Goal: Information Seeking & Learning: Compare options

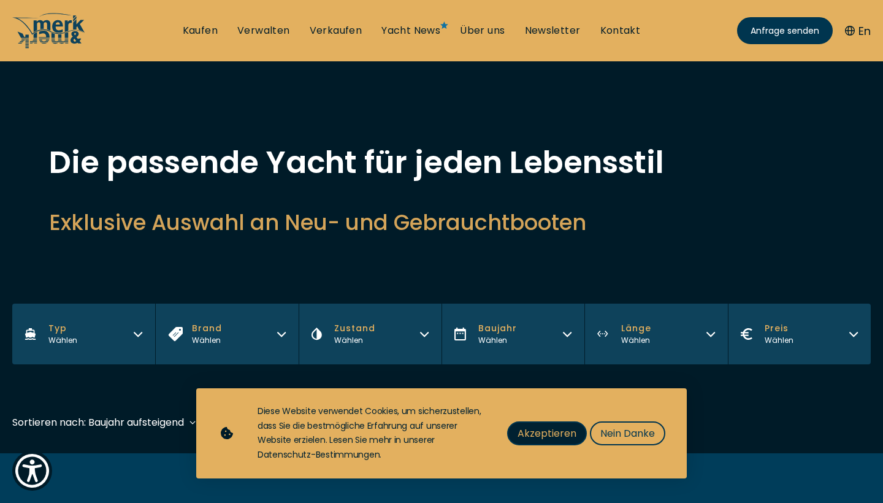
click at [571, 434] on span "Akzeptieren" at bounding box center [546, 433] width 59 height 15
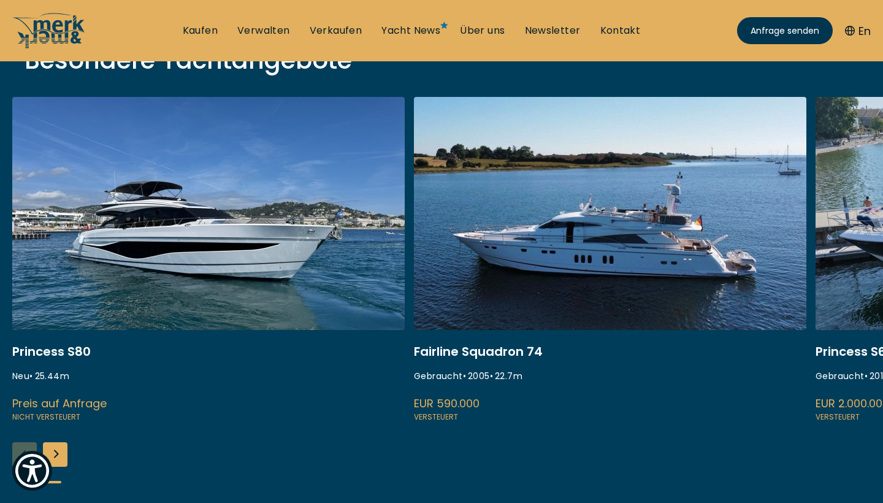
scroll to position [473, 0]
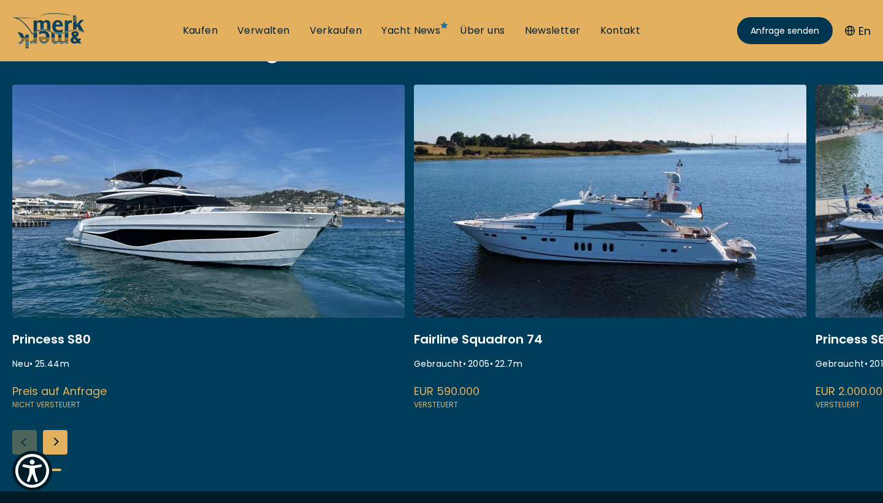
click at [55, 434] on div "Next slide" at bounding box center [55, 442] width 25 height 25
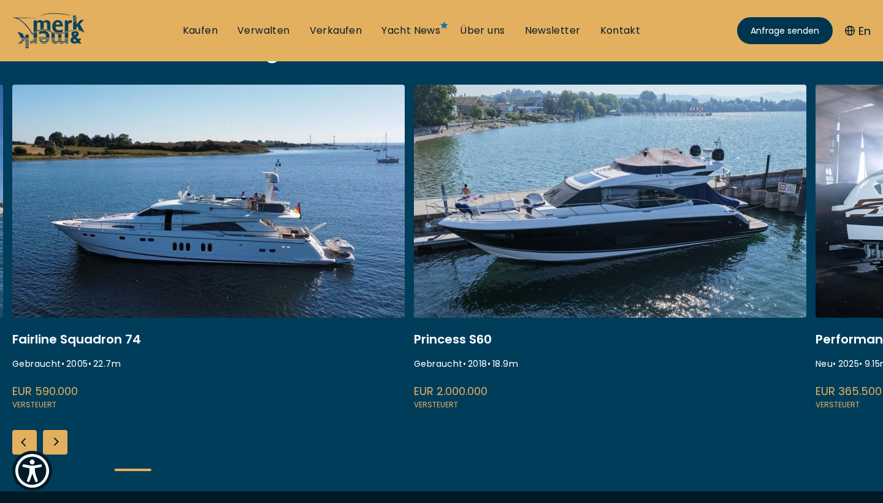
click at [55, 434] on div "Next slide" at bounding box center [55, 442] width 25 height 25
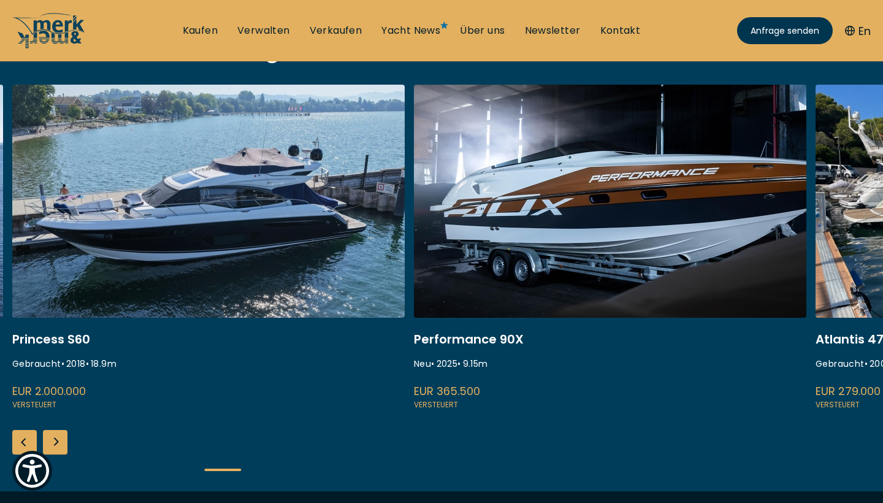
click at [55, 434] on div "Next slide" at bounding box center [55, 442] width 25 height 25
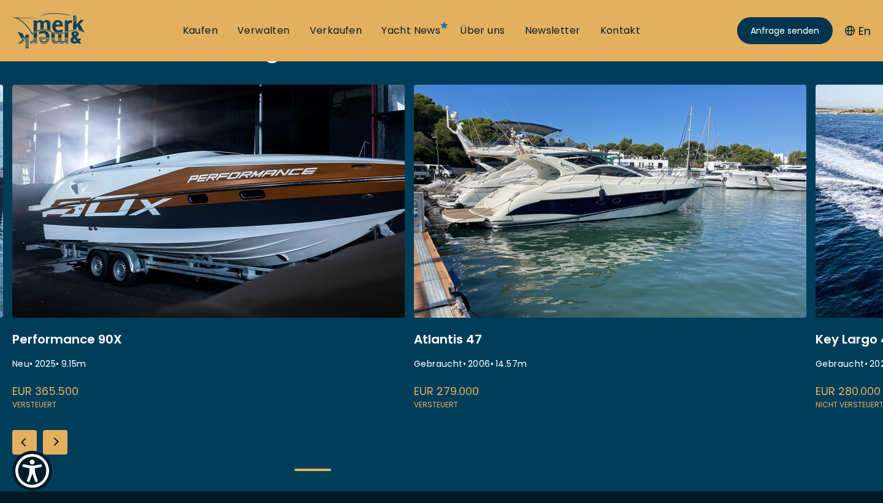
click at [55, 434] on div "Next slide" at bounding box center [55, 442] width 25 height 25
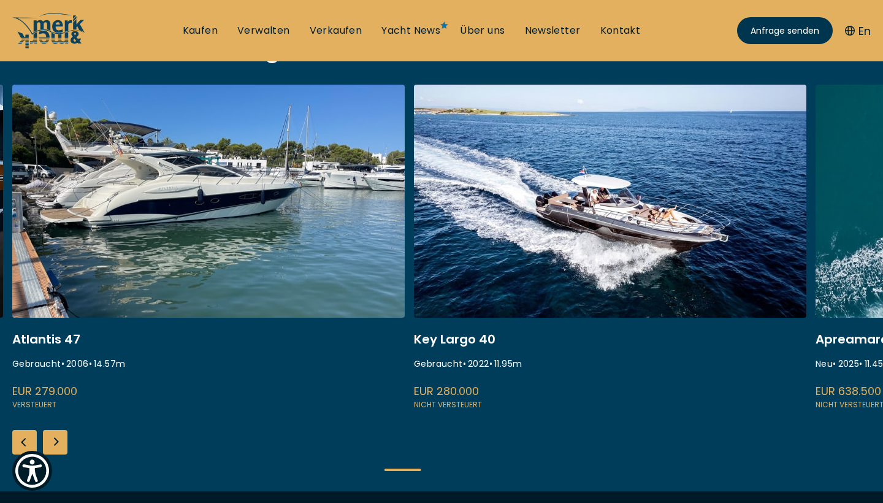
click at [55, 434] on div "Next slide" at bounding box center [55, 442] width 25 height 25
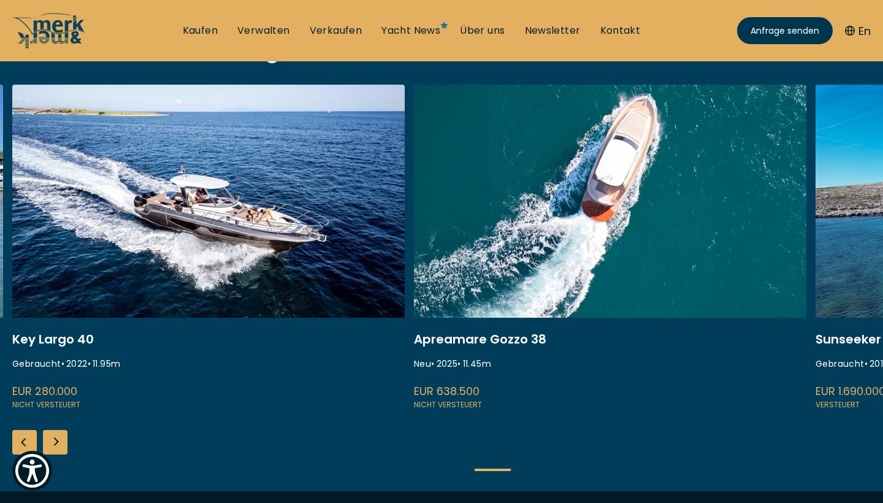
click at [55, 434] on div "Next slide" at bounding box center [55, 442] width 25 height 25
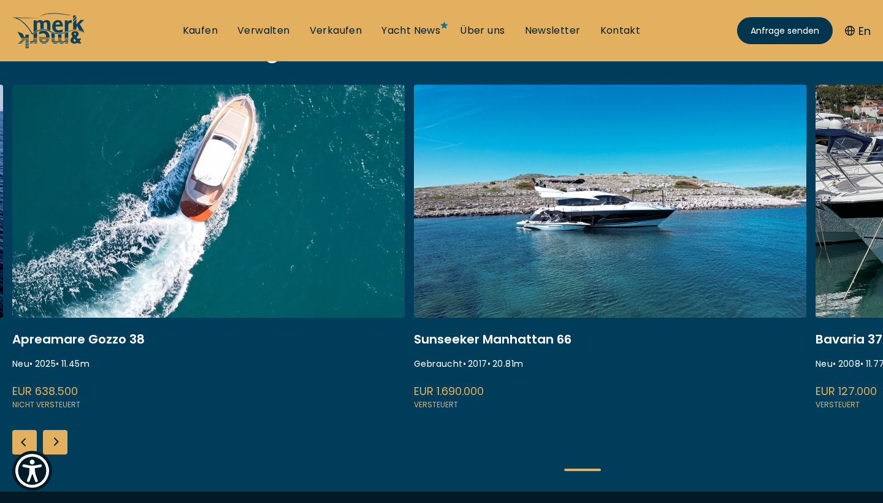
click at [55, 434] on div "Next slide" at bounding box center [55, 442] width 25 height 25
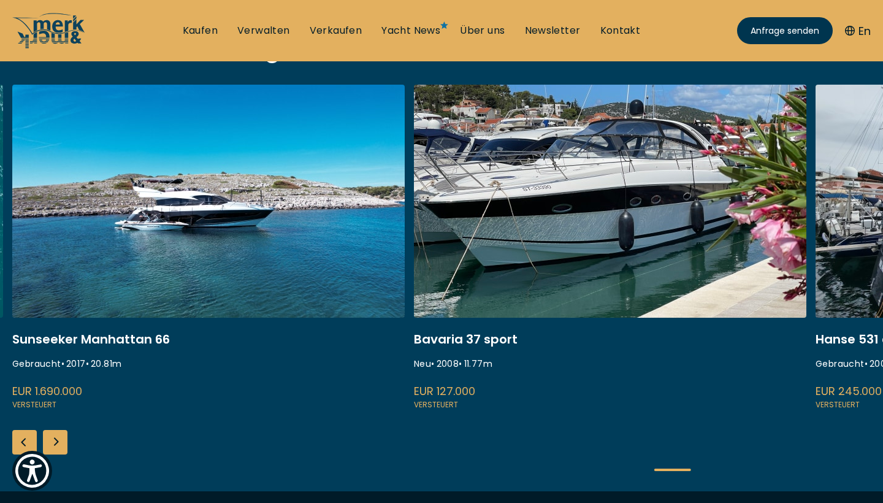
click at [55, 434] on div "Next slide" at bounding box center [55, 442] width 25 height 25
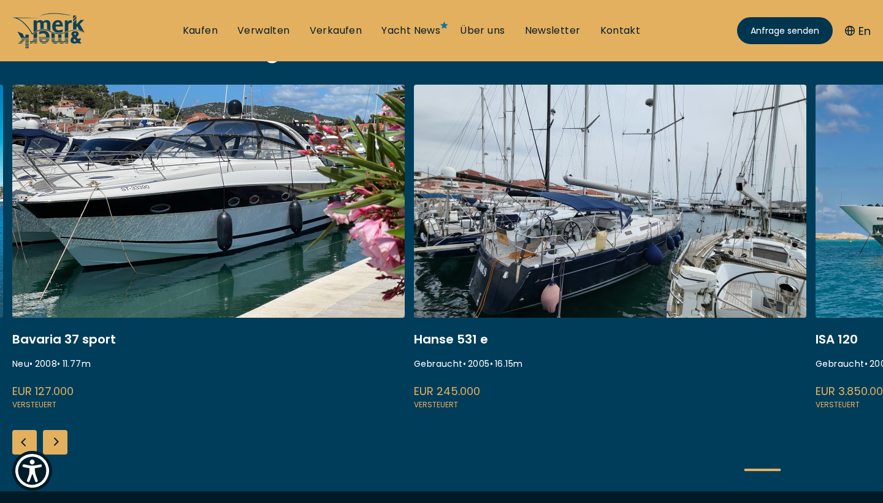
click at [57, 440] on div "Next slide" at bounding box center [55, 442] width 25 height 25
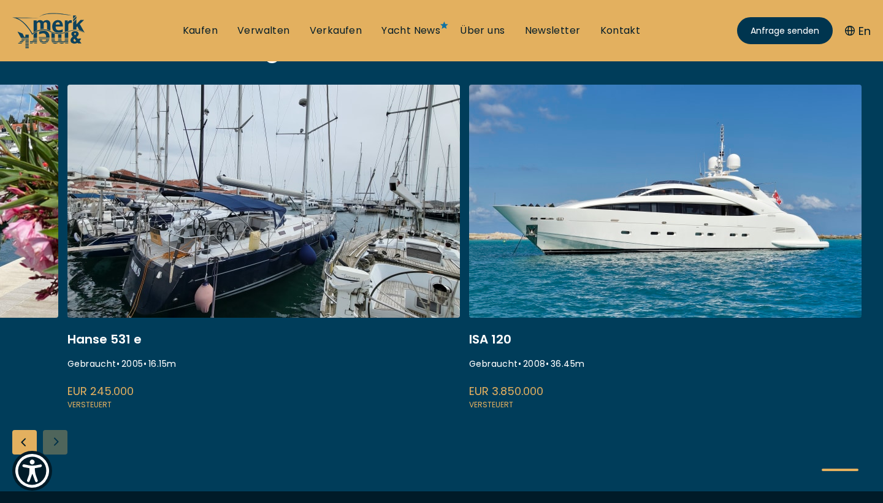
click at [557, 236] on link at bounding box center [665, 248] width 392 height 327
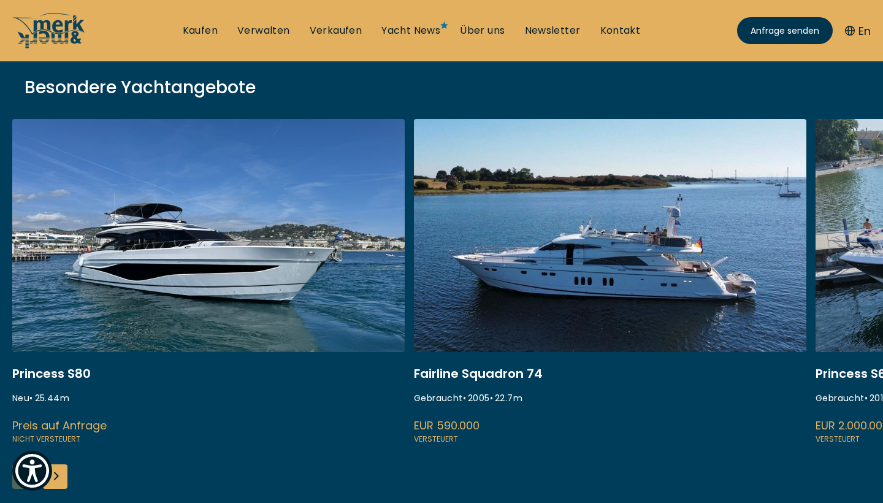
scroll to position [240, 0]
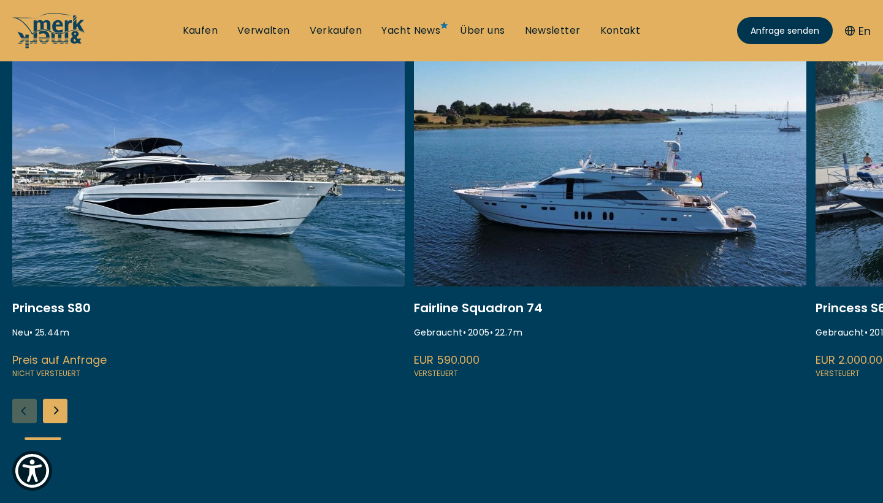
click at [51, 400] on div "Next slide" at bounding box center [55, 411] width 25 height 25
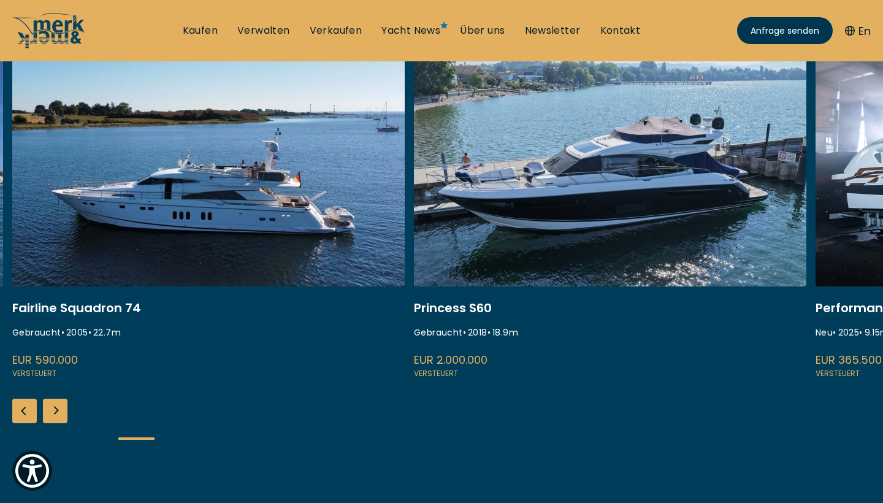
click at [51, 400] on div "Next slide" at bounding box center [55, 411] width 25 height 25
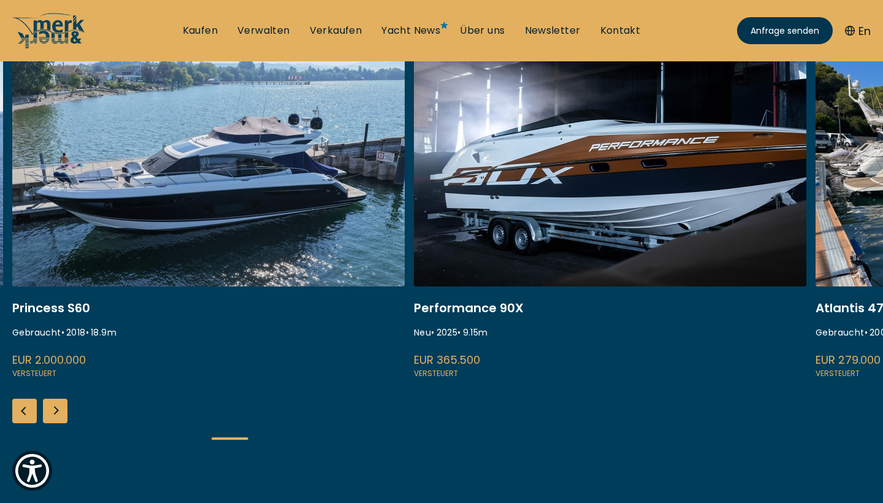
click at [51, 400] on div "Next slide" at bounding box center [55, 411] width 25 height 25
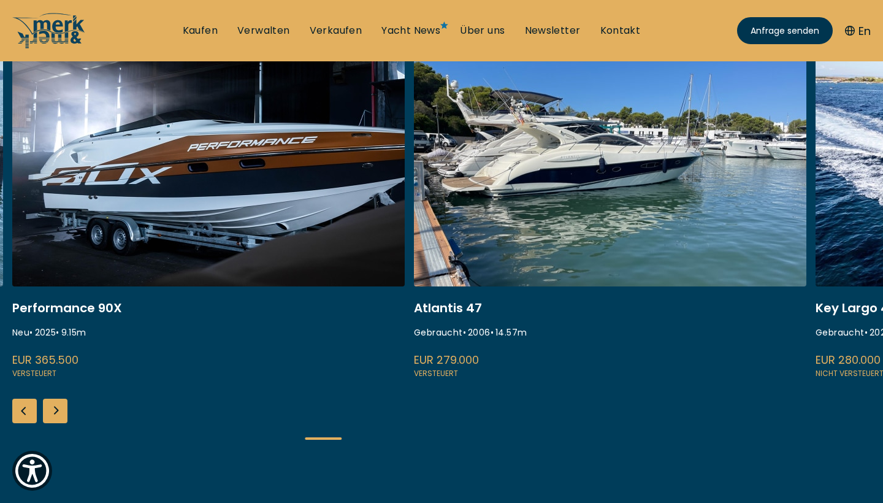
click at [51, 400] on div "Next slide" at bounding box center [55, 411] width 25 height 25
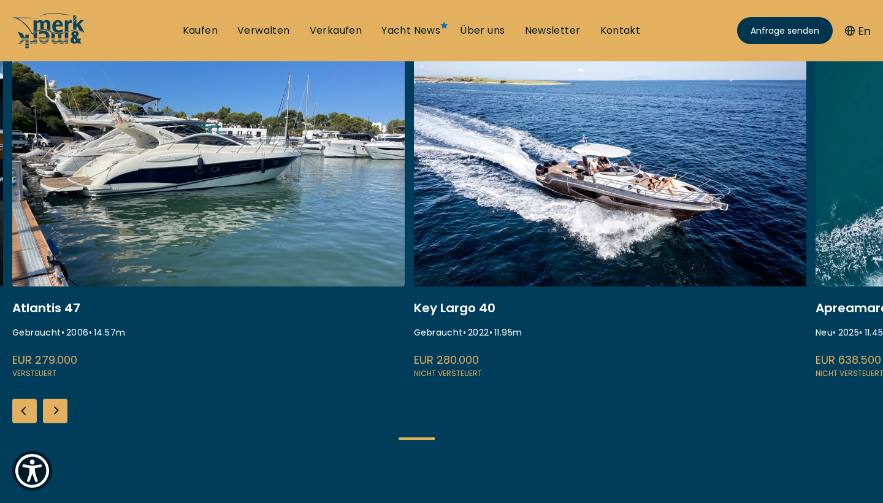
click at [51, 400] on div "Next slide" at bounding box center [55, 411] width 25 height 25
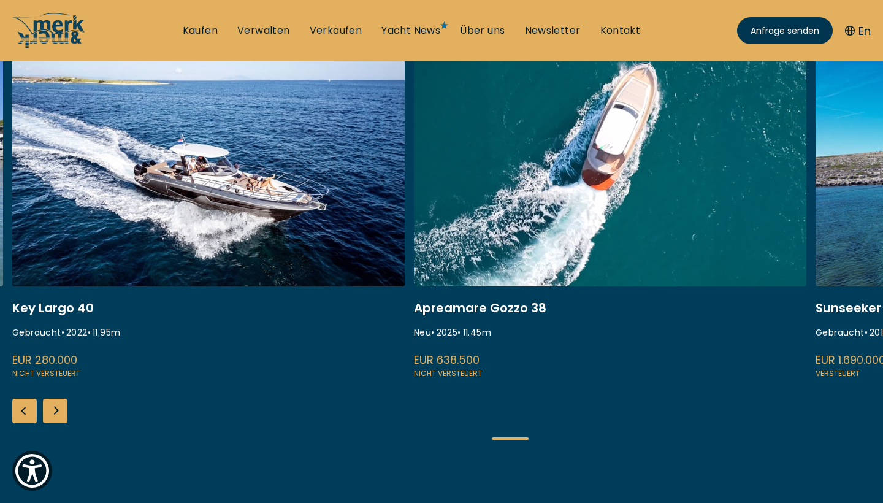
click at [51, 400] on div "Next slide" at bounding box center [55, 411] width 25 height 25
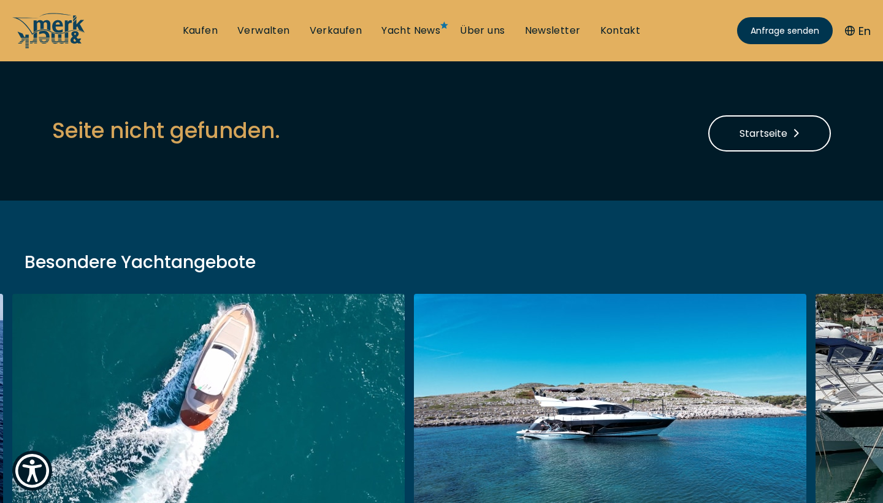
scroll to position [0, 0]
click at [203, 30] on link "Kaufen" at bounding box center [200, 30] width 35 height 13
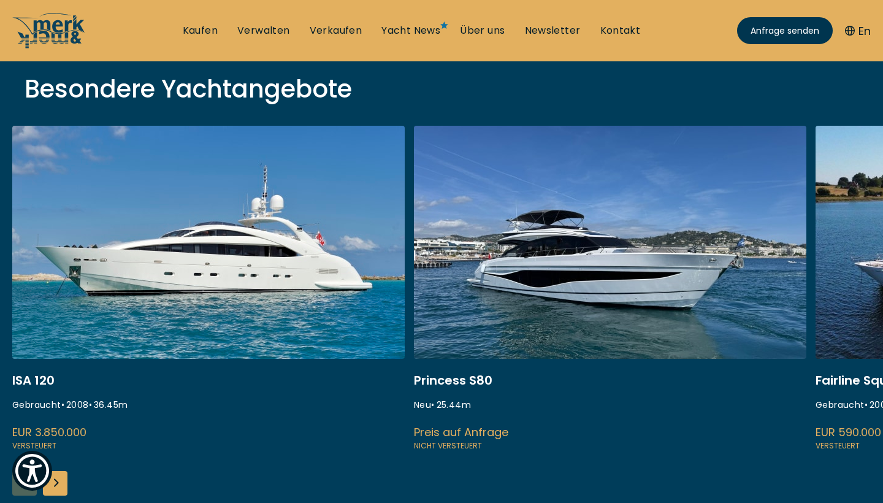
scroll to position [438, 0]
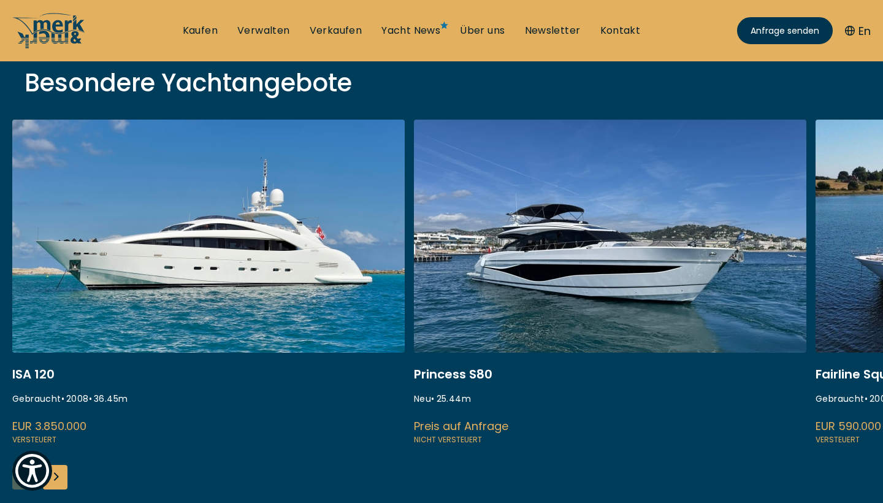
click at [316, 249] on link at bounding box center [208, 283] width 392 height 327
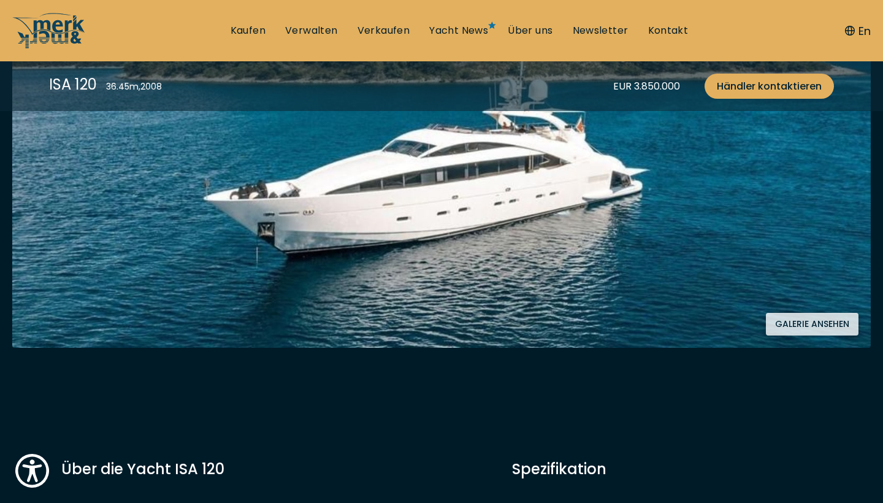
scroll to position [275, 0]
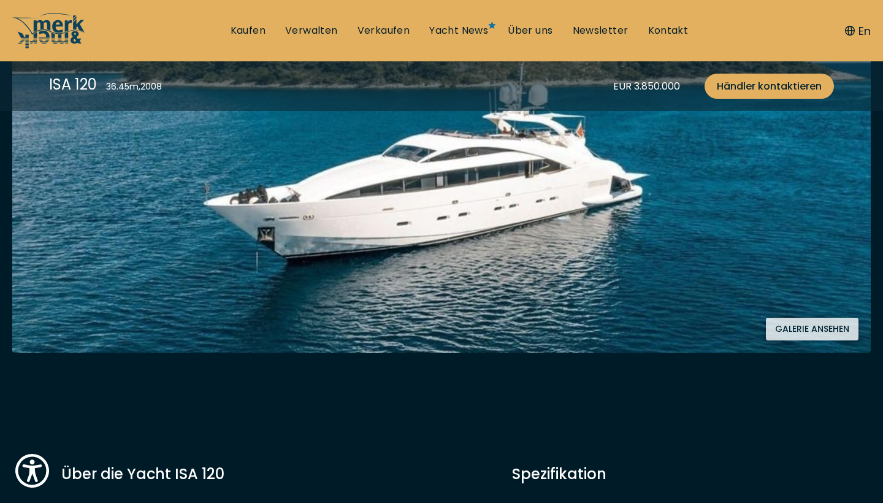
click at [803, 328] on button "Galerie ansehen" at bounding box center [812, 329] width 93 height 23
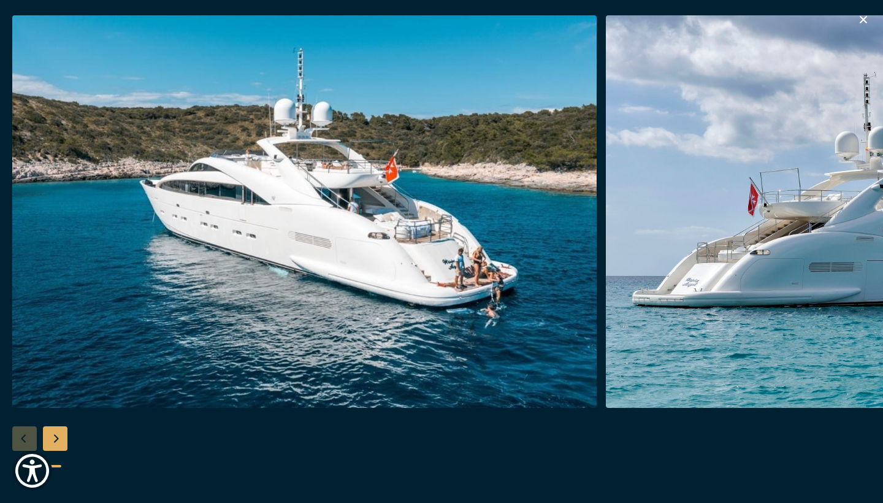
click at [59, 432] on div "Next slide" at bounding box center [55, 438] width 25 height 25
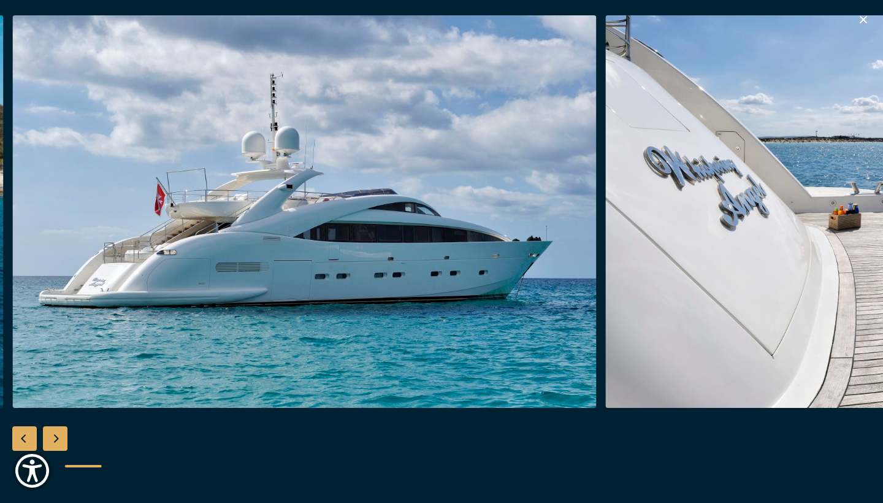
click at [59, 432] on div "Next slide" at bounding box center [55, 438] width 25 height 25
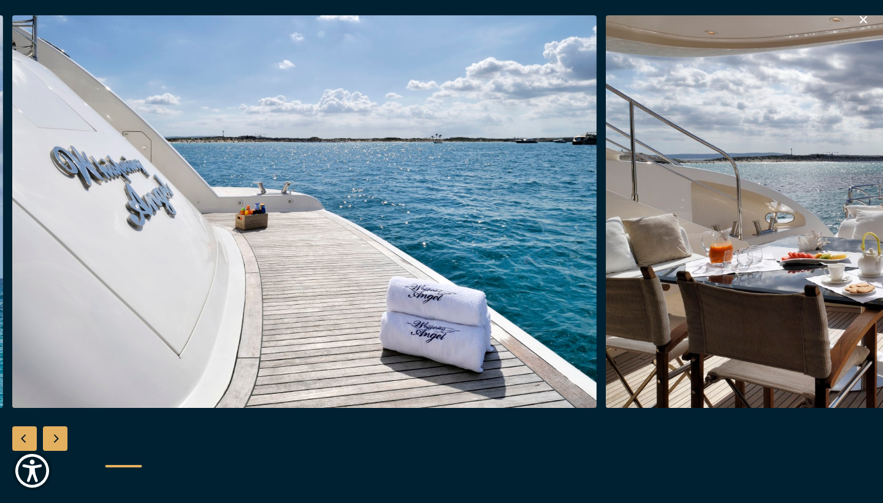
click at [59, 432] on div "Next slide" at bounding box center [55, 438] width 25 height 25
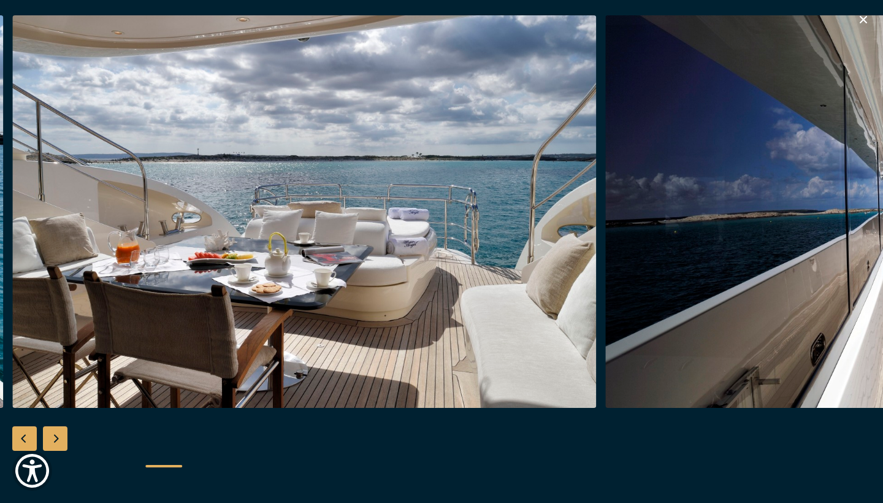
click at [59, 432] on div "Next slide" at bounding box center [55, 438] width 25 height 25
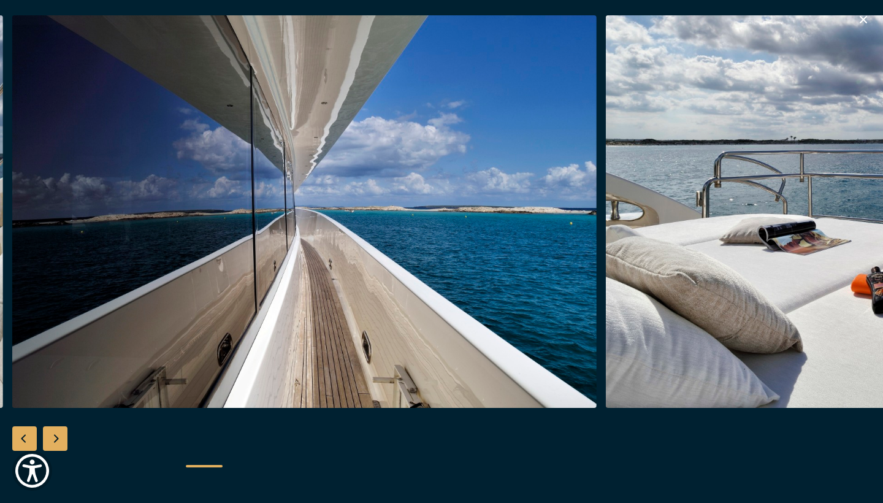
click at [59, 432] on div "Next slide" at bounding box center [55, 438] width 25 height 25
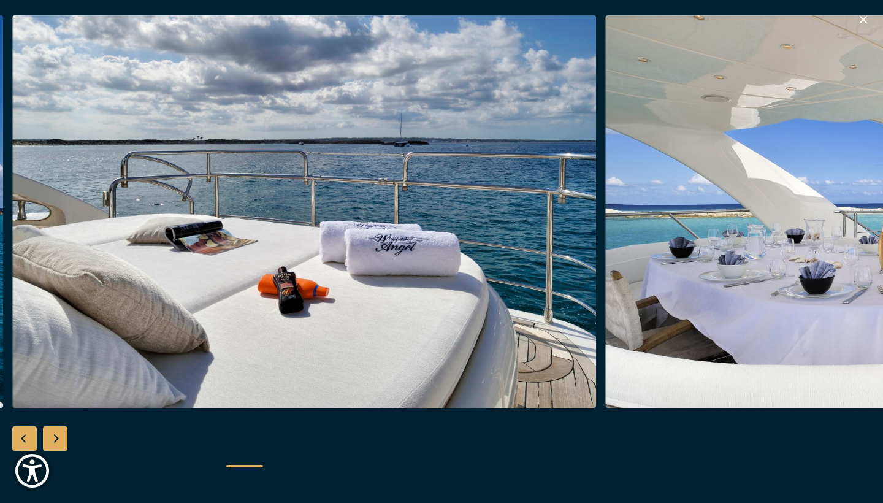
click at [59, 432] on div "Next slide" at bounding box center [55, 438] width 25 height 25
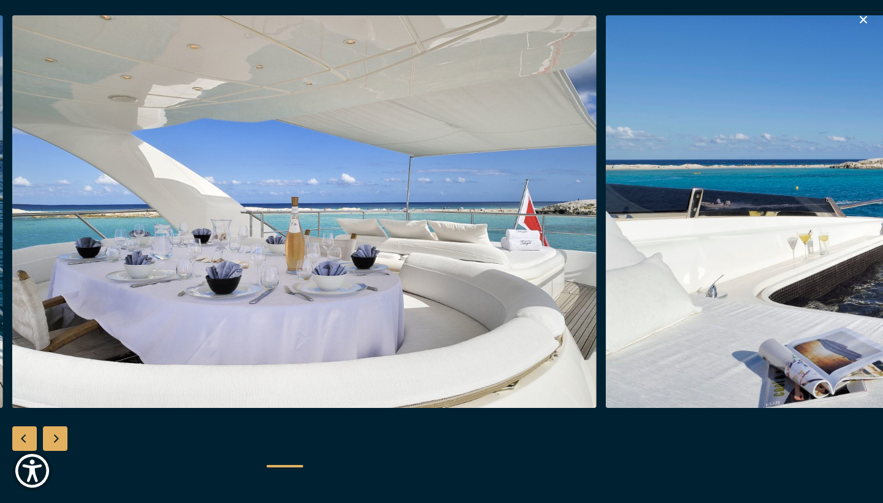
click at [59, 432] on div "Next slide" at bounding box center [55, 438] width 25 height 25
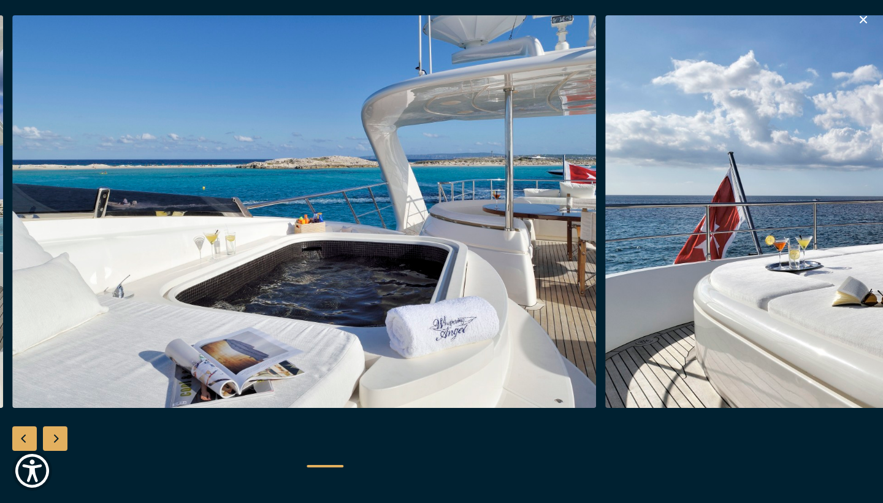
click at [59, 432] on div "Next slide" at bounding box center [55, 438] width 25 height 25
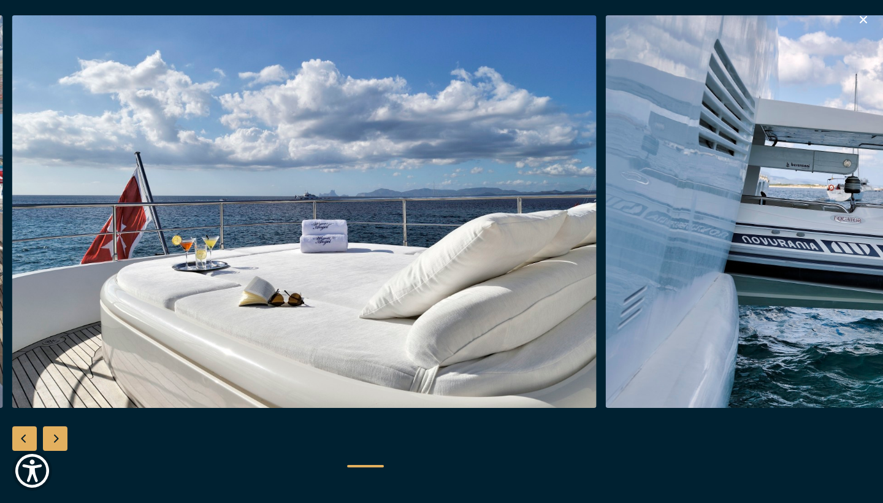
click at [59, 432] on div "Next slide" at bounding box center [55, 438] width 25 height 25
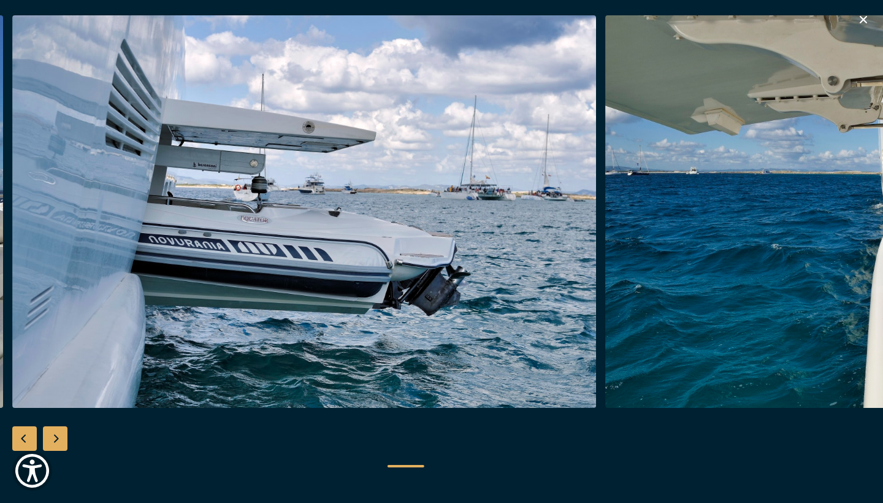
click at [59, 432] on div "Next slide" at bounding box center [55, 438] width 25 height 25
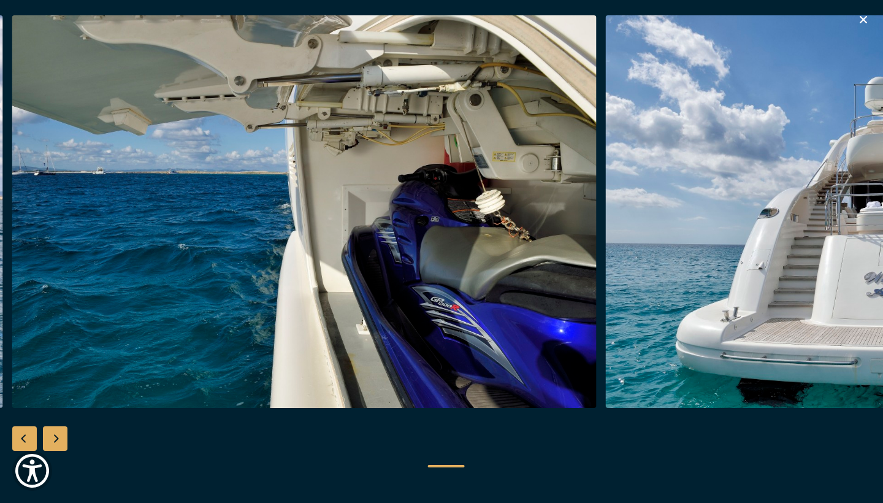
click at [59, 432] on div "Next slide" at bounding box center [55, 438] width 25 height 25
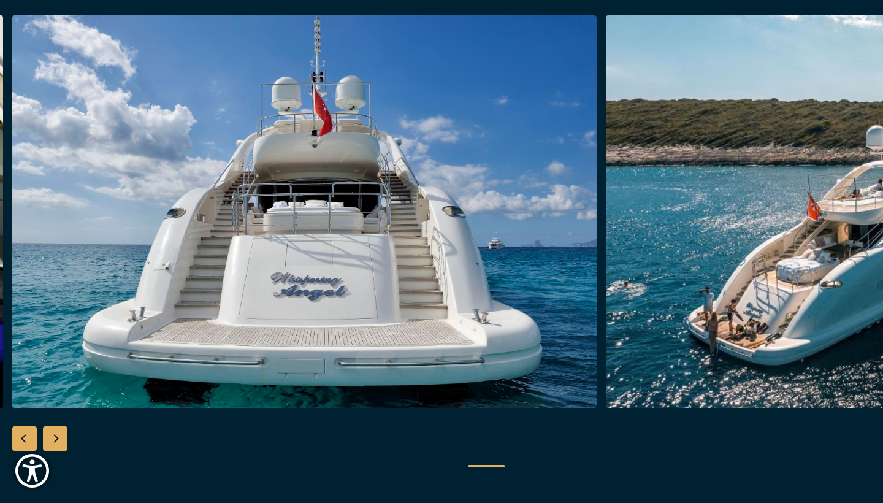
click at [59, 432] on div "Next slide" at bounding box center [55, 438] width 25 height 25
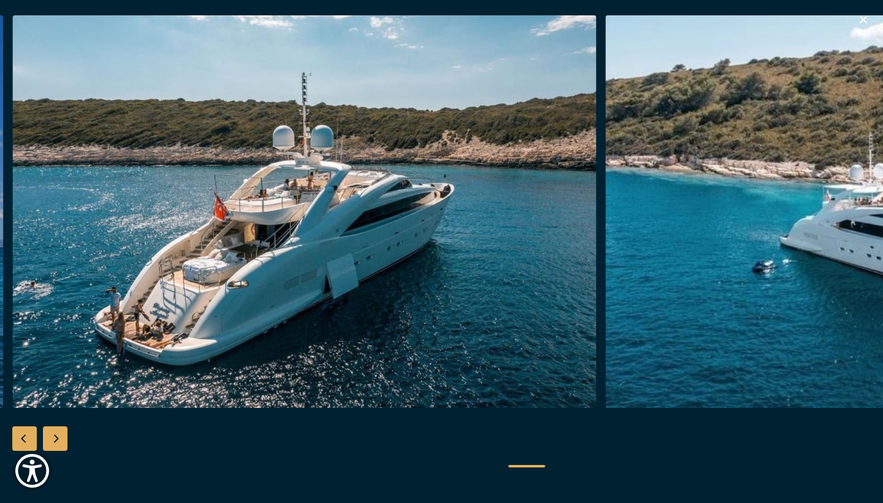
click at [59, 432] on div "Next slide" at bounding box center [55, 438] width 25 height 25
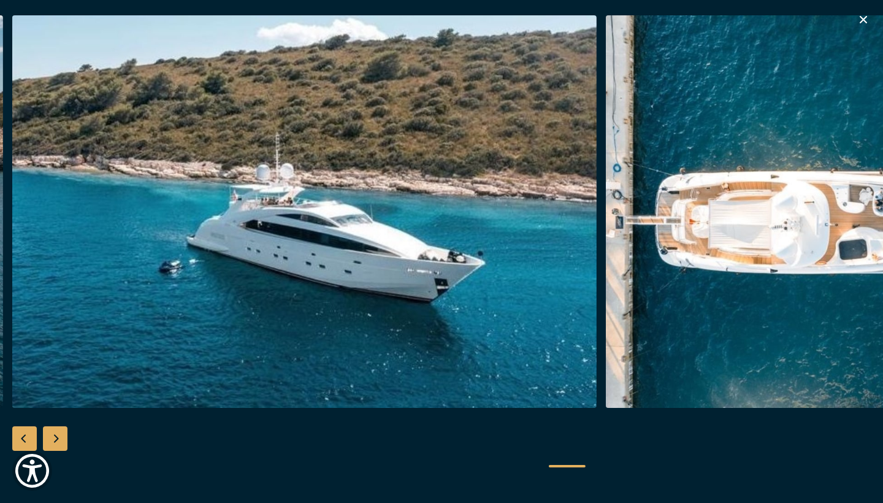
click at [59, 432] on div "Next slide" at bounding box center [55, 438] width 25 height 25
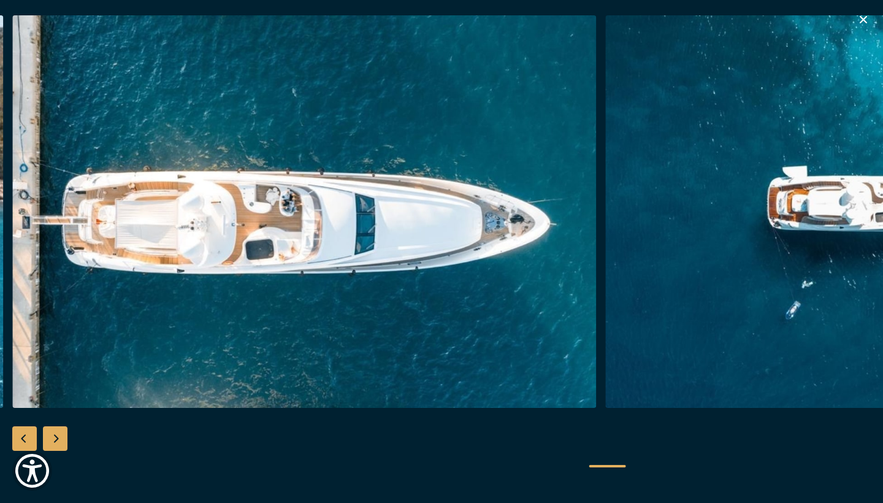
click at [59, 432] on div "Next slide" at bounding box center [55, 438] width 25 height 25
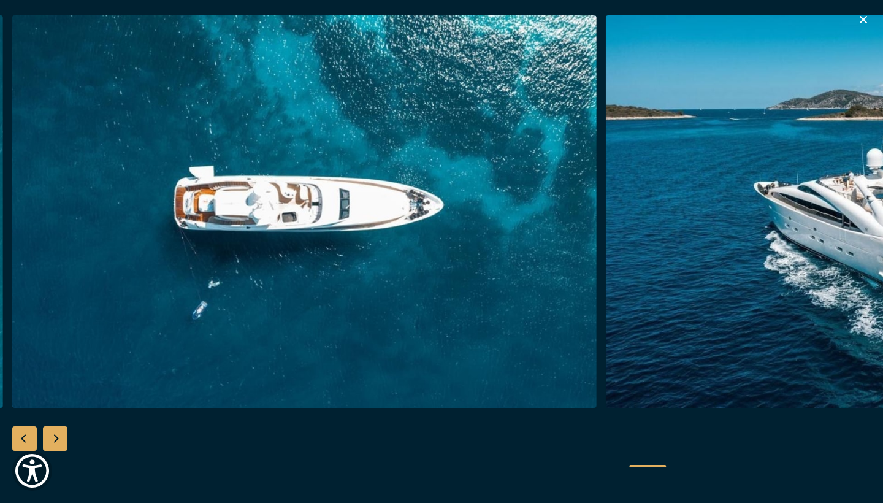
click at [59, 432] on div "Next slide" at bounding box center [55, 438] width 25 height 25
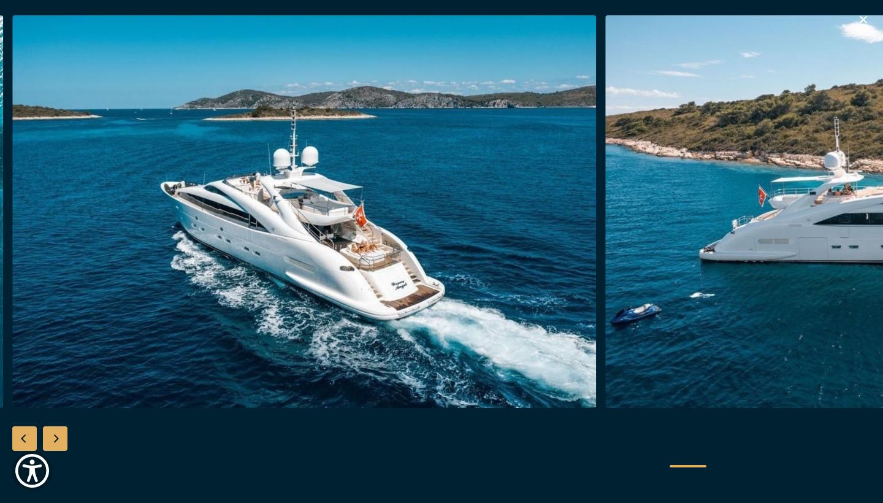
click at [59, 432] on div "Next slide" at bounding box center [55, 438] width 25 height 25
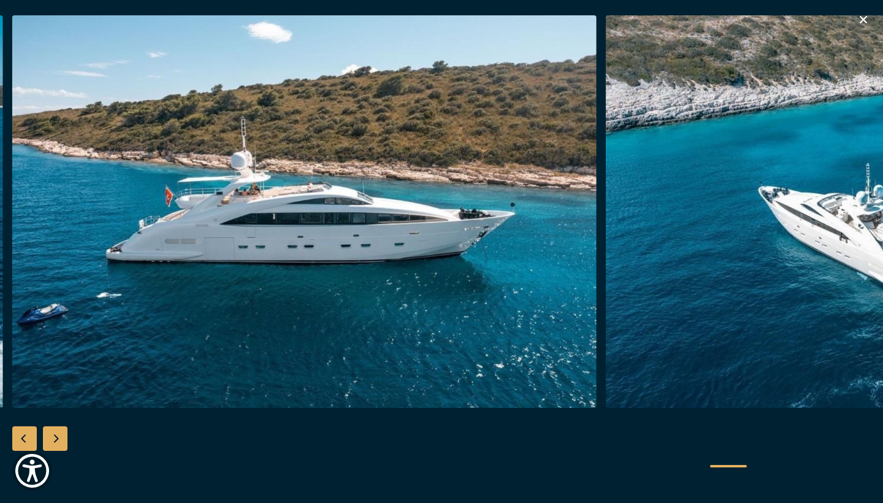
click at [59, 432] on div "Next slide" at bounding box center [55, 438] width 25 height 25
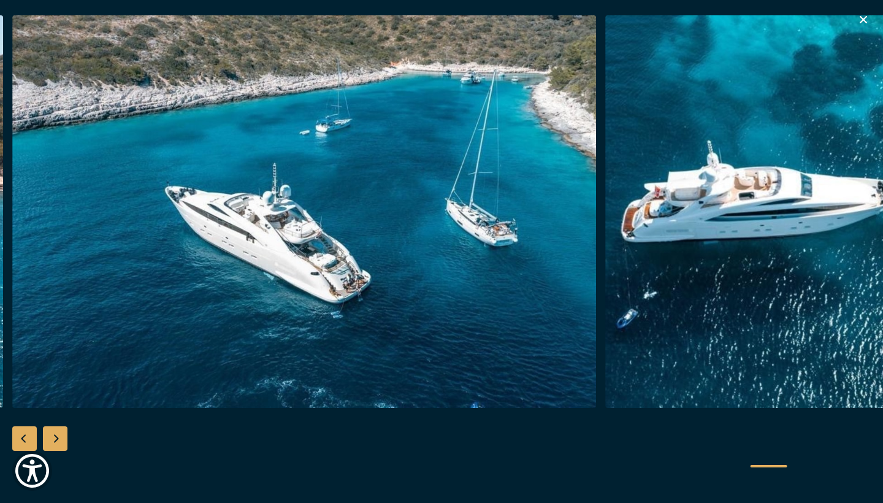
click at [59, 432] on div "Next slide" at bounding box center [55, 438] width 25 height 25
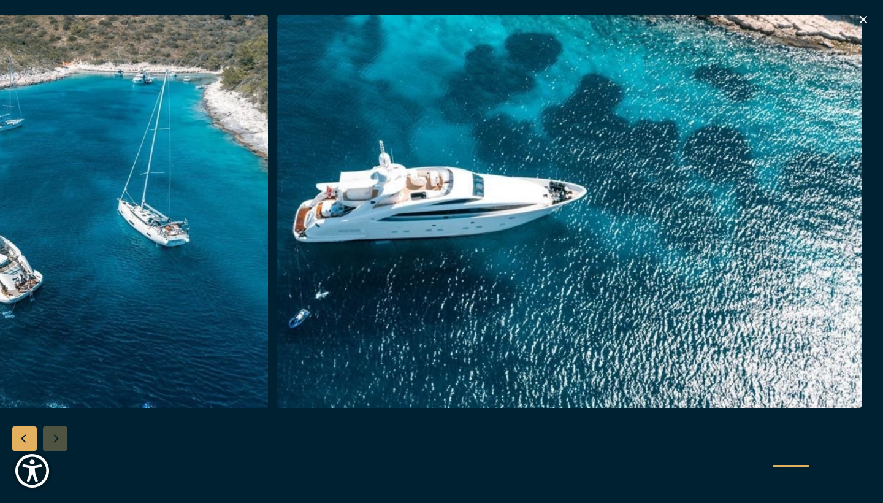
click at [59, 432] on div at bounding box center [441, 251] width 883 height 472
click at [861, 16] on icon "button" at bounding box center [863, 19] width 15 height 15
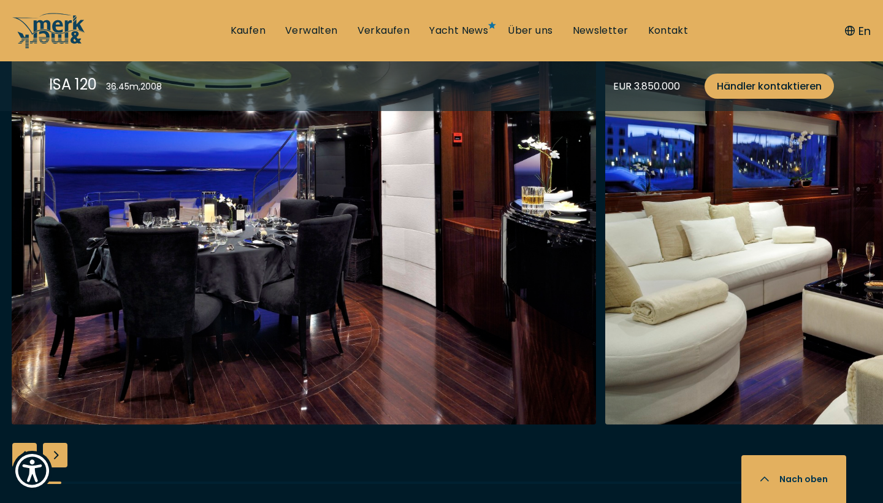
scroll to position [2142, 0]
click at [63, 451] on div "Next slide" at bounding box center [55, 455] width 25 height 25
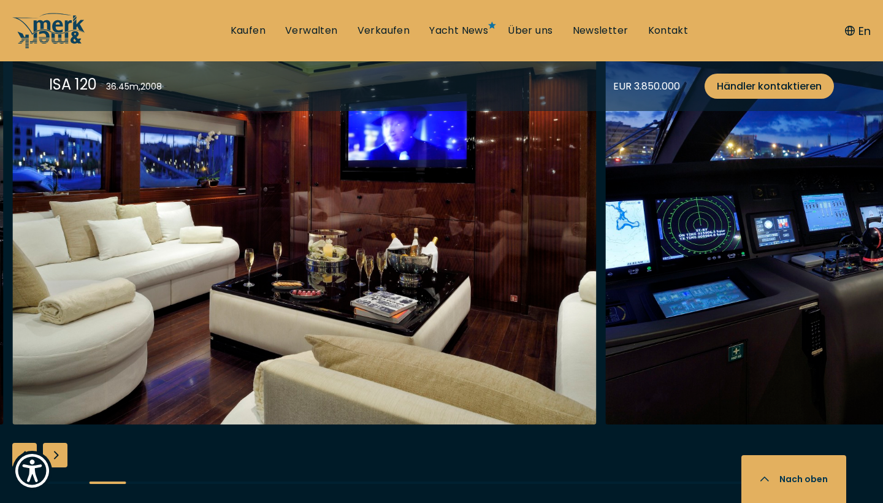
click at [63, 451] on div "Next slide" at bounding box center [55, 455] width 25 height 25
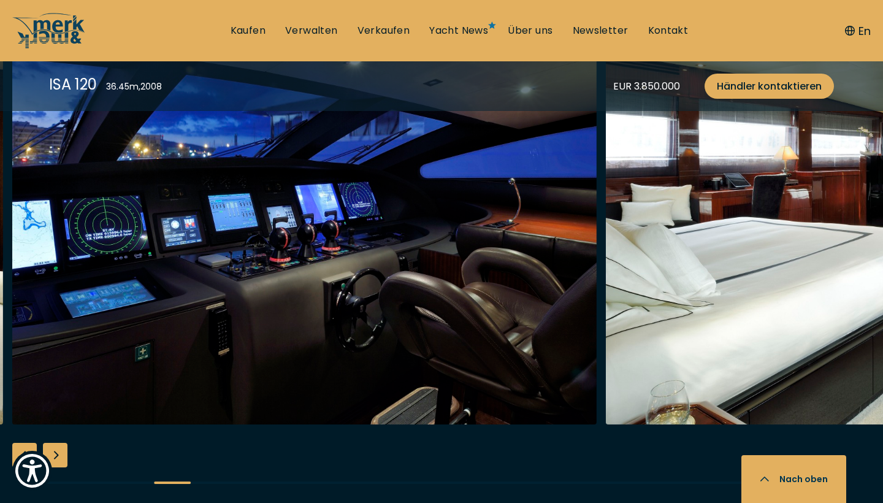
click at [63, 451] on div "Next slide" at bounding box center [55, 455] width 25 height 25
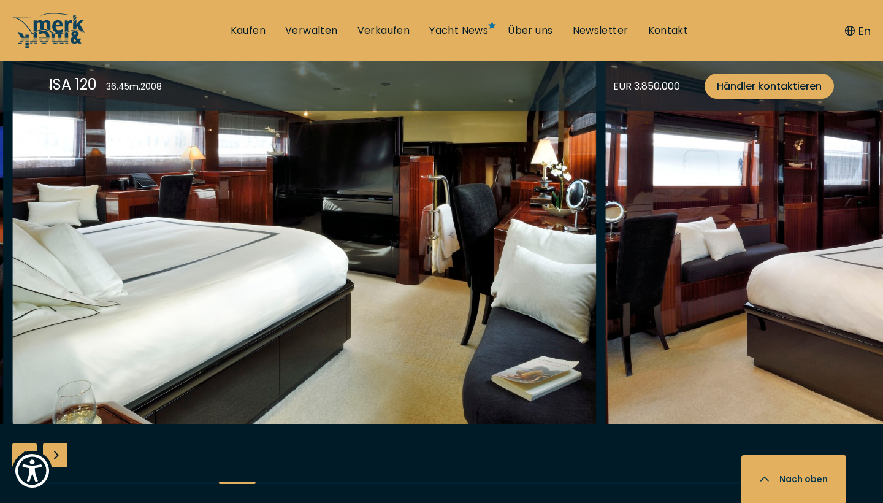
click at [63, 451] on div "Next slide" at bounding box center [55, 455] width 25 height 25
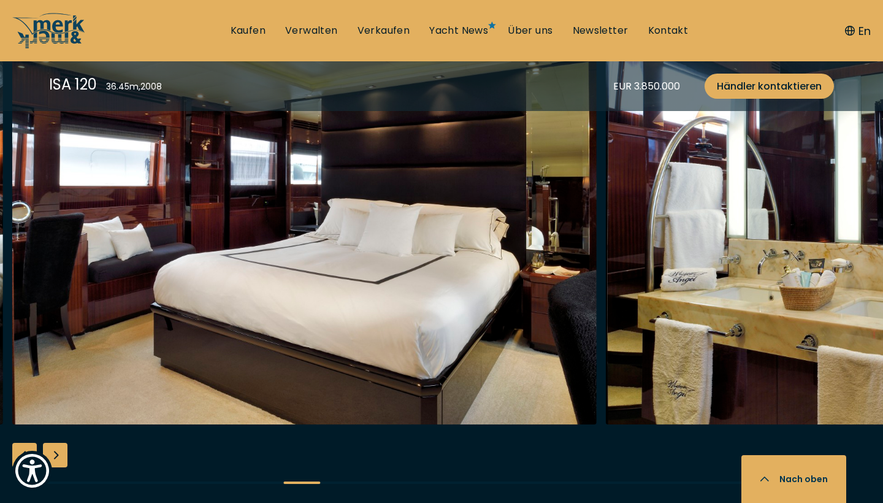
click at [63, 451] on div "Next slide" at bounding box center [55, 455] width 25 height 25
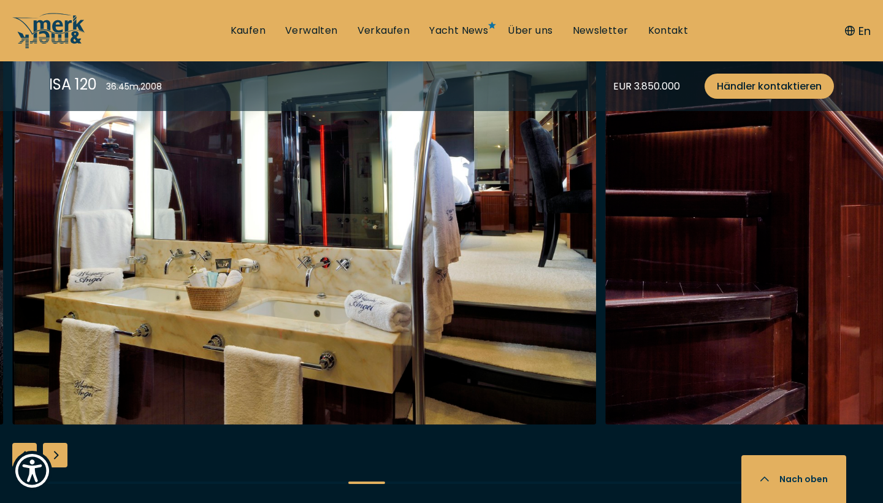
click at [63, 451] on div "Next slide" at bounding box center [55, 455] width 25 height 25
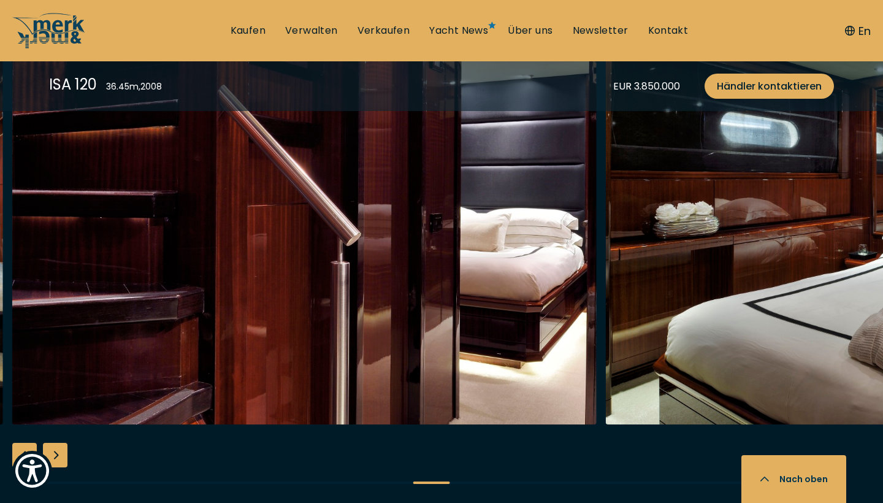
click at [63, 451] on div "Next slide" at bounding box center [55, 455] width 25 height 25
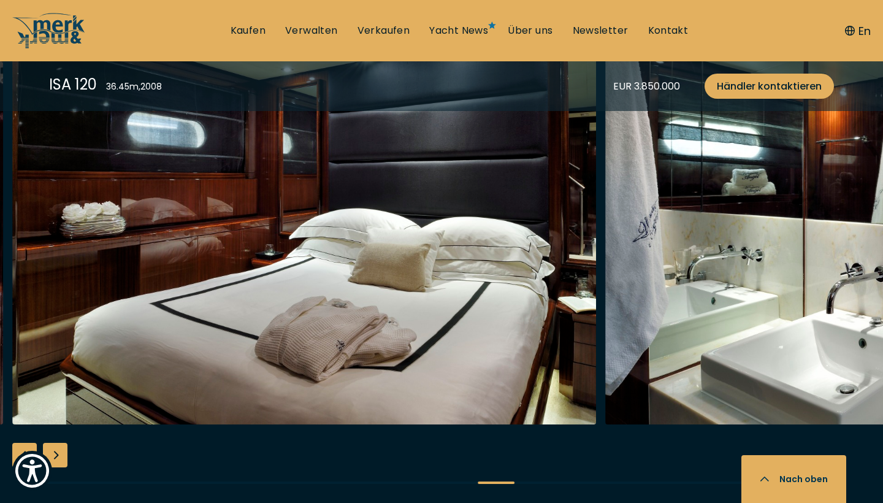
click at [63, 451] on div "Next slide" at bounding box center [55, 455] width 25 height 25
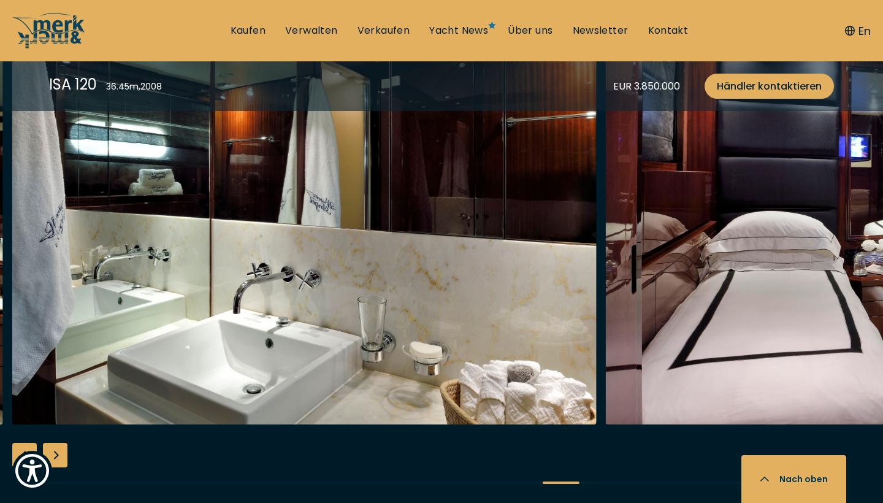
click at [63, 451] on div "Next slide" at bounding box center [55, 455] width 25 height 25
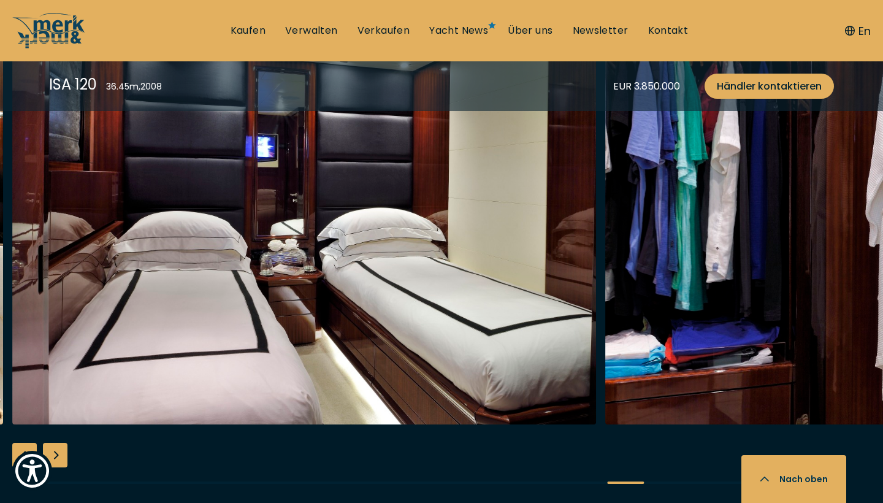
click at [63, 451] on div "Next slide" at bounding box center [55, 455] width 25 height 25
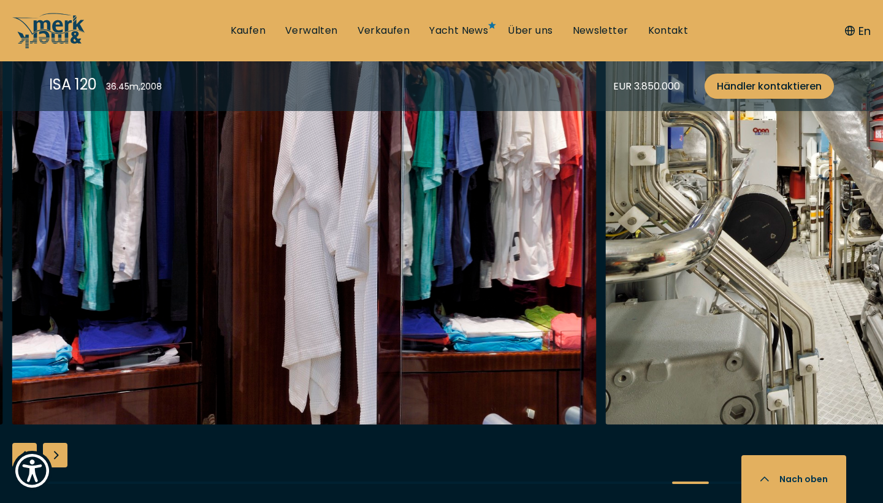
click at [63, 451] on div "Next slide" at bounding box center [55, 455] width 25 height 25
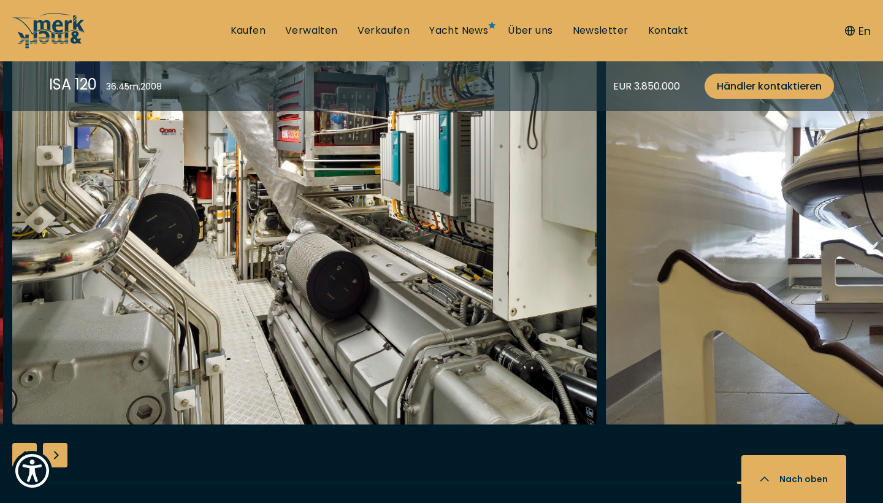
click at [63, 451] on div "Next slide" at bounding box center [55, 455] width 25 height 25
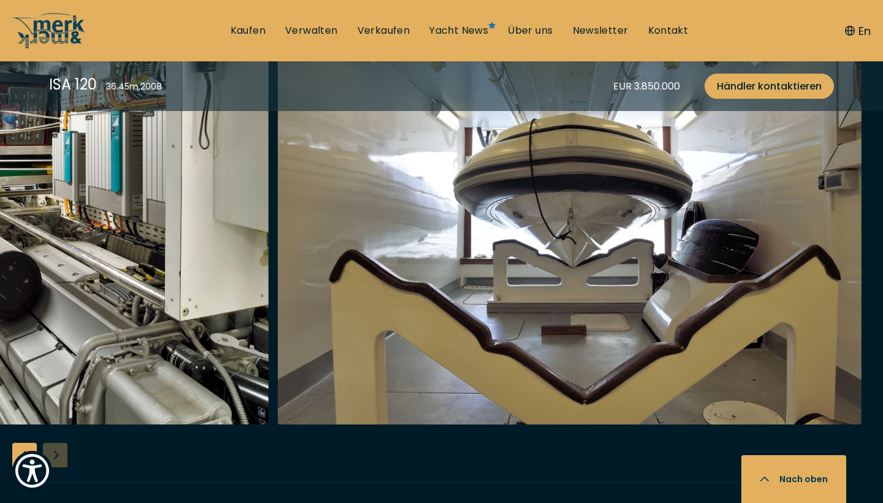
click at [63, 451] on div at bounding box center [441, 268] width 883 height 472
click at [259, 31] on link "Kaufen" at bounding box center [248, 30] width 35 height 13
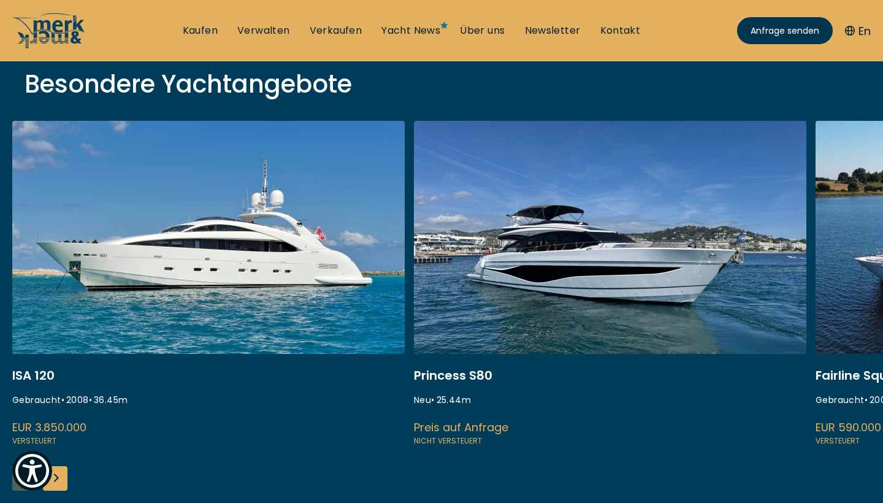
scroll to position [433, 0]
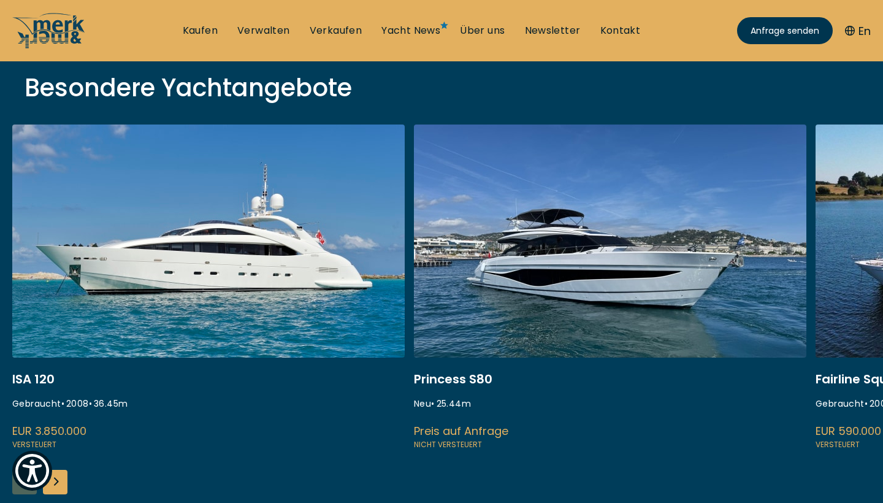
click at [615, 253] on link at bounding box center [610, 287] width 392 height 327
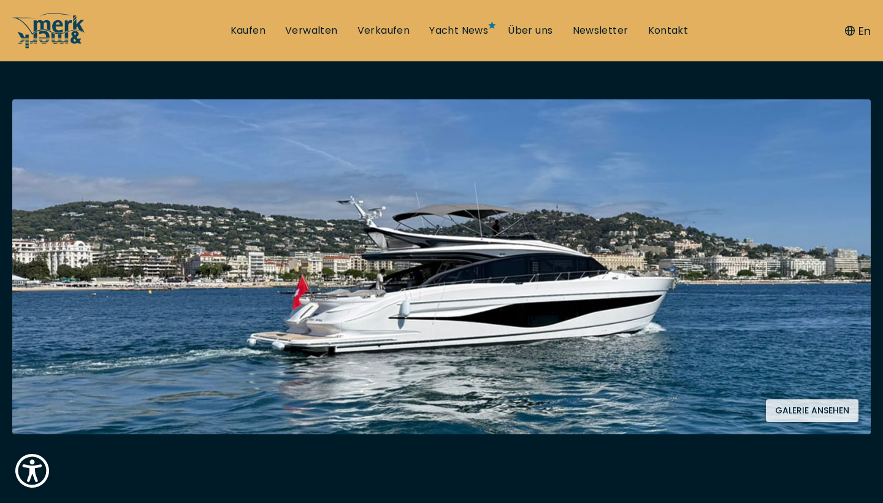
scroll to position [227, 0]
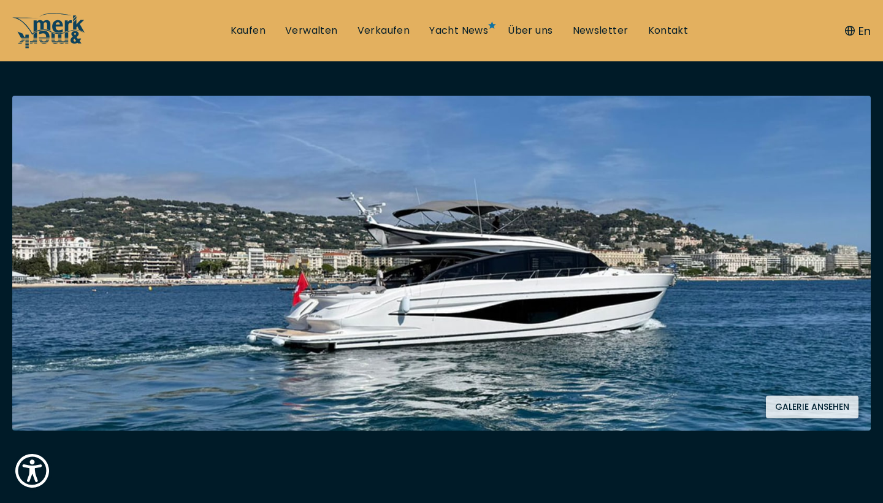
click at [787, 405] on button "Galerie ansehen" at bounding box center [812, 406] width 93 height 23
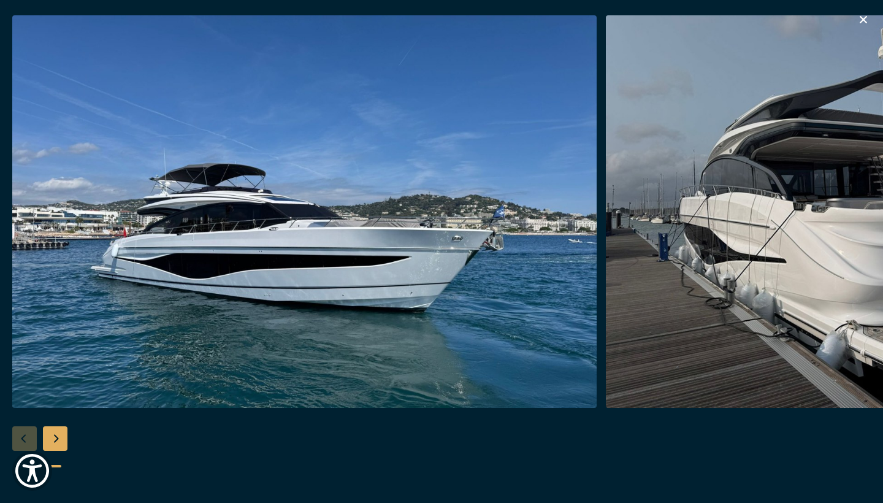
click at [56, 441] on div "Next slide" at bounding box center [55, 438] width 25 height 25
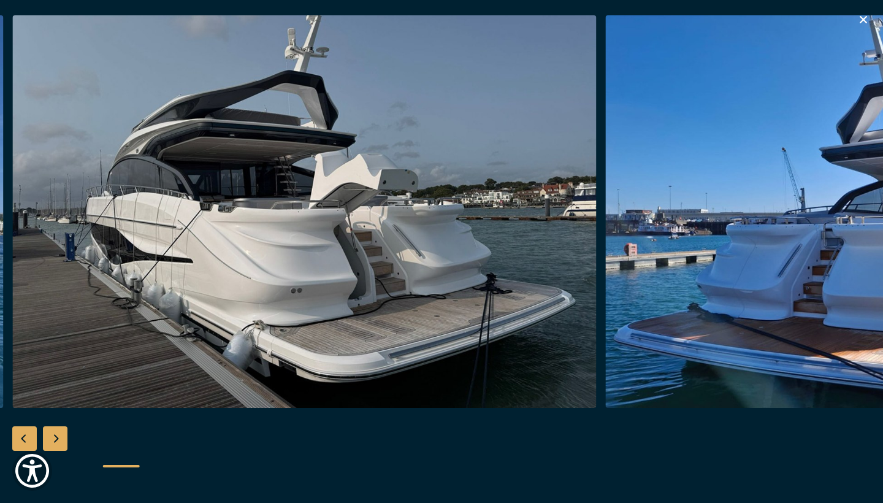
click at [56, 441] on div "Next slide" at bounding box center [55, 438] width 25 height 25
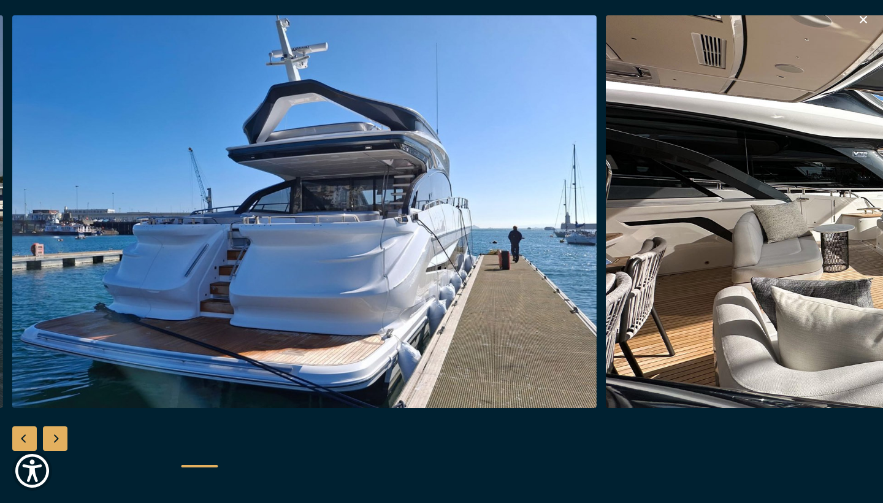
click at [56, 441] on div "Next slide" at bounding box center [55, 438] width 25 height 25
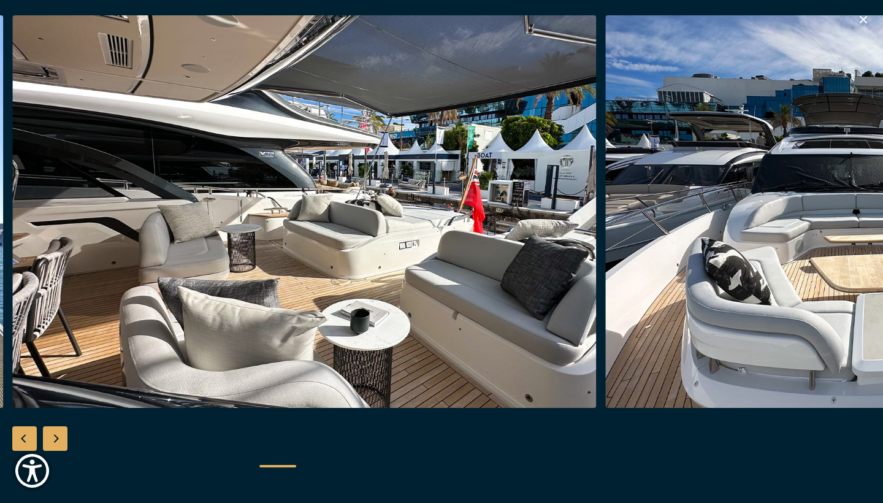
click at [56, 441] on div "Next slide" at bounding box center [55, 438] width 25 height 25
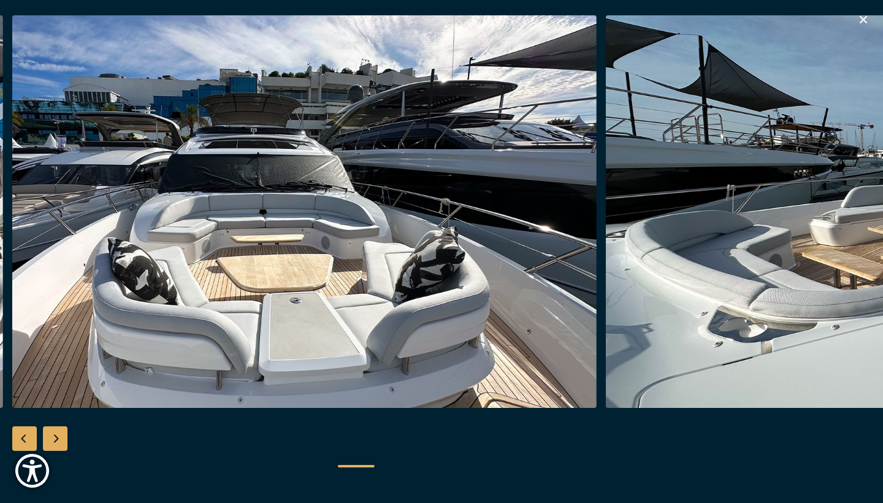
click at [56, 441] on div "Next slide" at bounding box center [55, 438] width 25 height 25
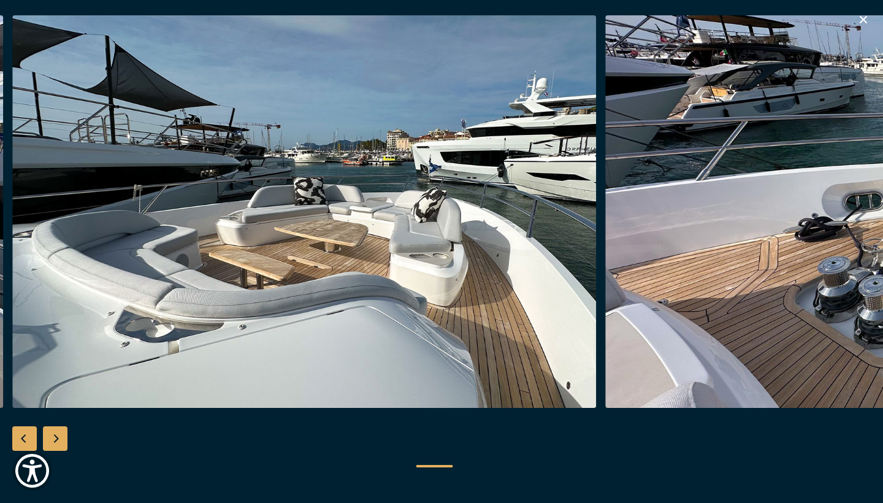
click at [56, 441] on div "Next slide" at bounding box center [55, 438] width 25 height 25
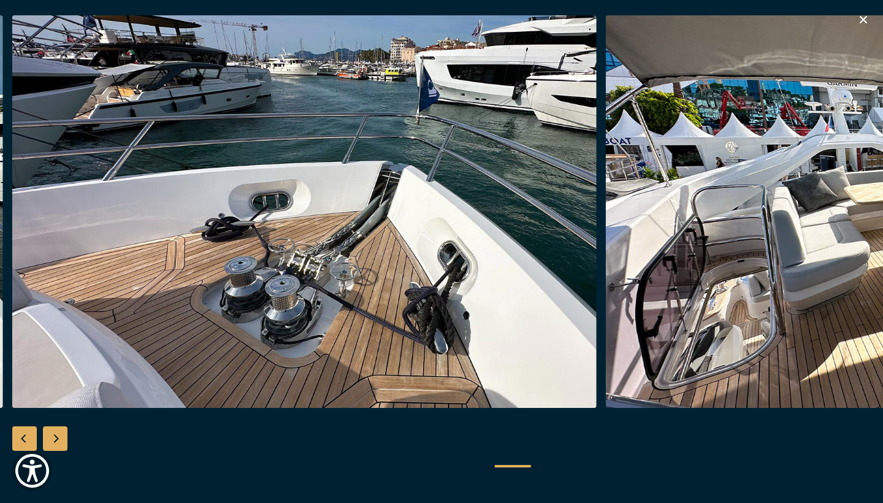
click at [56, 441] on div "Next slide" at bounding box center [55, 438] width 25 height 25
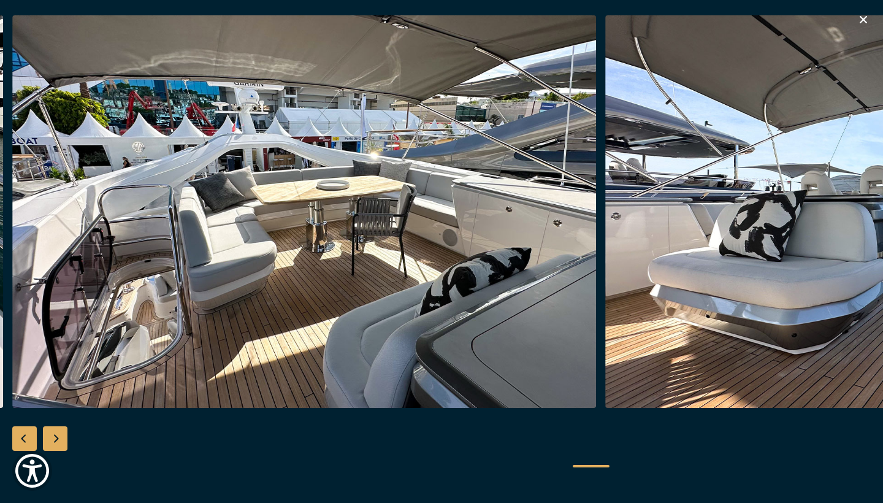
click at [56, 441] on div "Next slide" at bounding box center [55, 438] width 25 height 25
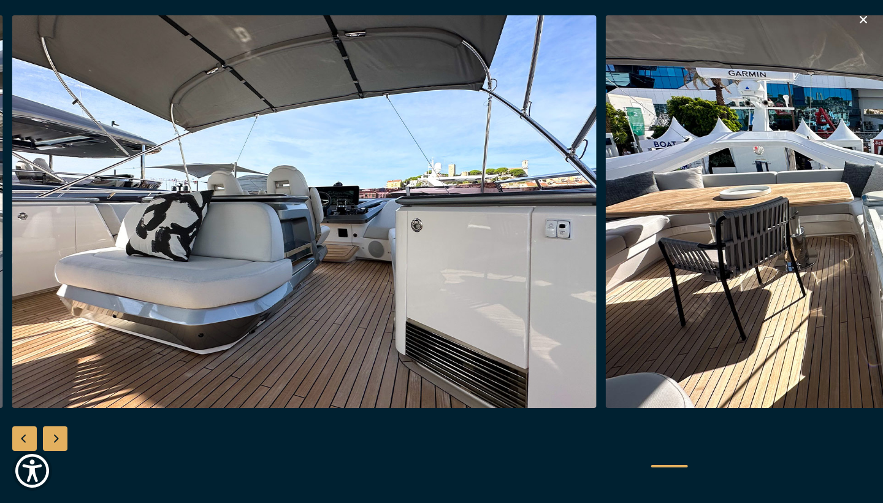
click at [56, 441] on div "Next slide" at bounding box center [55, 438] width 25 height 25
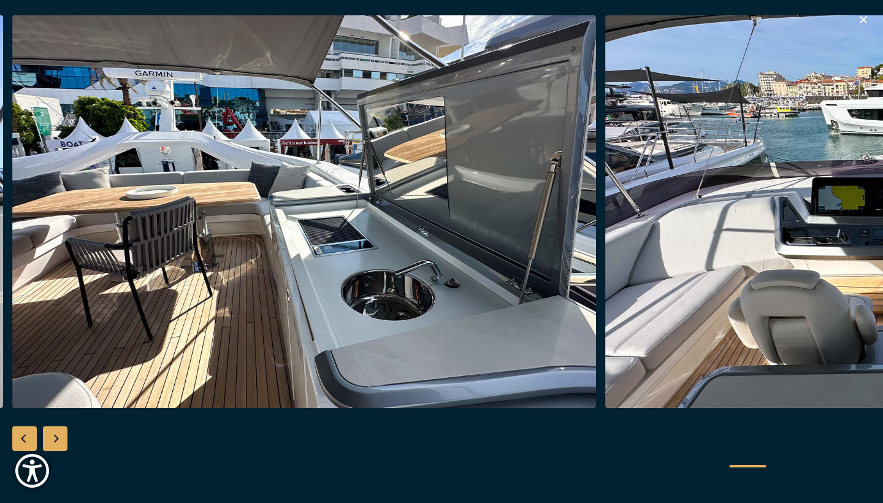
click at [56, 441] on div "Next slide" at bounding box center [55, 438] width 25 height 25
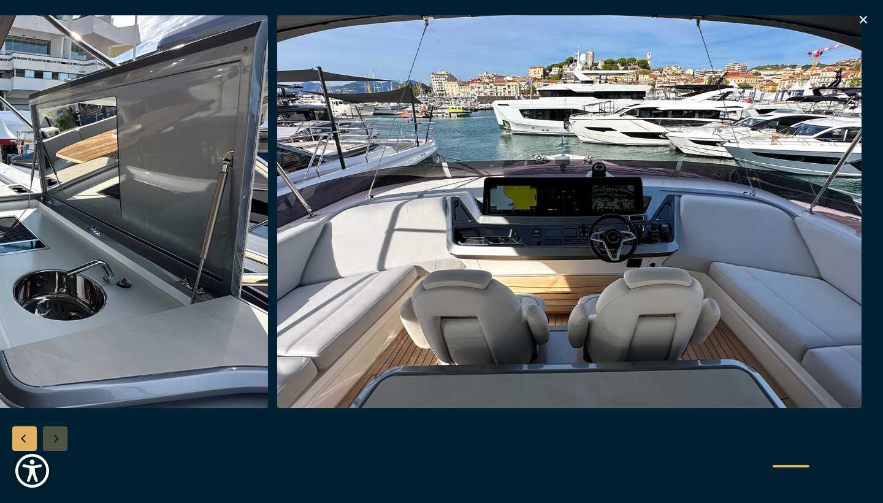
click at [56, 441] on div at bounding box center [441, 251] width 883 height 472
click at [864, 18] on icon "button" at bounding box center [863, 19] width 7 height 7
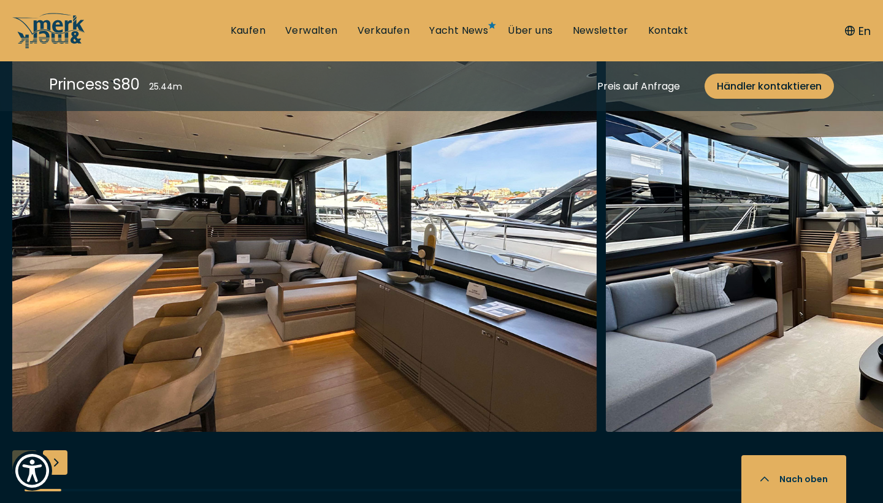
scroll to position [2411, 0]
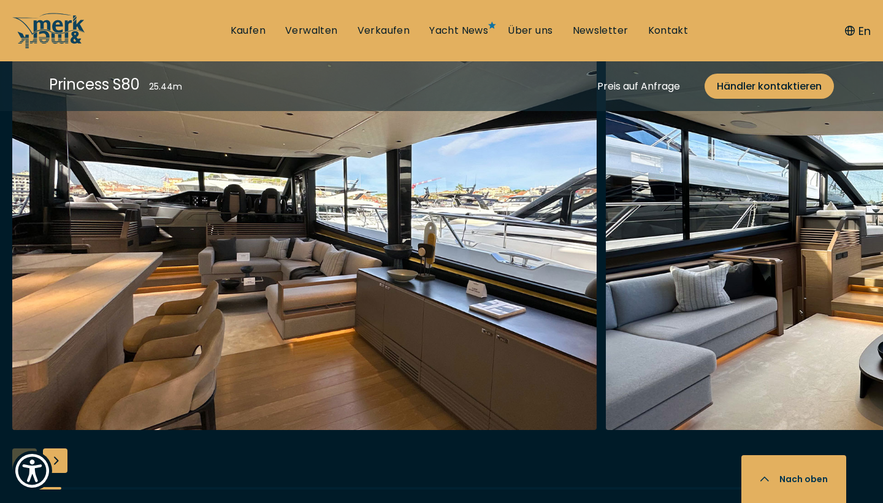
click at [59, 459] on div "Next slide" at bounding box center [55, 460] width 25 height 25
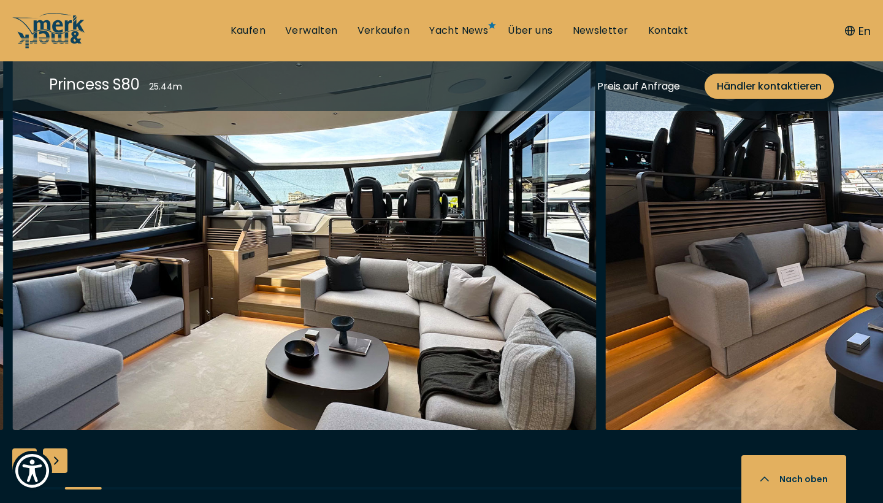
click at [59, 459] on div "Next slide" at bounding box center [55, 460] width 25 height 25
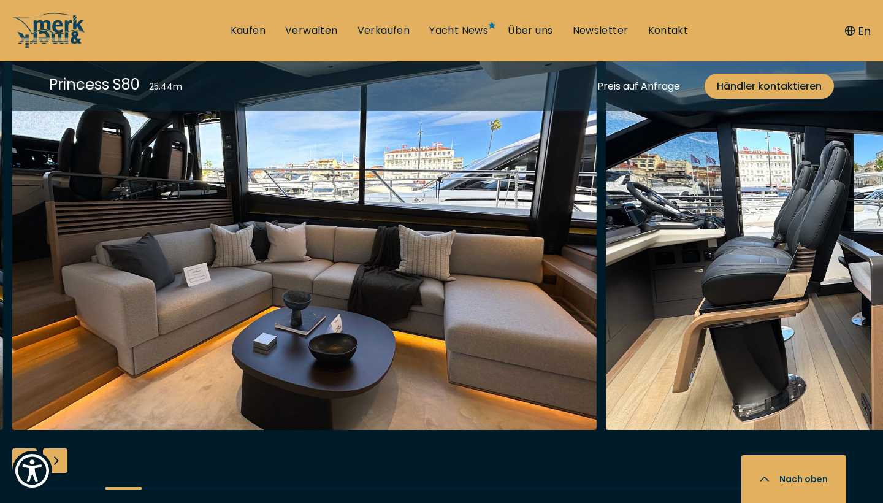
click at [59, 459] on div "Next slide" at bounding box center [55, 460] width 25 height 25
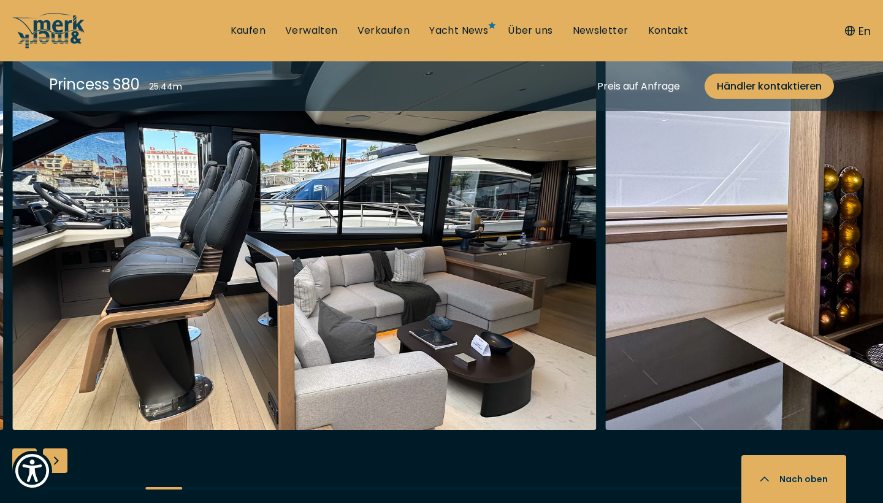
click at [59, 459] on div "Next slide" at bounding box center [55, 460] width 25 height 25
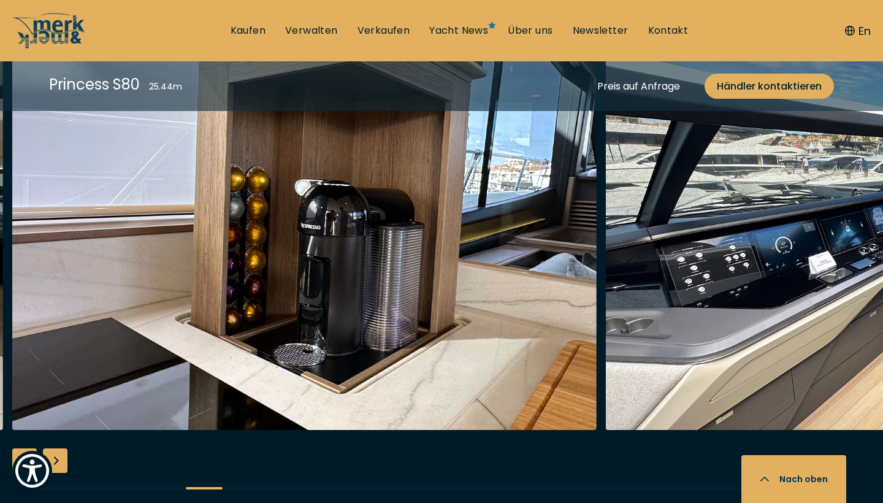
click at [59, 459] on div "Next slide" at bounding box center [55, 460] width 25 height 25
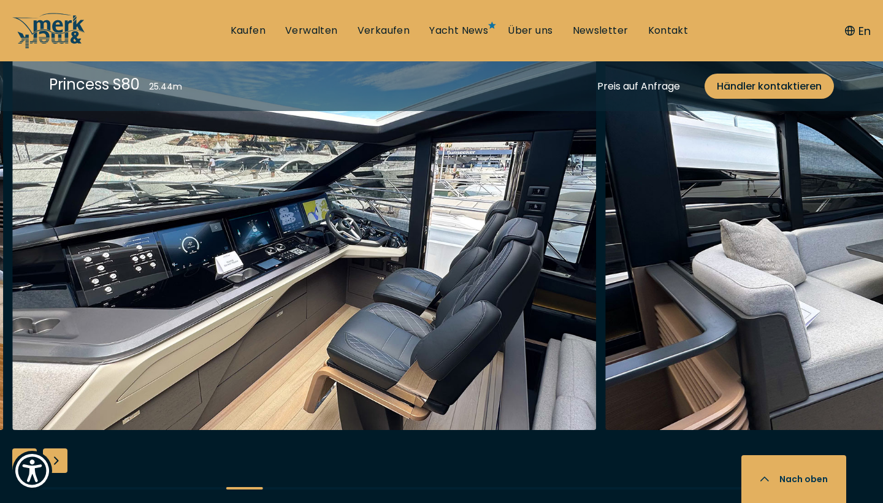
click at [59, 459] on div "Next slide" at bounding box center [55, 460] width 25 height 25
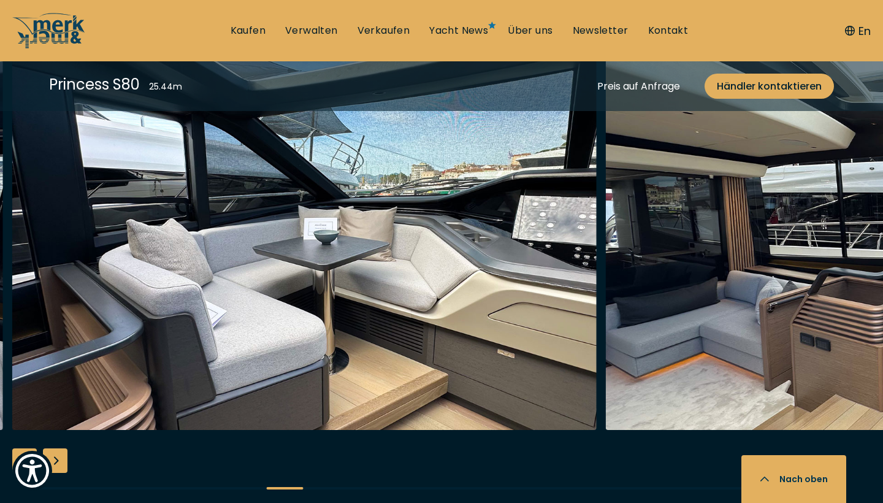
click at [59, 459] on div "Next slide" at bounding box center [55, 460] width 25 height 25
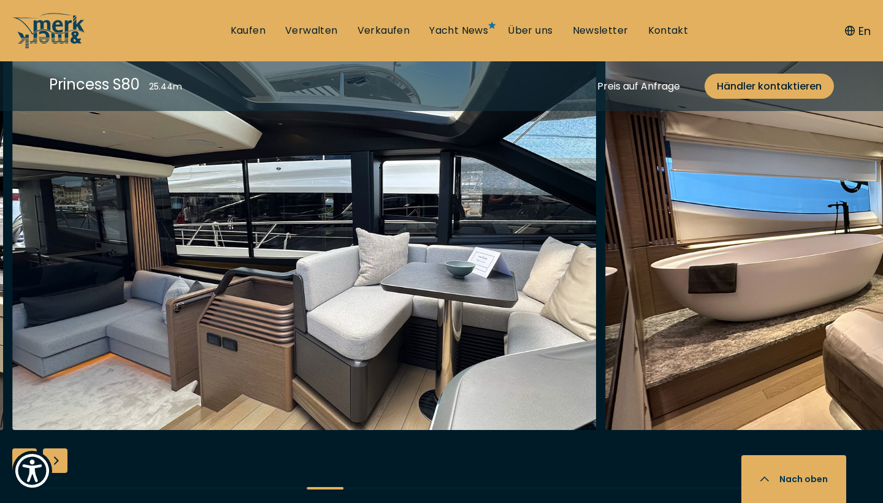
click at [59, 459] on div "Next slide" at bounding box center [55, 460] width 25 height 25
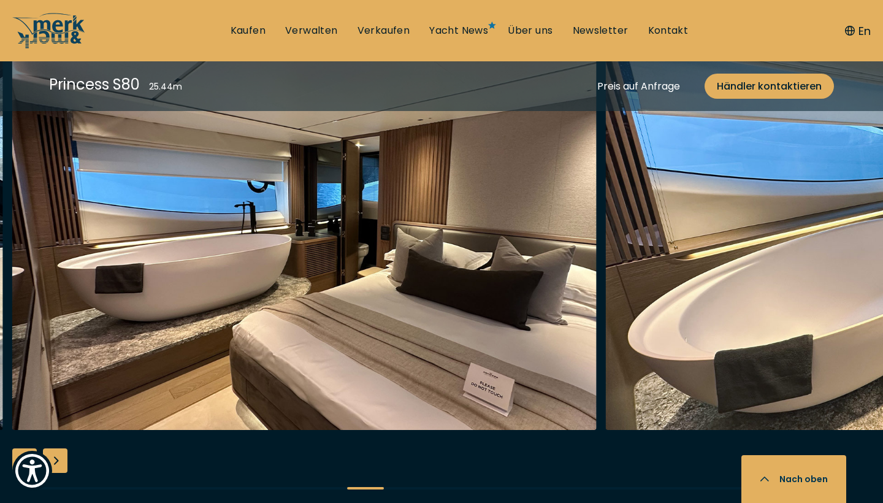
click at [59, 459] on div "Next slide" at bounding box center [55, 460] width 25 height 25
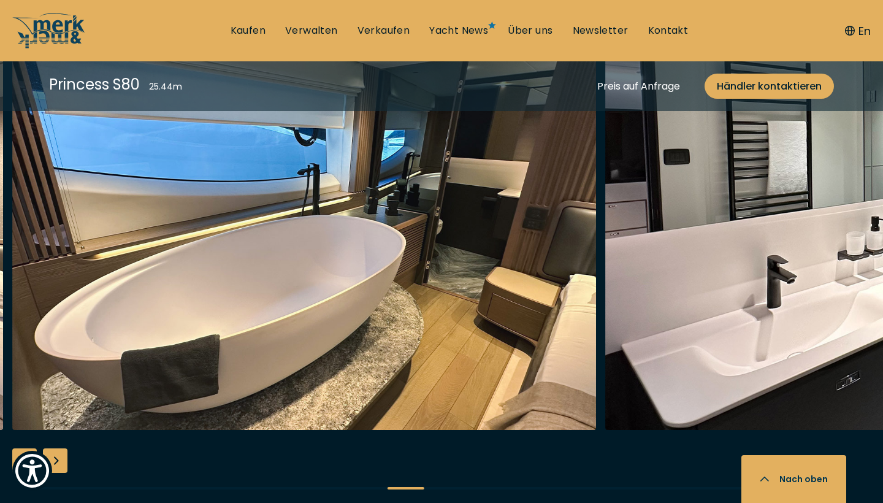
click at [59, 459] on div "Next slide" at bounding box center [55, 460] width 25 height 25
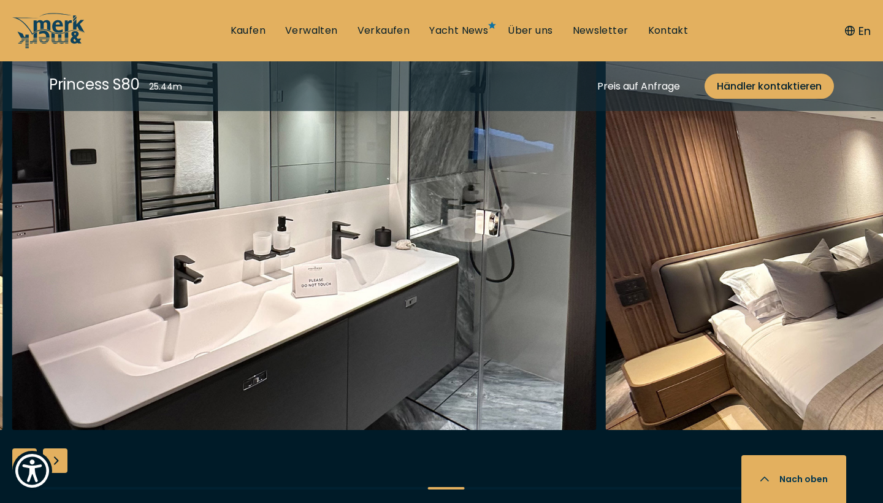
click at [59, 459] on div "Next slide" at bounding box center [55, 460] width 25 height 25
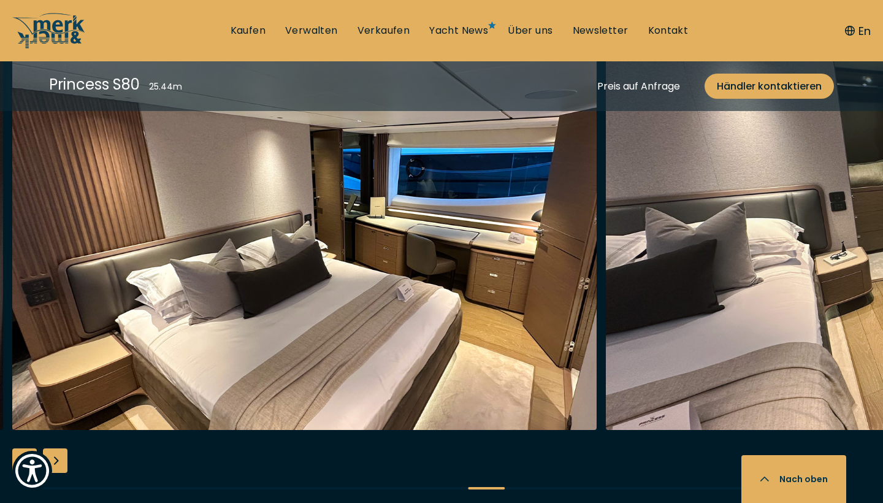
click at [59, 459] on div "Next slide" at bounding box center [55, 460] width 25 height 25
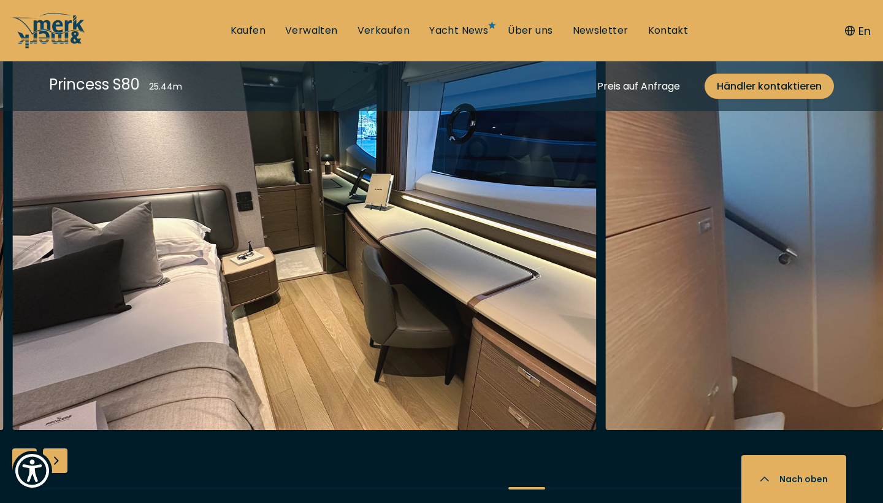
click at [59, 459] on div "Next slide" at bounding box center [55, 460] width 25 height 25
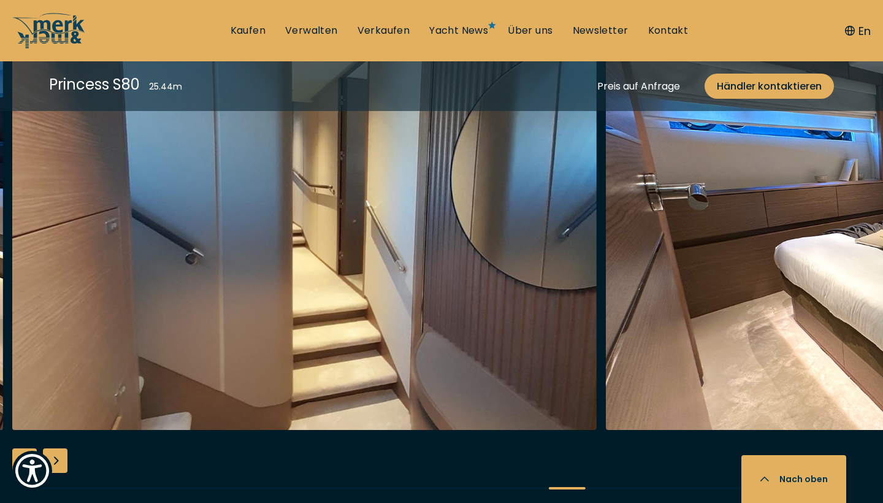
click at [59, 459] on div "Next slide" at bounding box center [55, 460] width 25 height 25
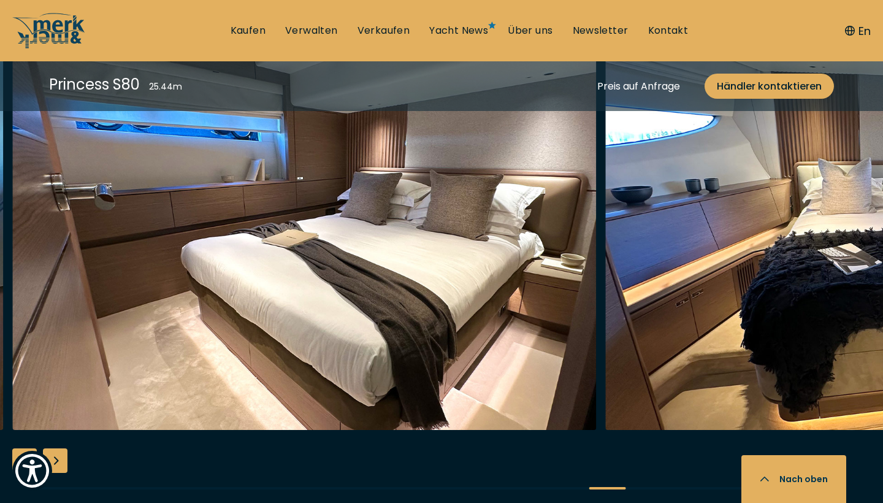
click at [59, 459] on div "Next slide" at bounding box center [55, 460] width 25 height 25
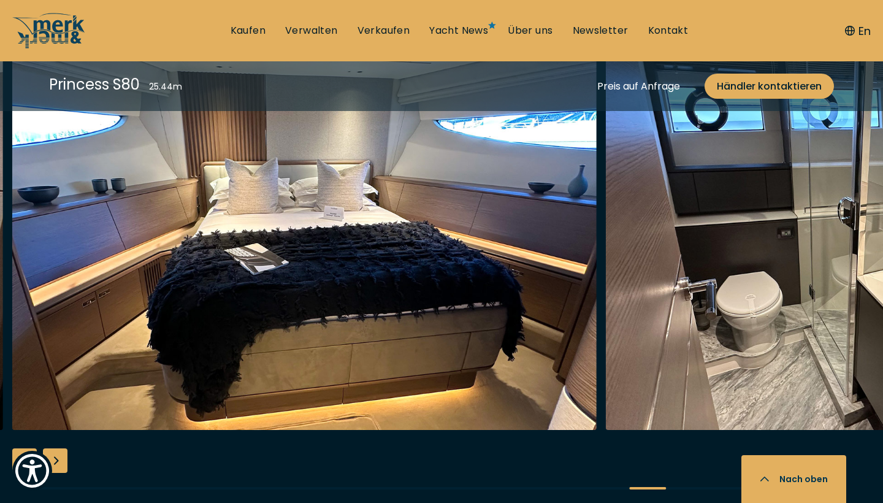
click at [59, 459] on div "Next slide" at bounding box center [55, 460] width 25 height 25
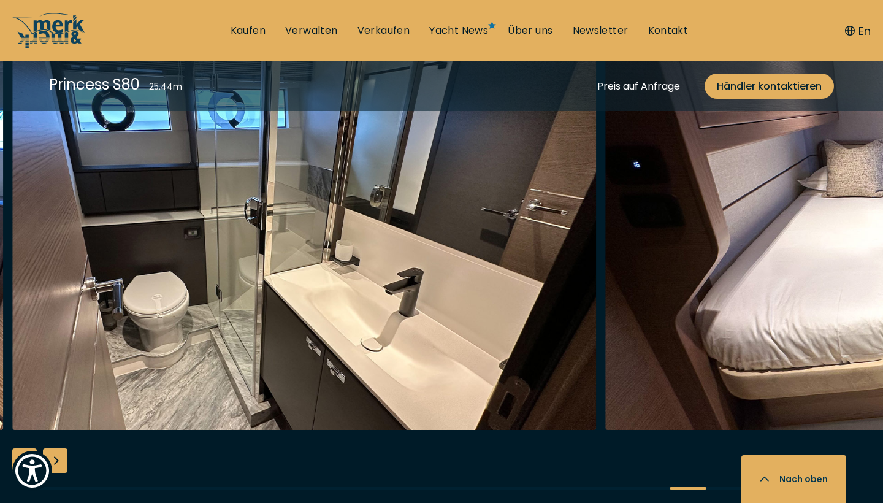
click at [18, 452] on div "Previous slide" at bounding box center [24, 460] width 25 height 25
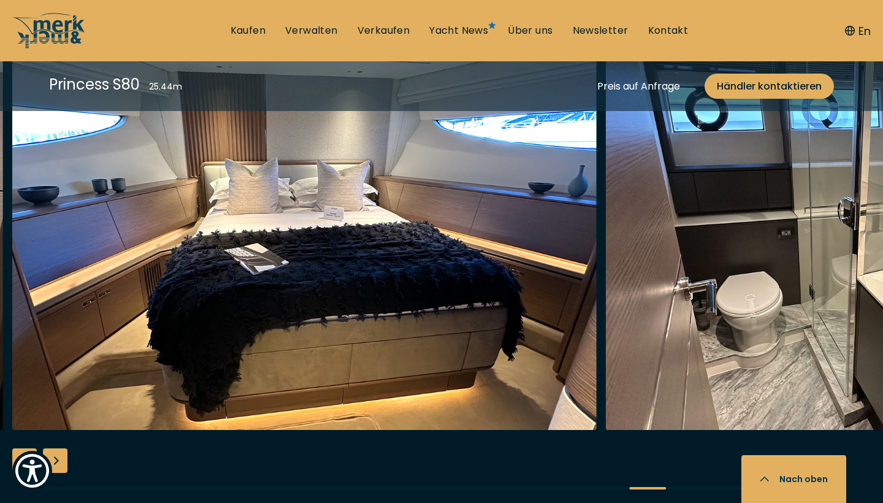
click at [55, 451] on div "Next slide" at bounding box center [55, 460] width 25 height 25
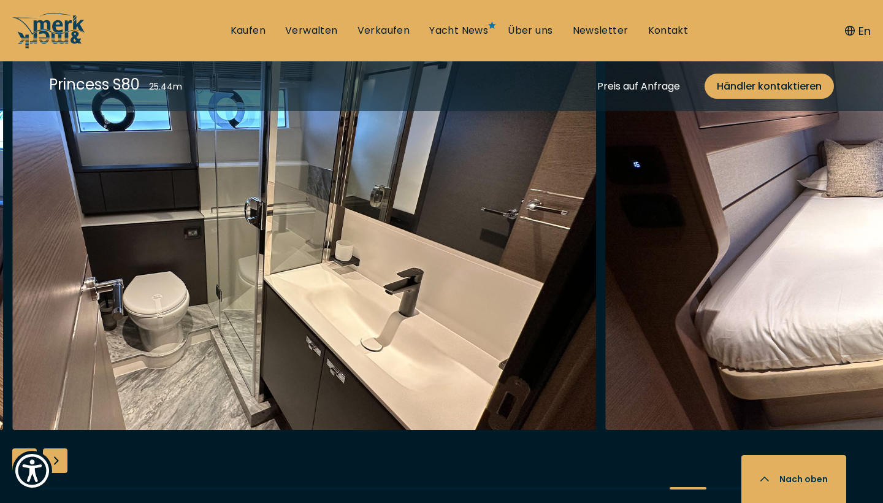
click at [55, 451] on div "Next slide" at bounding box center [55, 460] width 25 height 25
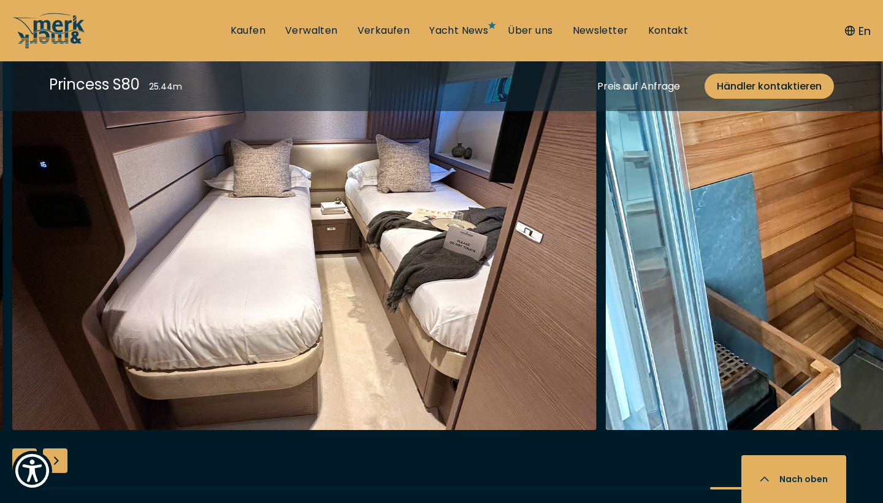
click at [55, 451] on div "Next slide" at bounding box center [55, 460] width 25 height 25
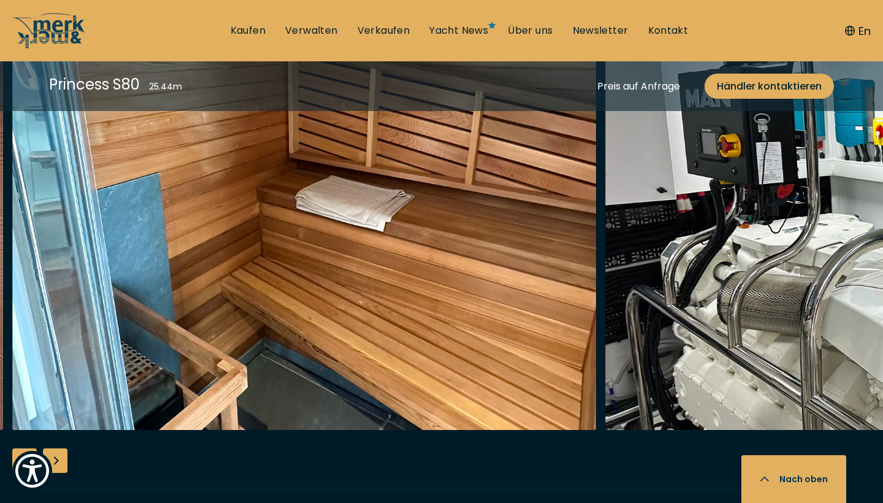
click at [55, 451] on div "Next slide" at bounding box center [55, 460] width 25 height 25
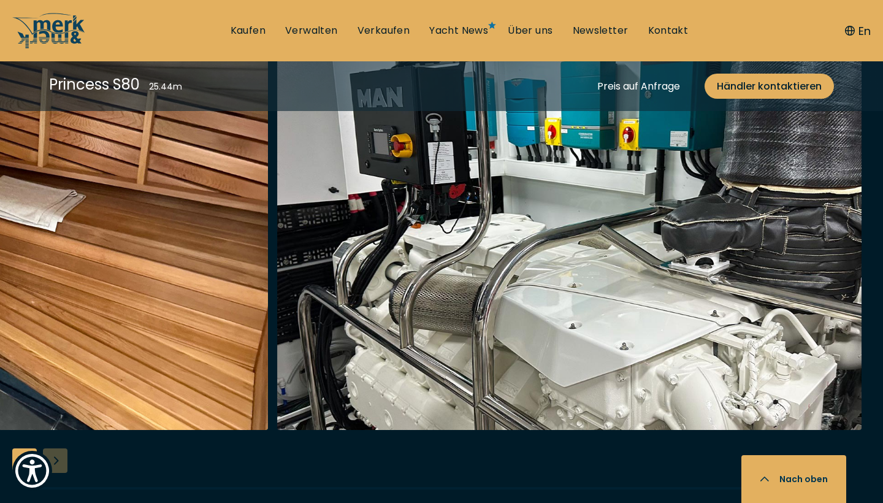
click at [55, 451] on div at bounding box center [441, 273] width 883 height 472
click at [252, 28] on link "Kaufen" at bounding box center [248, 30] width 35 height 13
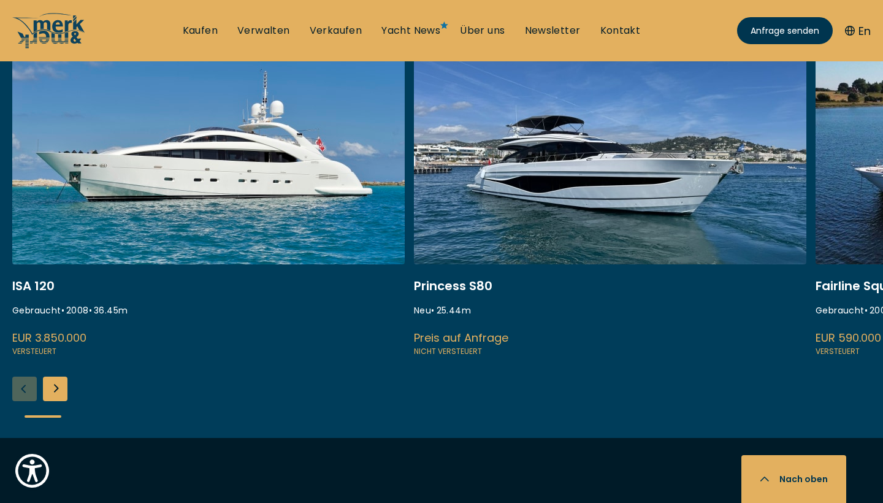
scroll to position [528, 0]
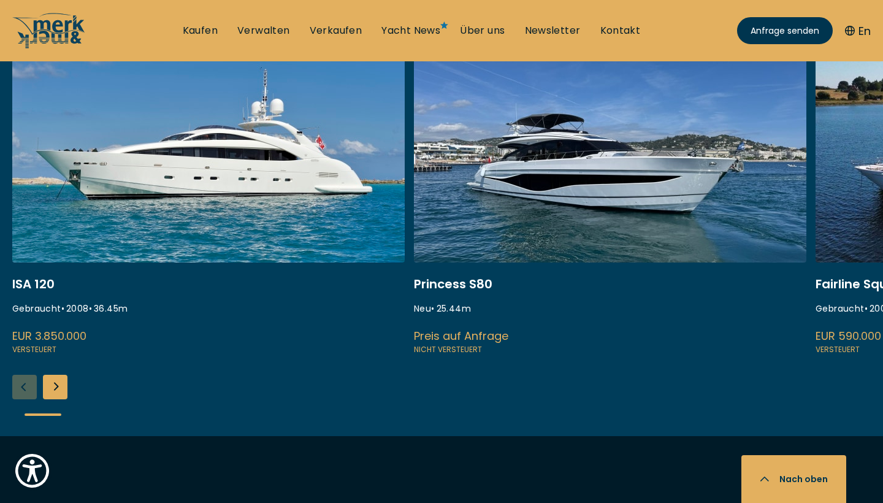
click at [55, 386] on div "Next slide" at bounding box center [55, 387] width 25 height 25
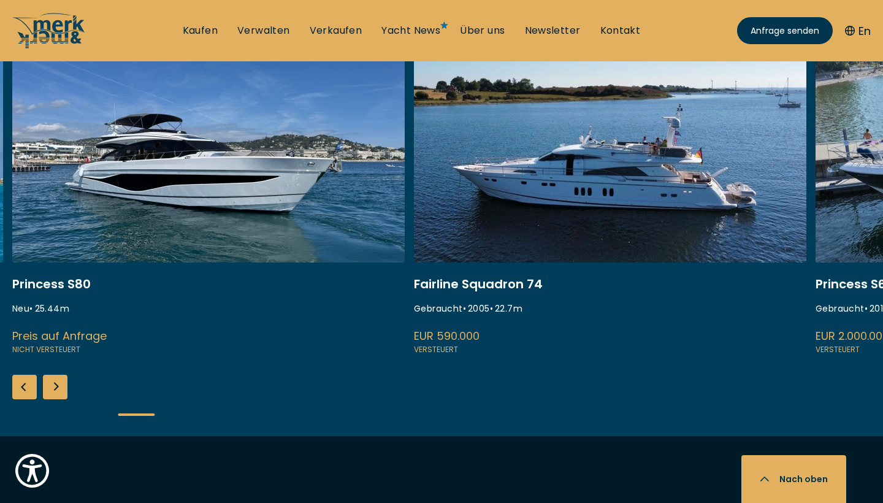
click at [59, 387] on div "Next slide" at bounding box center [55, 387] width 25 height 25
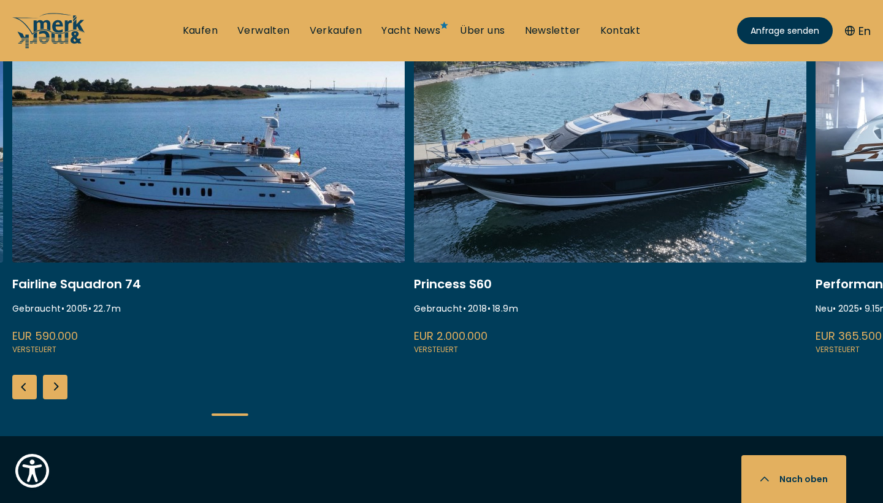
click at [59, 387] on div "Next slide" at bounding box center [55, 387] width 25 height 25
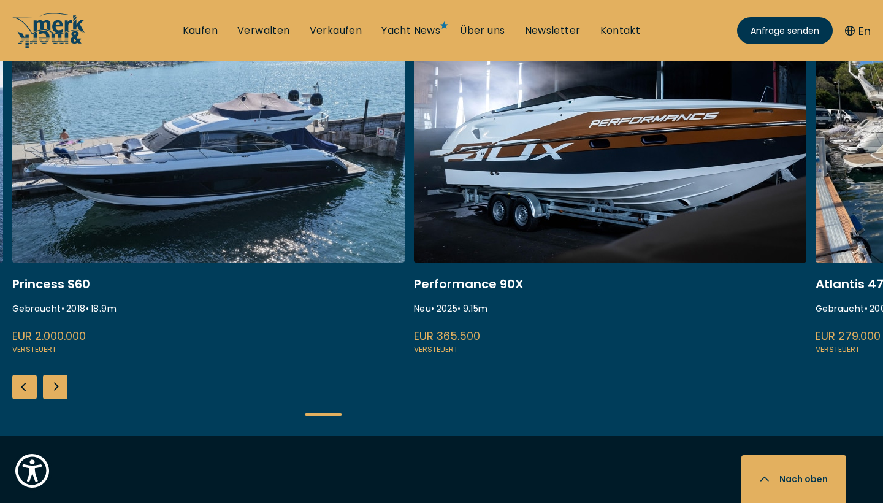
click at [53, 388] on div "Next slide" at bounding box center [55, 387] width 25 height 25
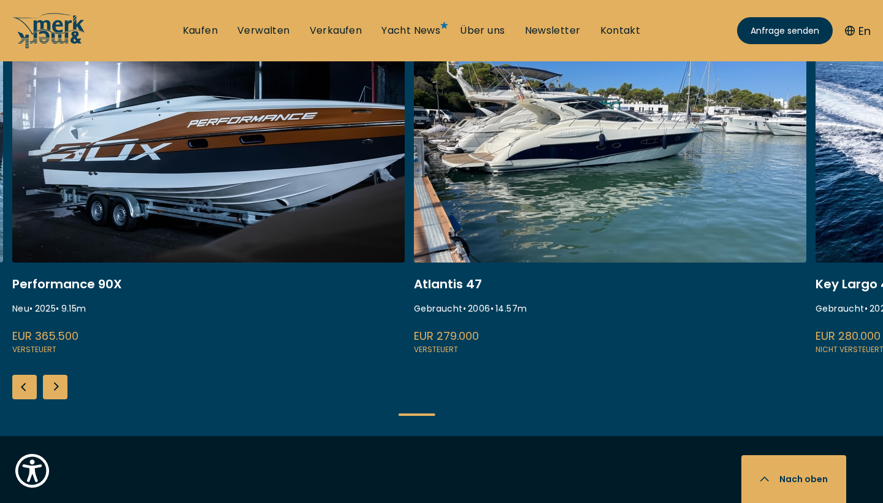
click at [53, 388] on div "Next slide" at bounding box center [55, 387] width 25 height 25
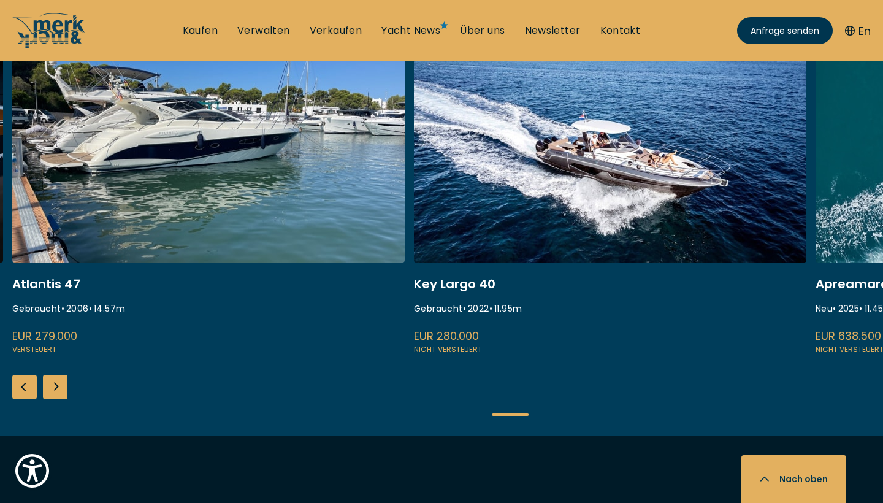
click at [53, 388] on div "Next slide" at bounding box center [55, 387] width 25 height 25
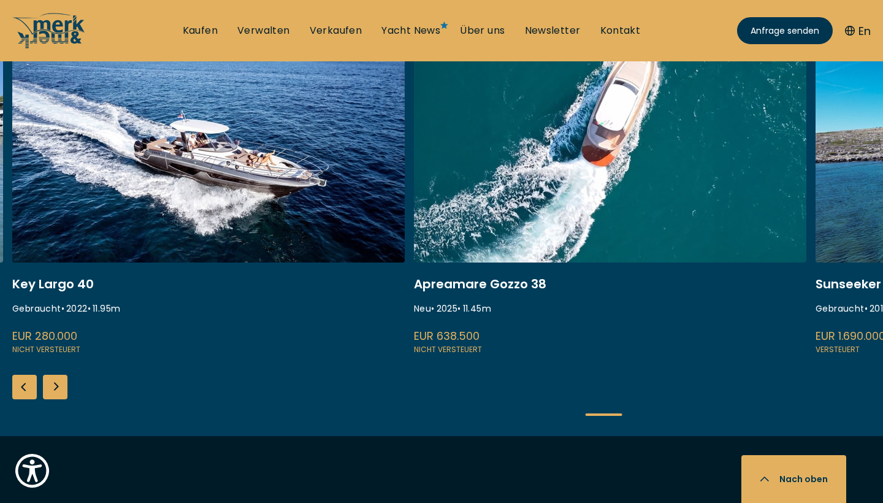
click at [58, 384] on div "Next slide" at bounding box center [55, 387] width 25 height 25
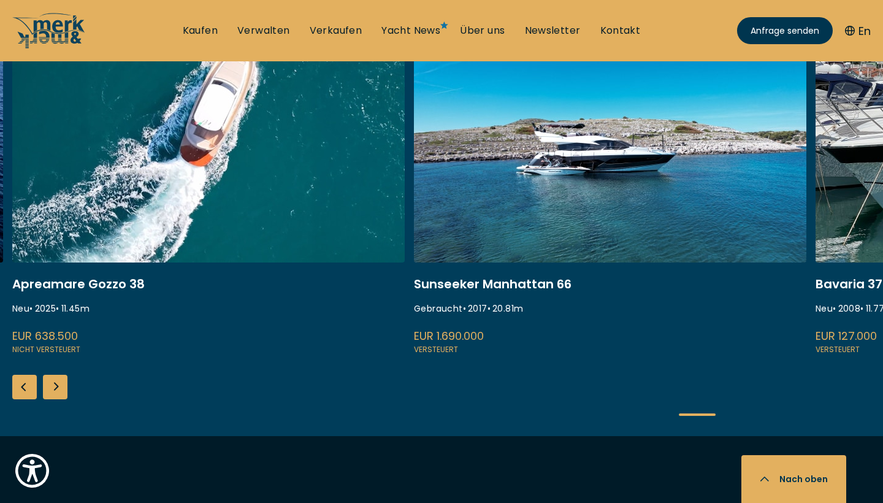
click at [58, 384] on div "Next slide" at bounding box center [55, 387] width 25 height 25
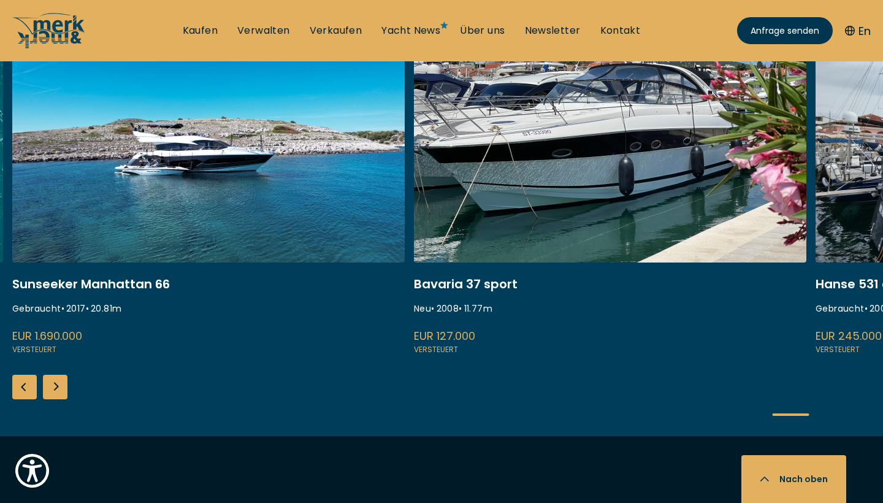
click at [58, 384] on div "Next slide" at bounding box center [55, 387] width 25 height 25
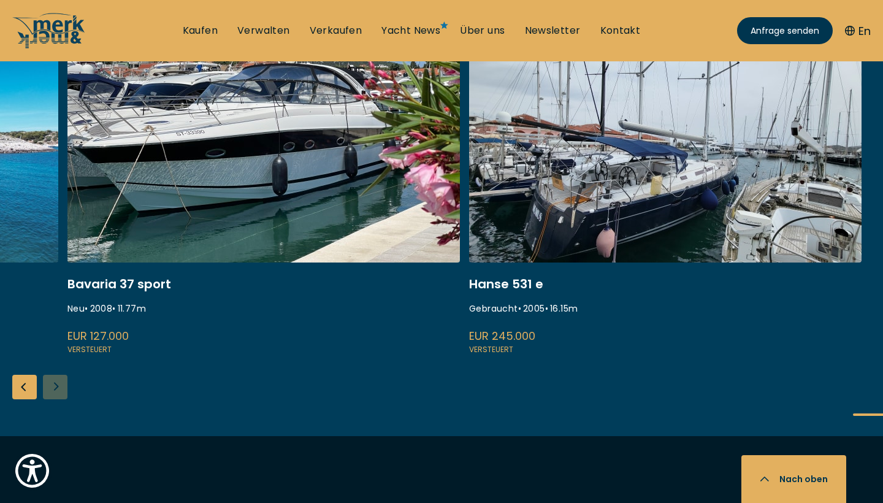
click at [58, 384] on div "ISA 120 Gebraucht • 2008 • 36.45 m EUR 3.850.000 Versteuert Princess S80 Neu • …" at bounding box center [441, 232] width 883 height 407
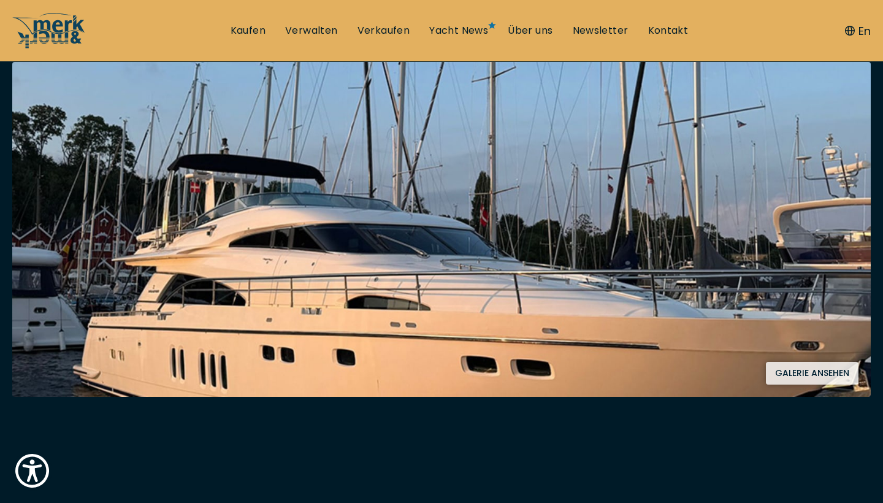
scroll to position [240, 0]
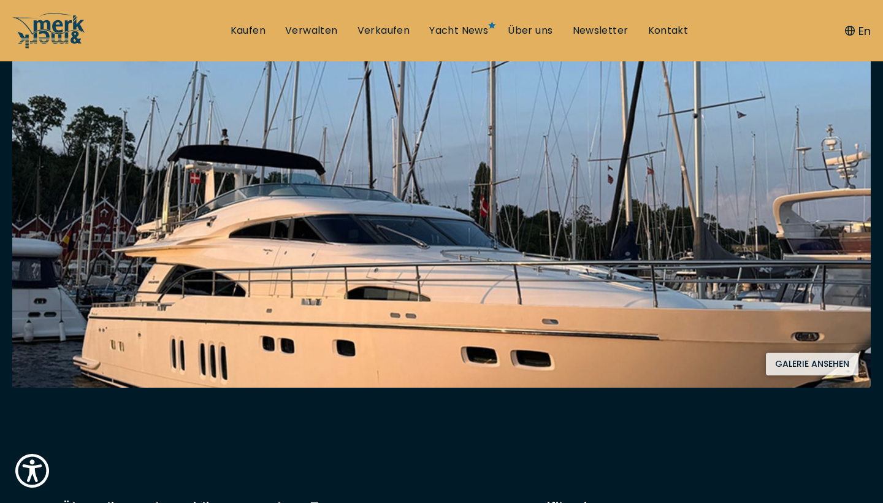
click at [777, 364] on button "Galerie ansehen" at bounding box center [812, 364] width 93 height 23
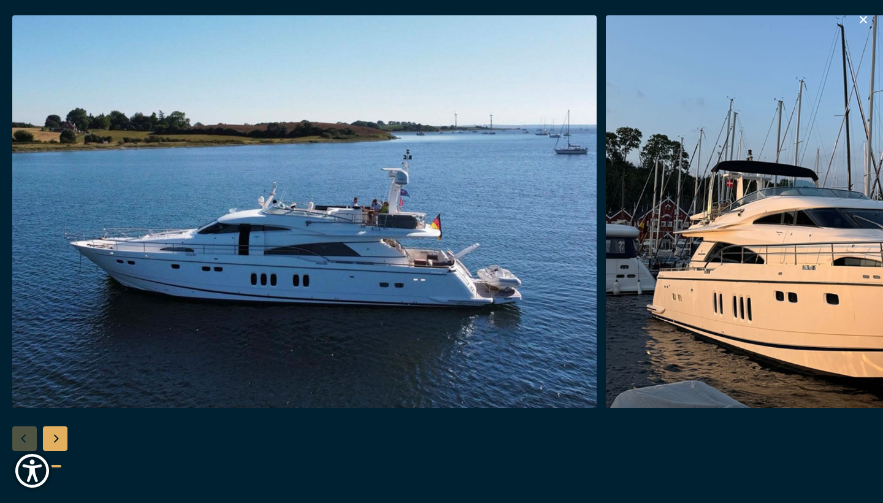
click at [62, 434] on div "Next slide" at bounding box center [55, 438] width 25 height 25
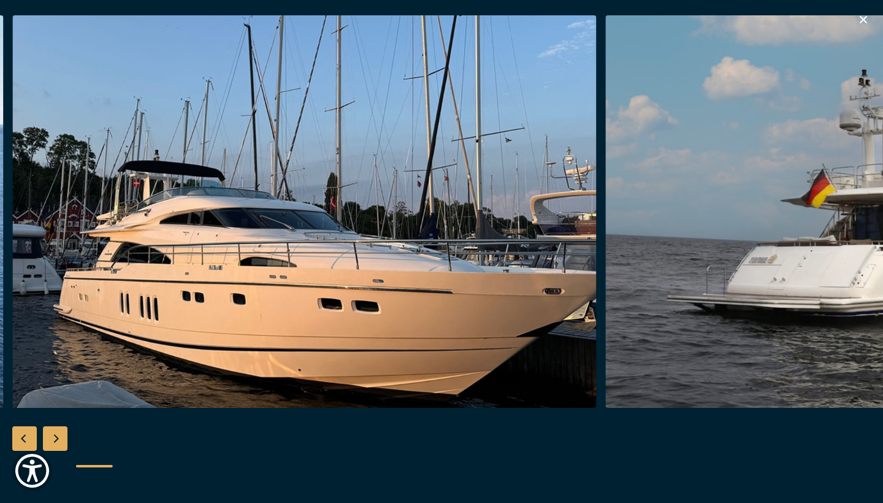
click at [62, 434] on div "Next slide" at bounding box center [55, 438] width 25 height 25
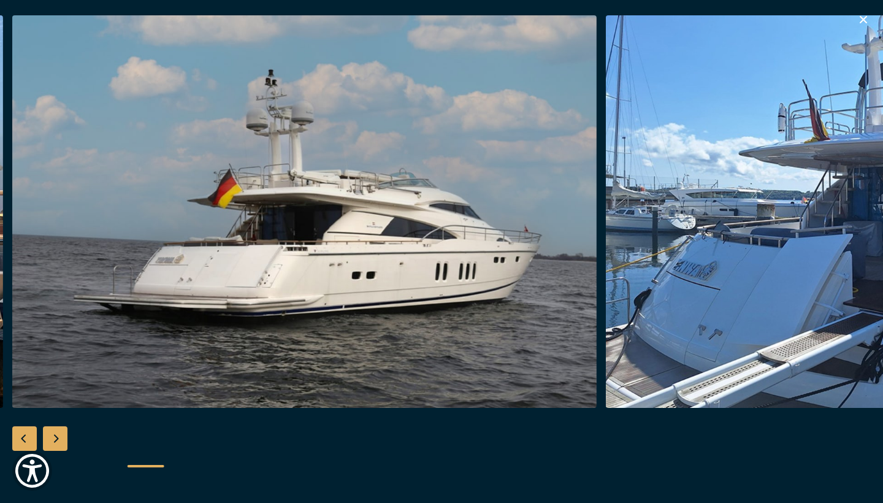
click at [62, 434] on div "Next slide" at bounding box center [55, 438] width 25 height 25
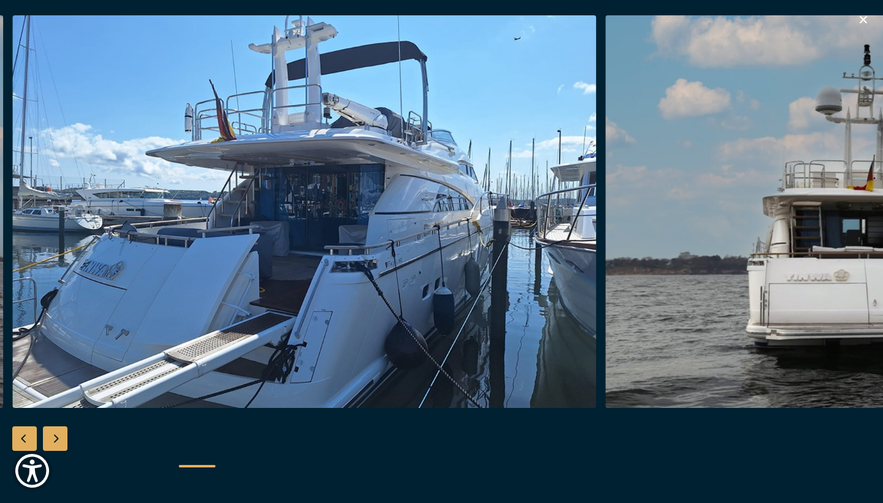
click at [62, 434] on div "Next slide" at bounding box center [55, 438] width 25 height 25
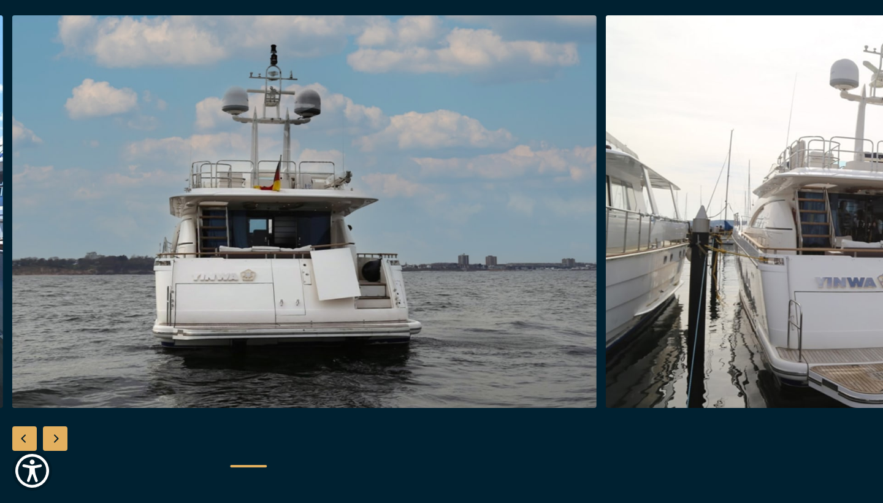
click at [62, 434] on div "Next slide" at bounding box center [55, 438] width 25 height 25
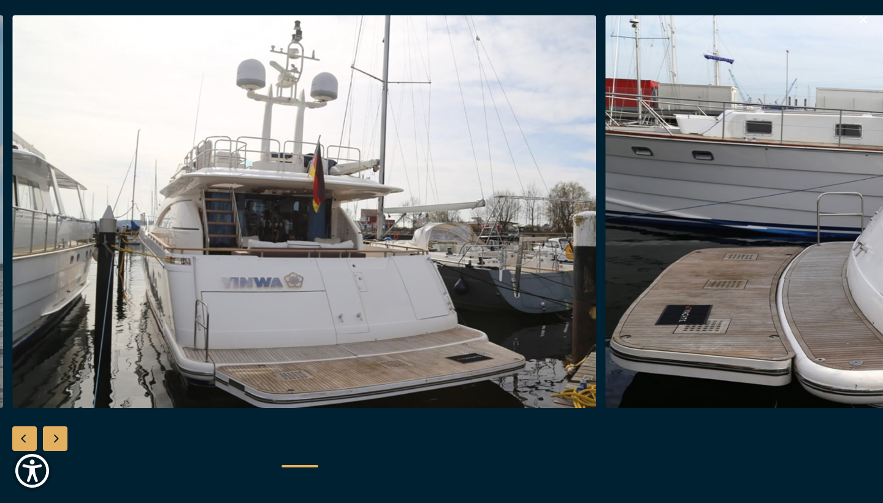
click at [62, 434] on div "Next slide" at bounding box center [55, 438] width 25 height 25
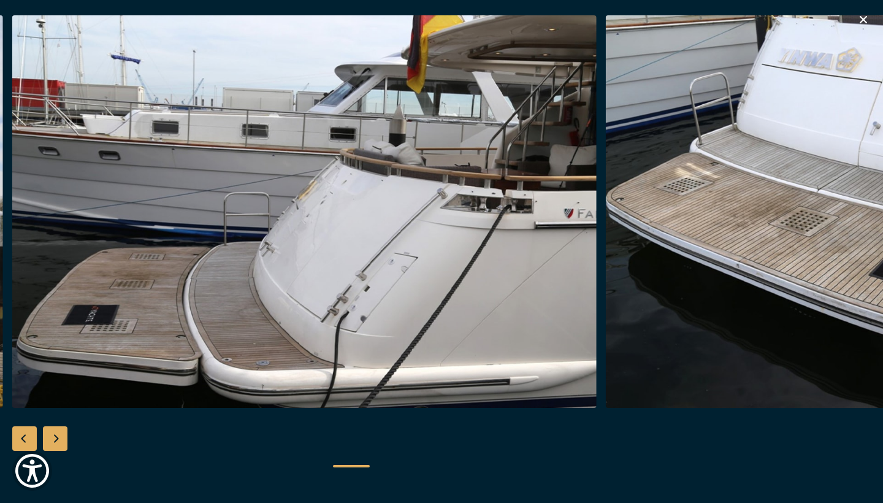
click at [62, 434] on div "Next slide" at bounding box center [55, 438] width 25 height 25
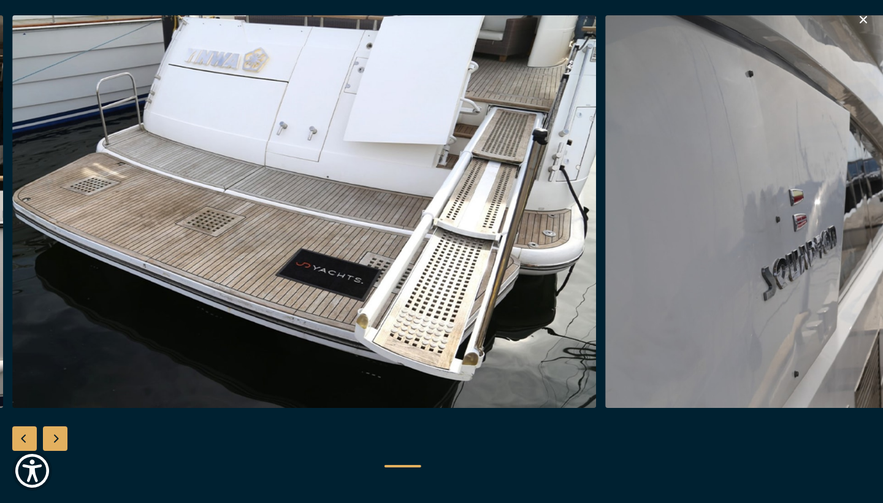
click at [62, 434] on div "Next slide" at bounding box center [55, 438] width 25 height 25
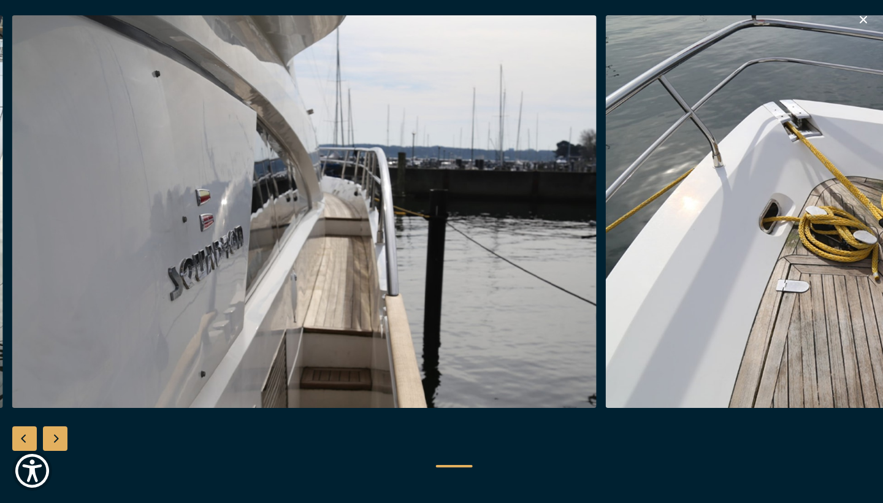
click at [62, 434] on div "Next slide" at bounding box center [55, 438] width 25 height 25
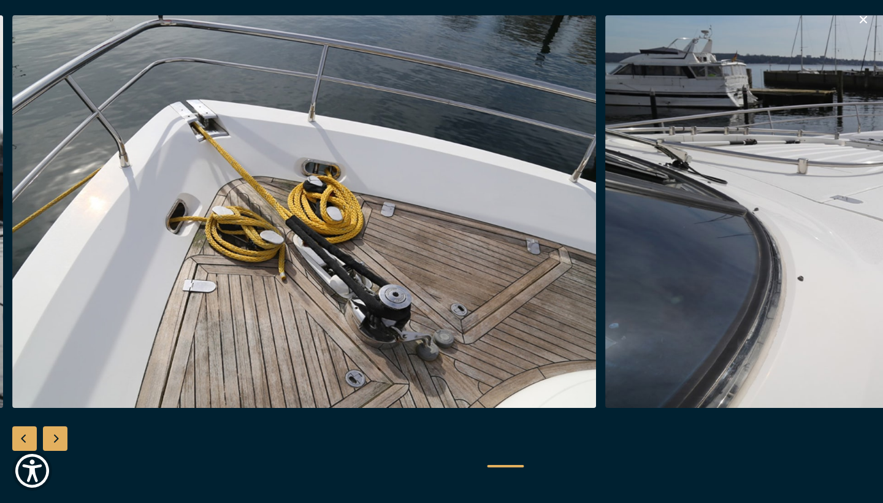
click at [62, 434] on div "Next slide" at bounding box center [55, 438] width 25 height 25
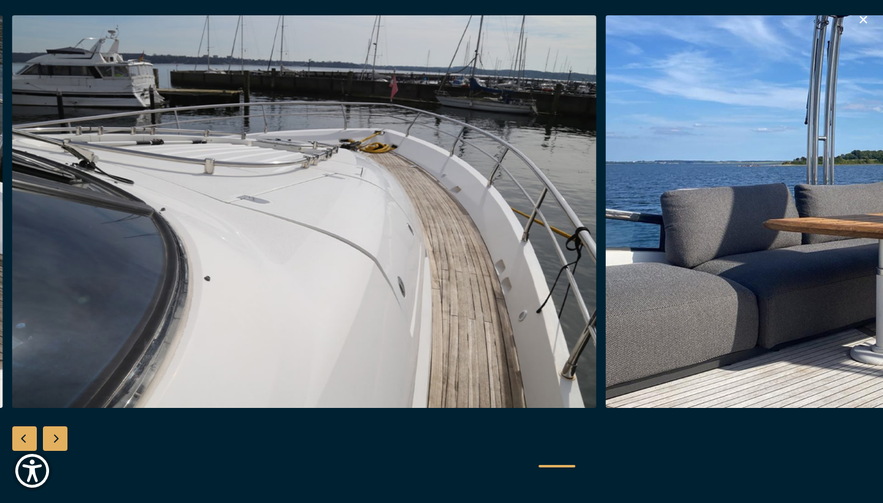
click at [62, 434] on div "Next slide" at bounding box center [55, 438] width 25 height 25
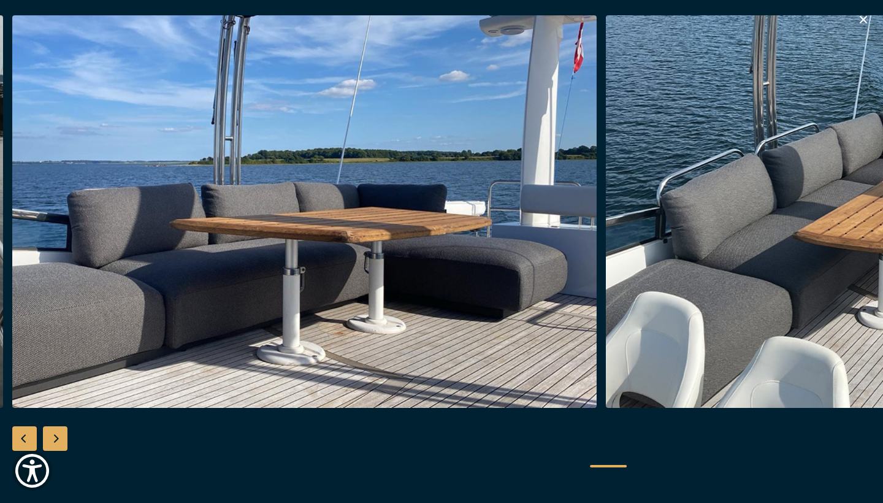
click at [62, 434] on div "Next slide" at bounding box center [55, 438] width 25 height 25
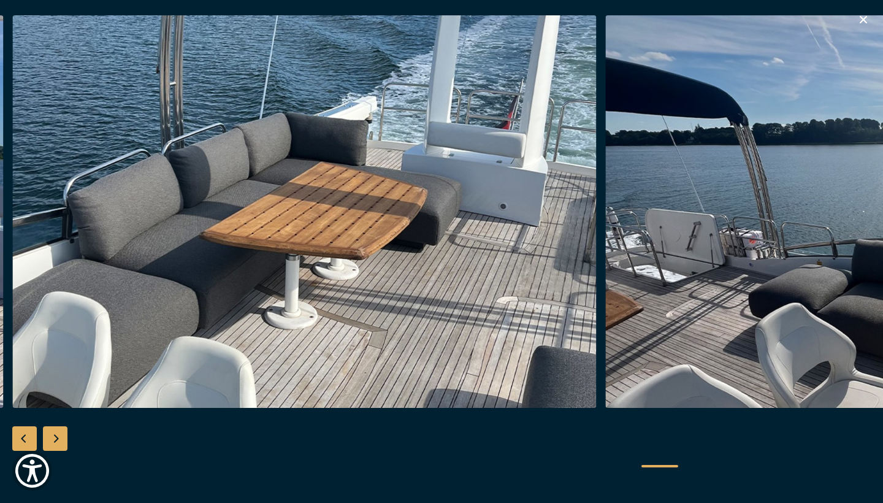
click at [62, 434] on div "Next slide" at bounding box center [55, 438] width 25 height 25
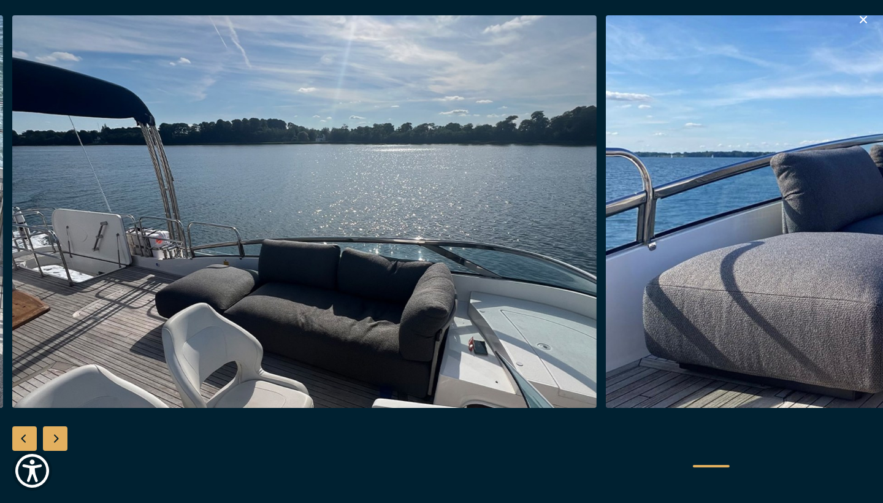
click at [62, 434] on div "Next slide" at bounding box center [55, 438] width 25 height 25
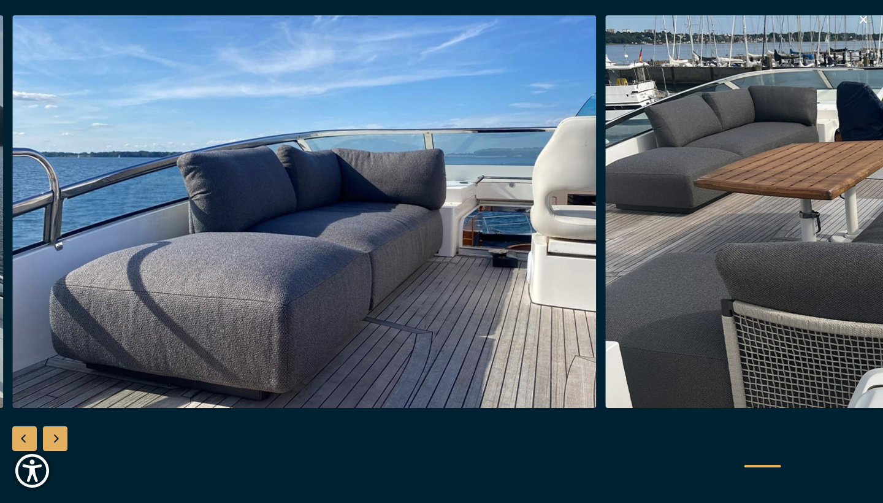
click at [62, 434] on div "Next slide" at bounding box center [55, 438] width 25 height 25
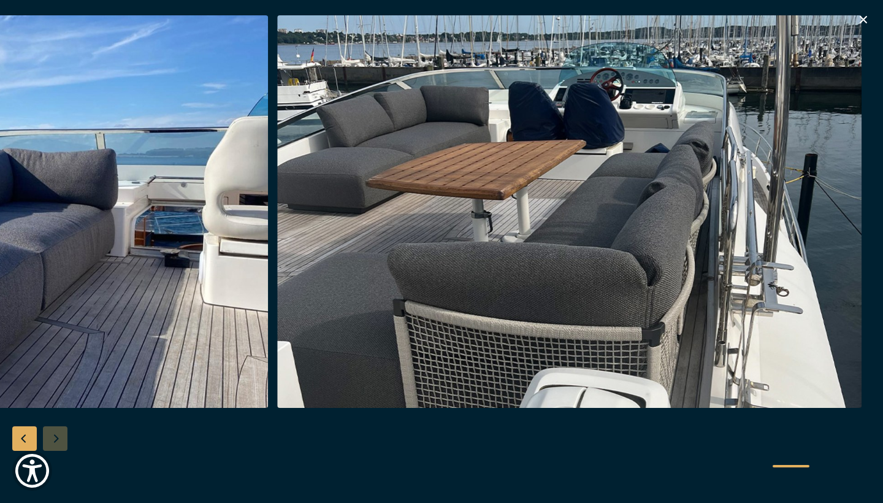
click at [62, 434] on div at bounding box center [441, 251] width 883 height 472
click at [866, 16] on icon "button" at bounding box center [863, 19] width 15 height 15
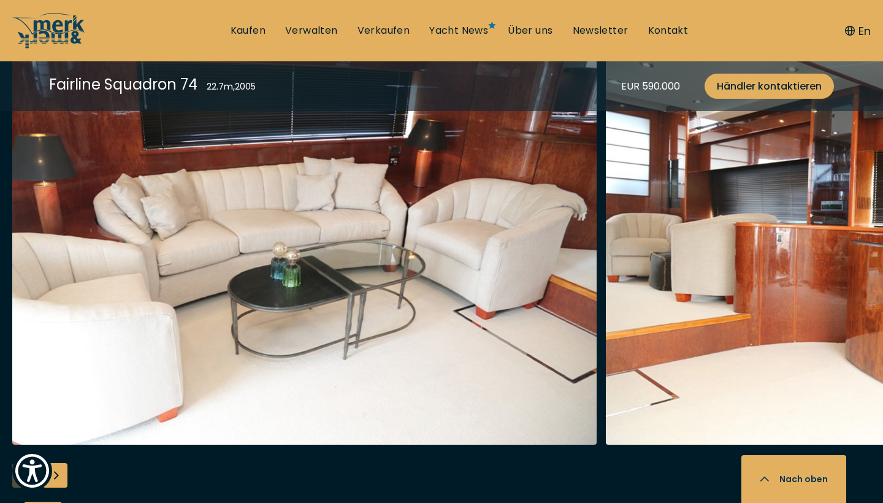
scroll to position [2318, 0]
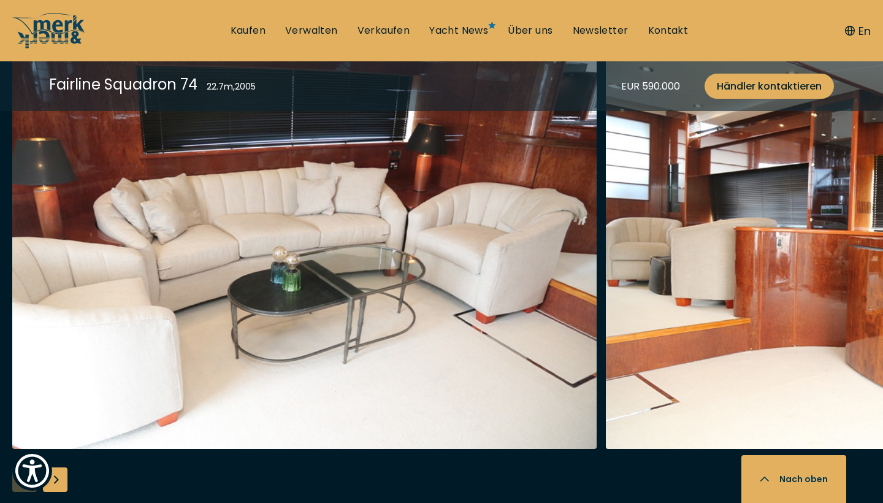
click at [63, 467] on div "Next slide" at bounding box center [55, 479] width 25 height 25
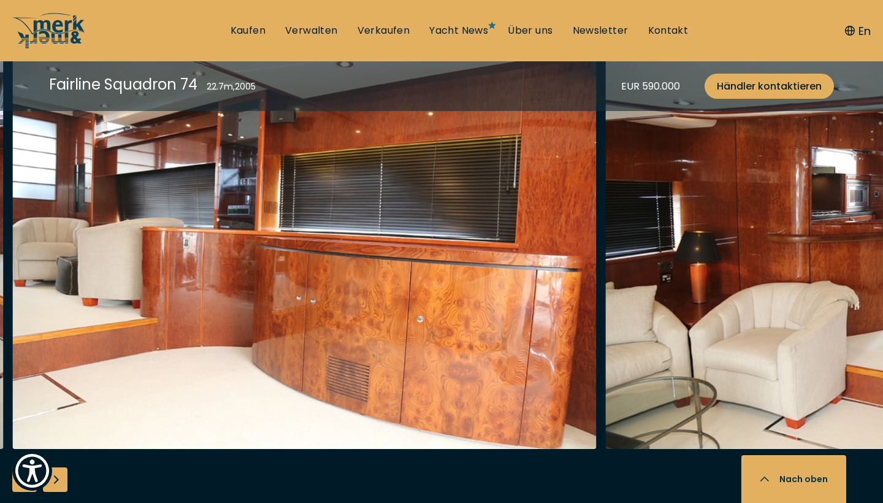
click at [63, 467] on div "Next slide" at bounding box center [55, 479] width 25 height 25
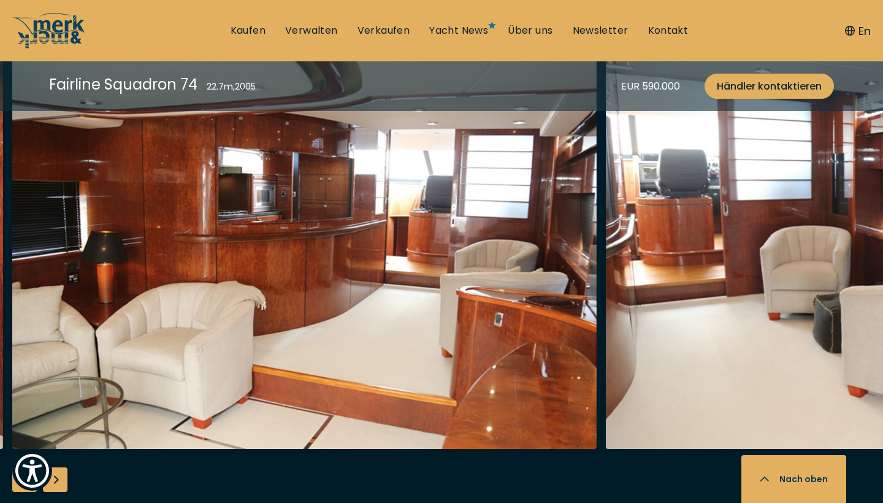
click at [63, 467] on div "Next slide" at bounding box center [55, 479] width 25 height 25
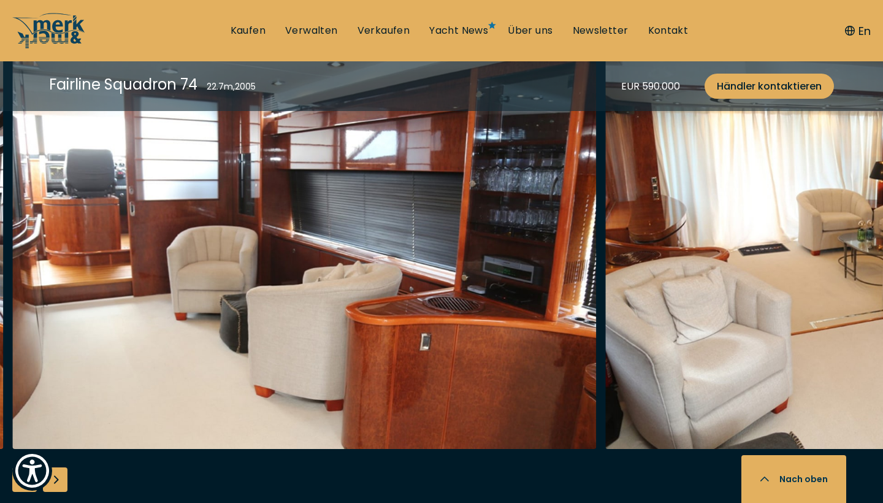
click at [63, 467] on div "Next slide" at bounding box center [55, 479] width 25 height 25
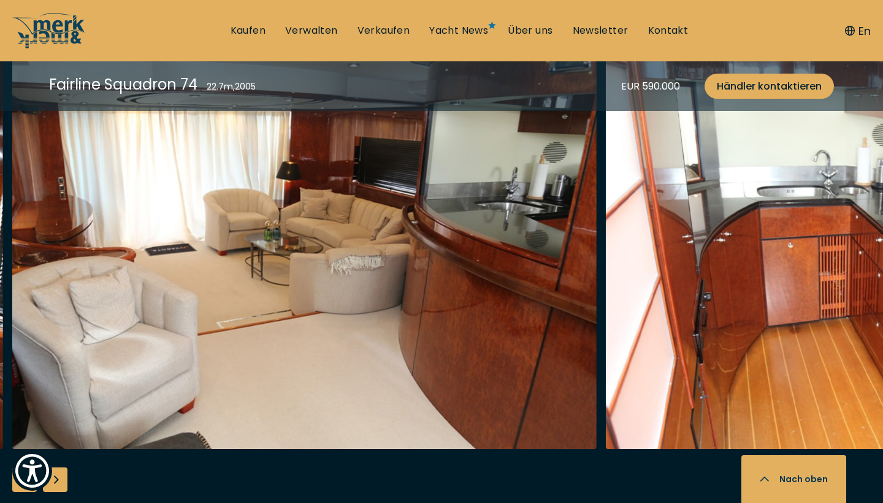
click at [63, 467] on div "Next slide" at bounding box center [55, 479] width 25 height 25
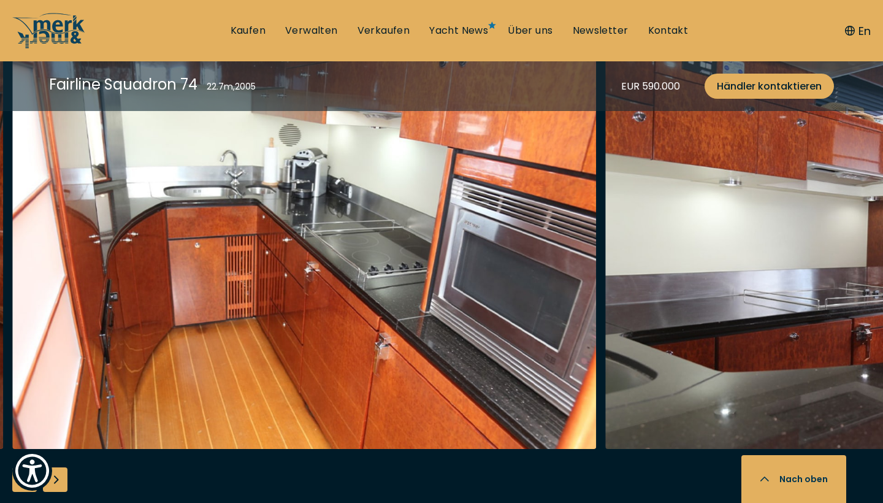
click at [63, 467] on div "Next slide" at bounding box center [55, 479] width 25 height 25
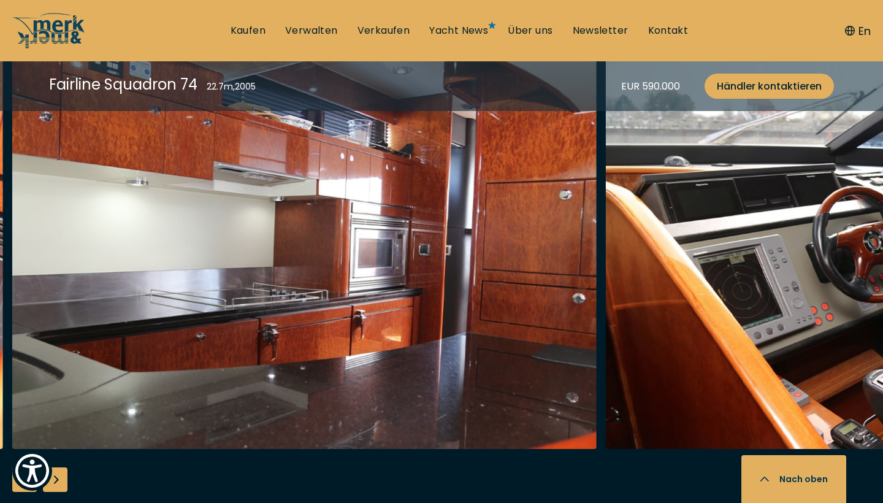
click at [63, 467] on div "Next slide" at bounding box center [55, 479] width 25 height 25
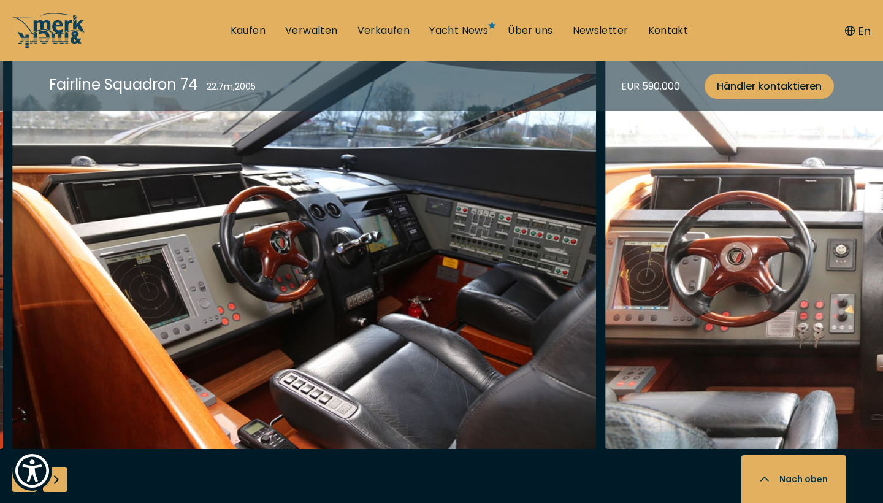
click at [63, 467] on div "Next slide" at bounding box center [55, 479] width 25 height 25
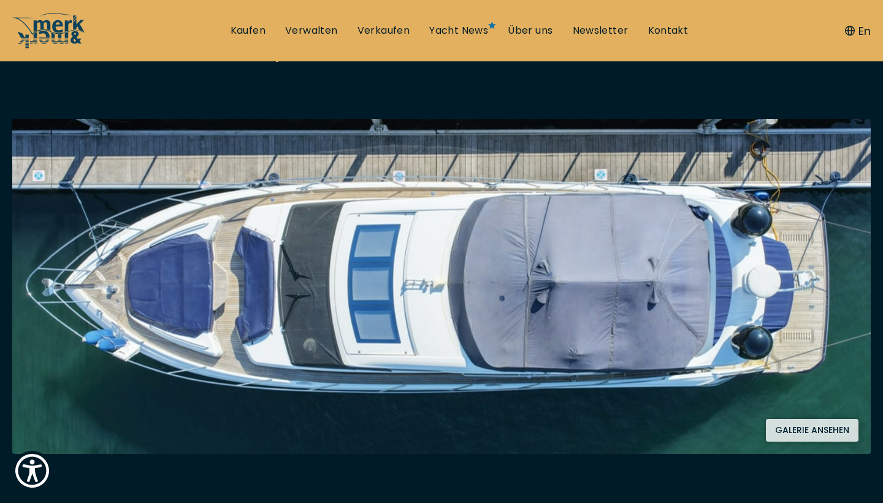
scroll to position [191, 0]
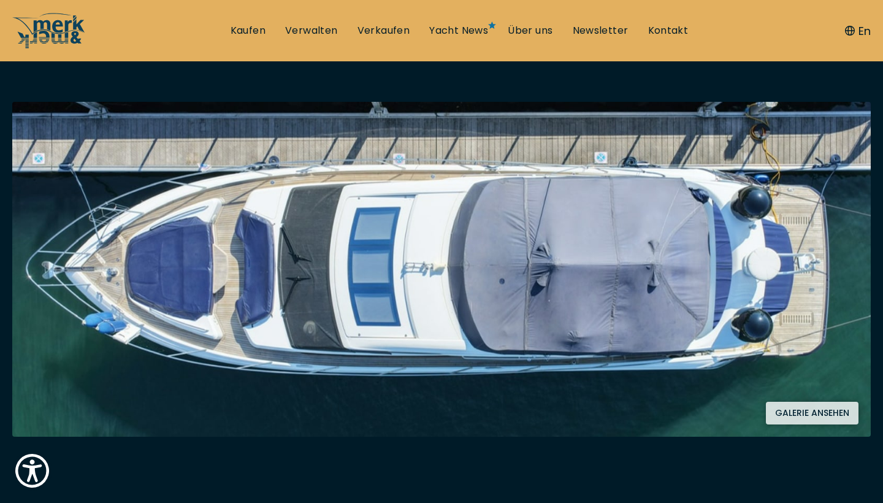
click at [774, 411] on button "Galerie ansehen" at bounding box center [812, 413] width 93 height 23
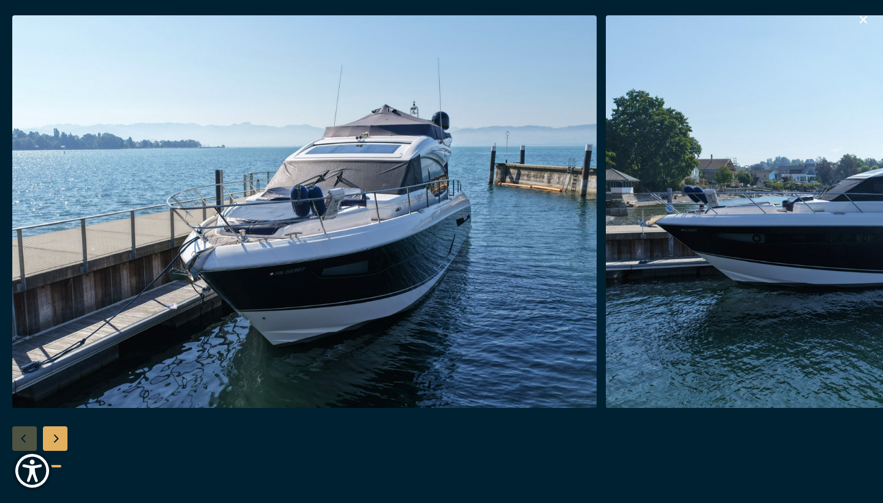
click at [56, 438] on div "Next slide" at bounding box center [55, 438] width 25 height 25
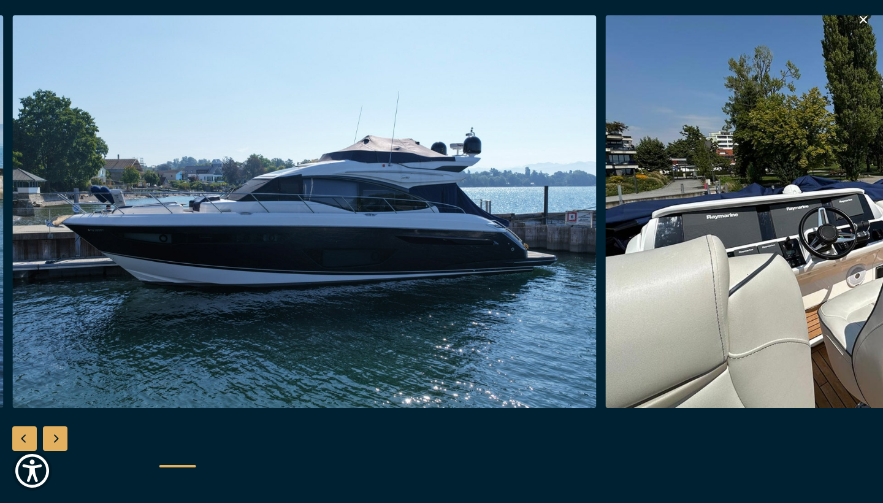
click at [56, 438] on div "Next slide" at bounding box center [55, 438] width 25 height 25
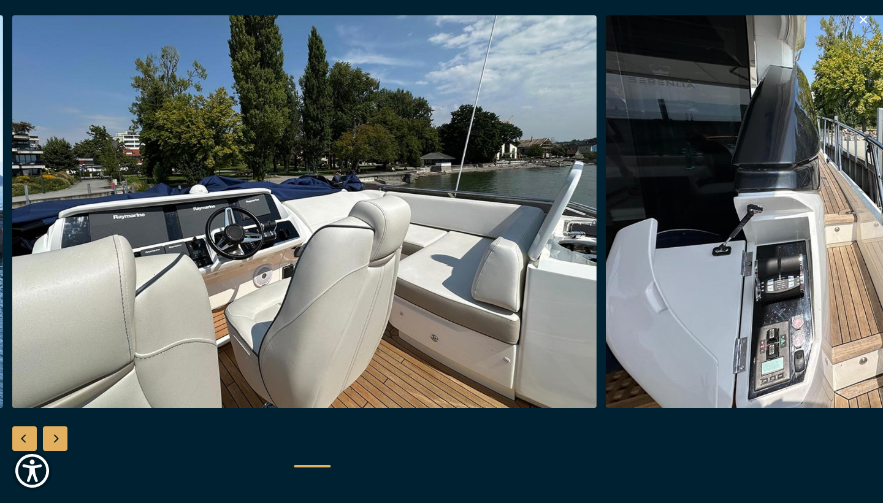
click at [56, 438] on div "Next slide" at bounding box center [55, 438] width 25 height 25
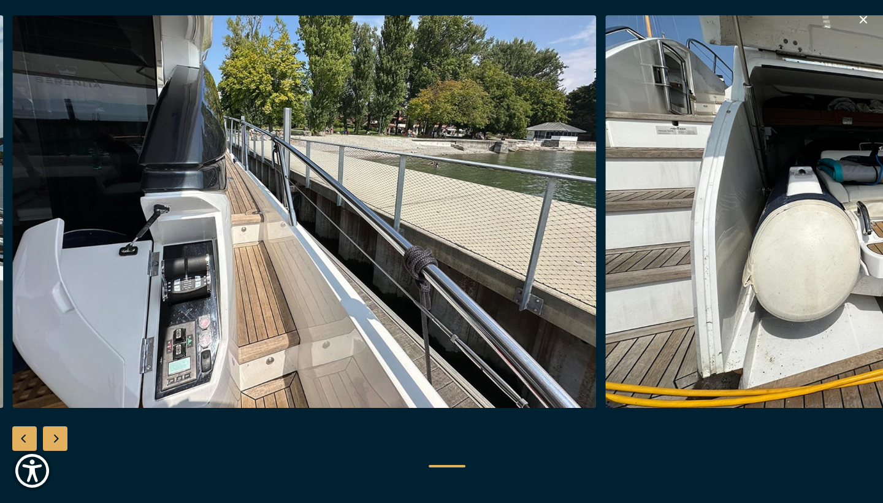
click at [56, 438] on div "Next slide" at bounding box center [55, 438] width 25 height 25
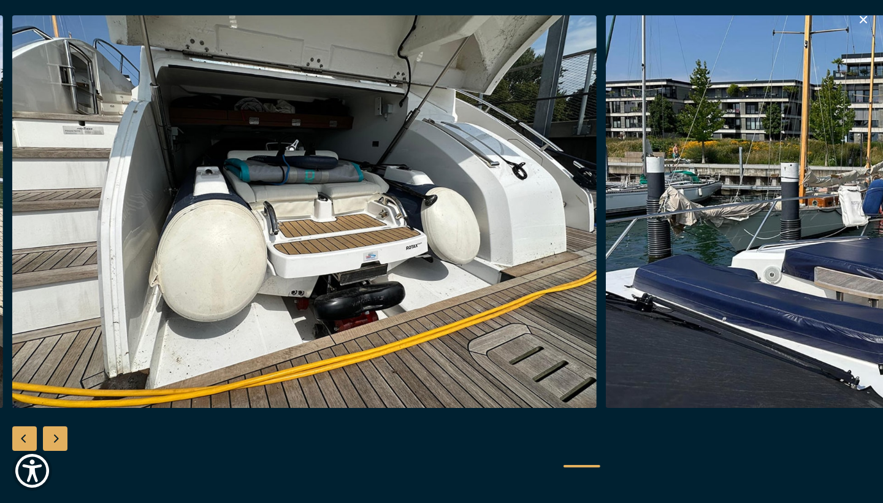
click at [56, 438] on div "Next slide" at bounding box center [55, 438] width 25 height 25
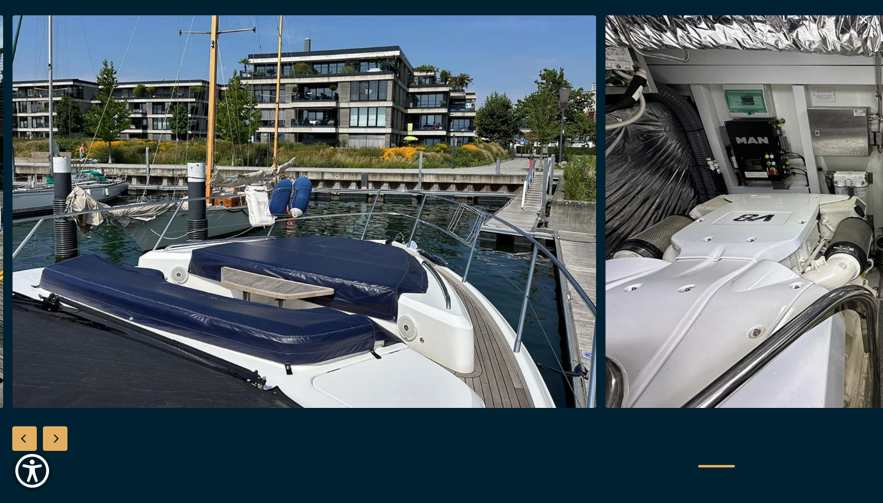
click at [56, 438] on div "Next slide" at bounding box center [55, 438] width 25 height 25
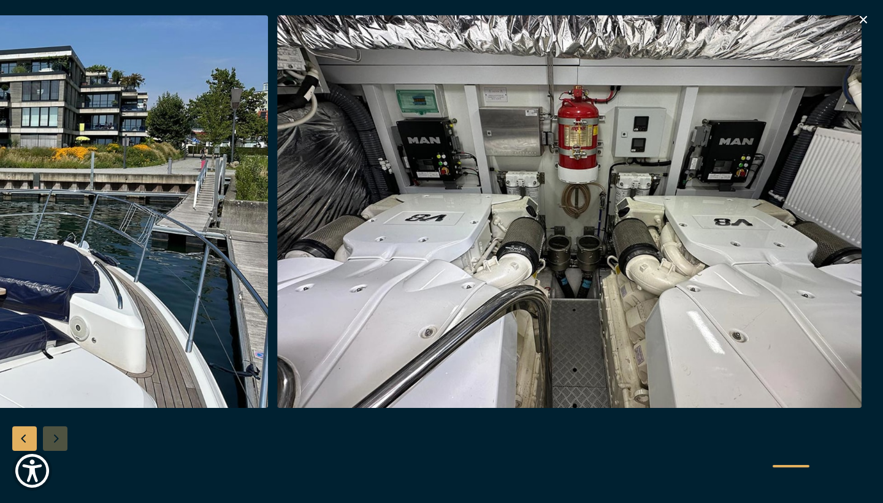
click at [56, 438] on div at bounding box center [441, 251] width 883 height 472
click at [865, 20] on icon "button" at bounding box center [863, 19] width 15 height 15
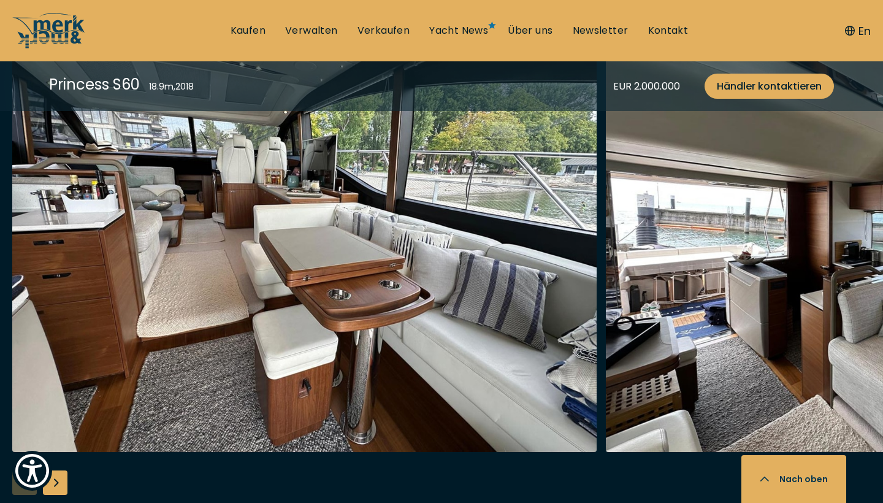
scroll to position [2227, 0]
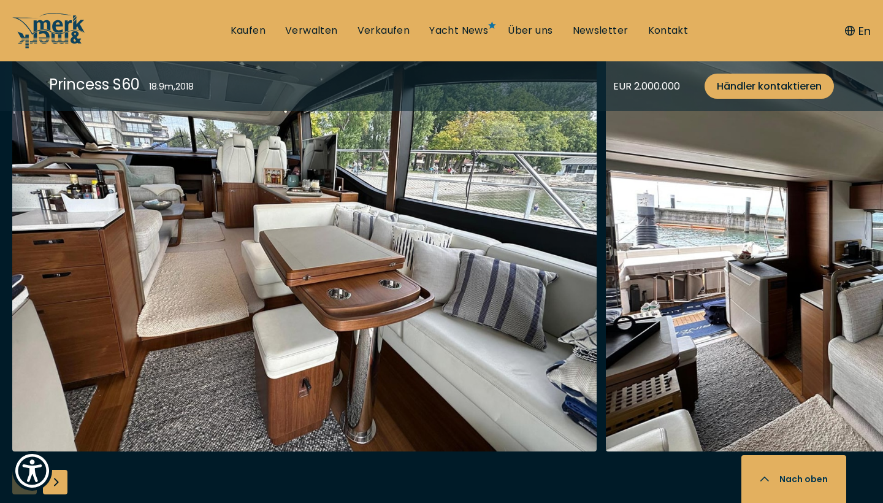
click at [63, 484] on div "Next slide" at bounding box center [55, 482] width 25 height 25
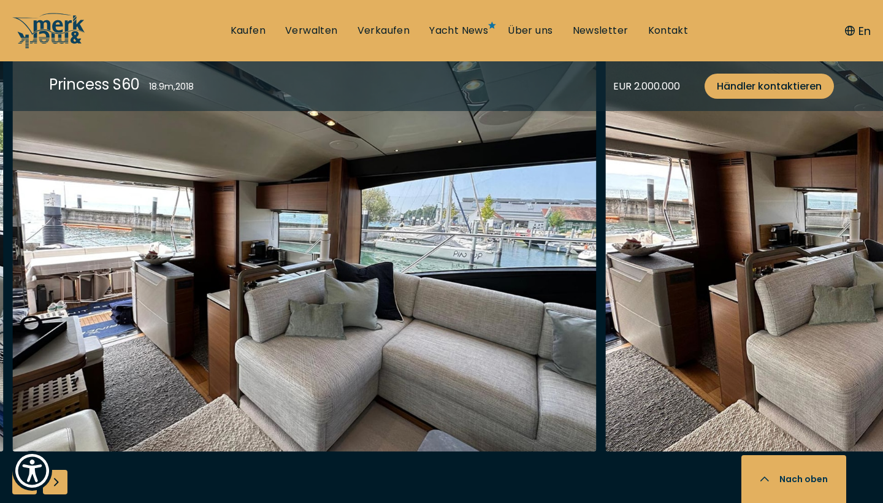
click at [63, 484] on div "Next slide" at bounding box center [55, 482] width 25 height 25
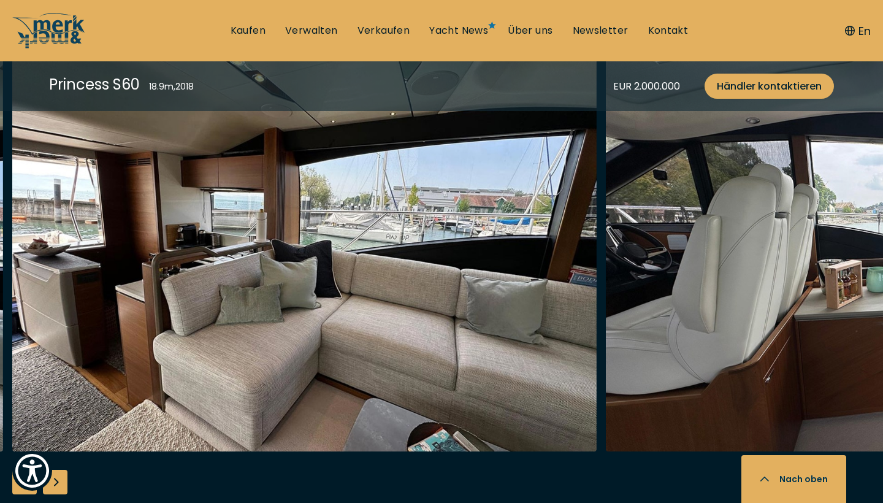
click at [63, 484] on div "Next slide" at bounding box center [55, 482] width 25 height 25
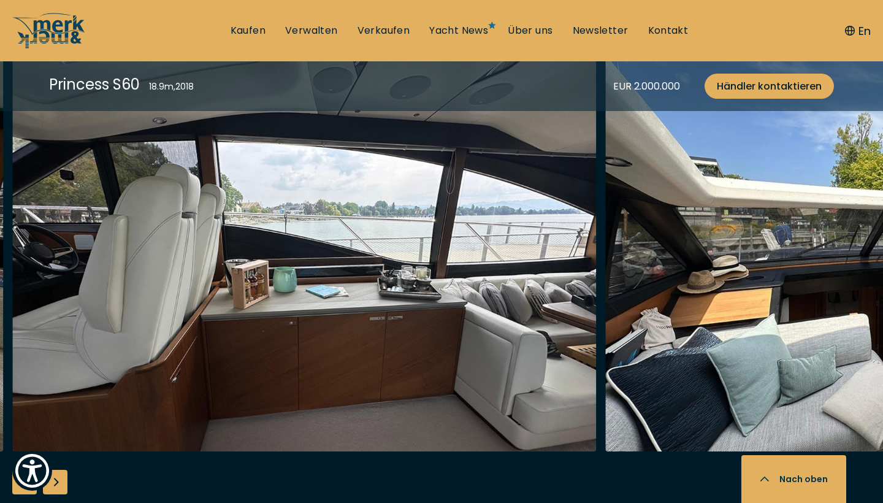
click at [63, 484] on div "Next slide" at bounding box center [55, 482] width 25 height 25
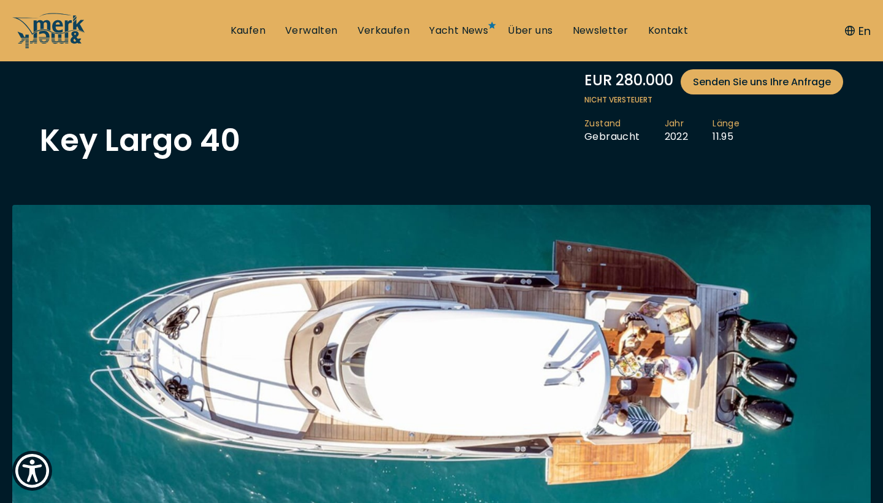
scroll to position [156, 0]
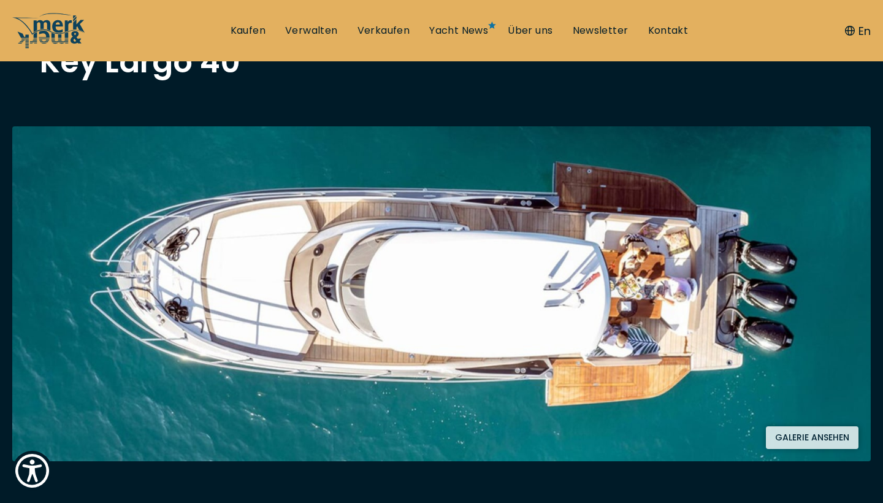
click at [792, 442] on button "Galerie ansehen" at bounding box center [812, 437] width 93 height 23
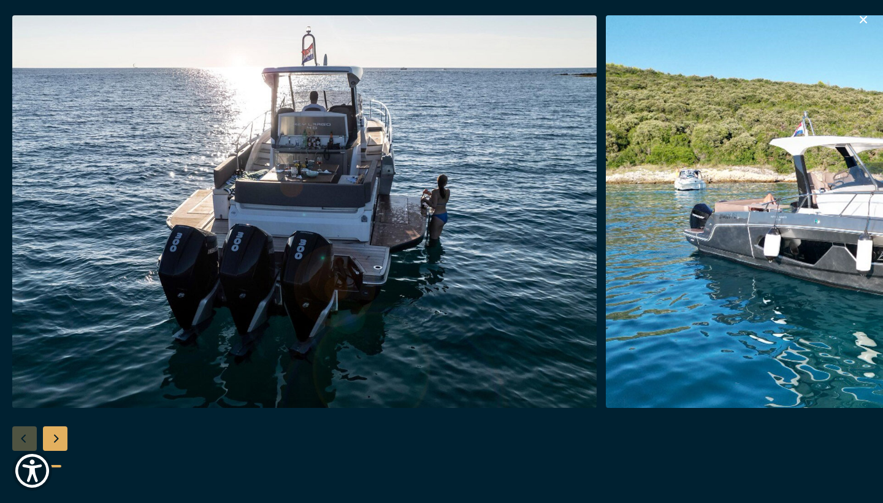
click at [58, 435] on div "Next slide" at bounding box center [55, 438] width 25 height 25
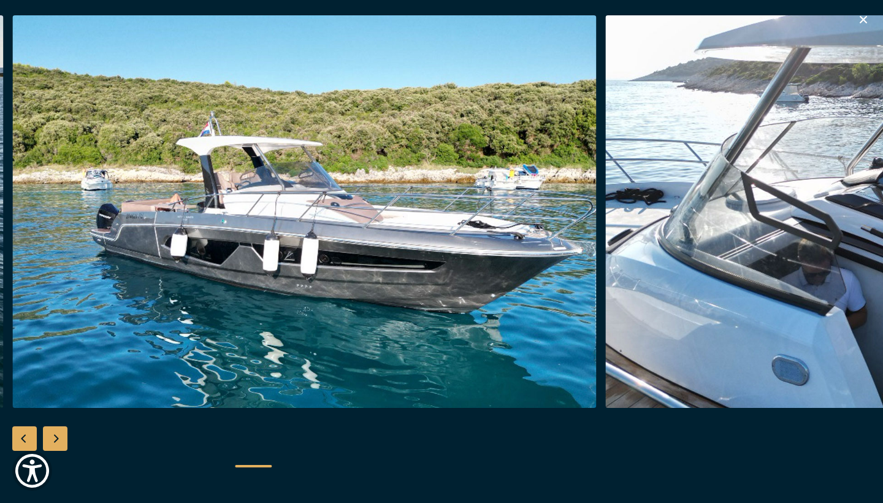
click at [58, 435] on div "Next slide" at bounding box center [55, 438] width 25 height 25
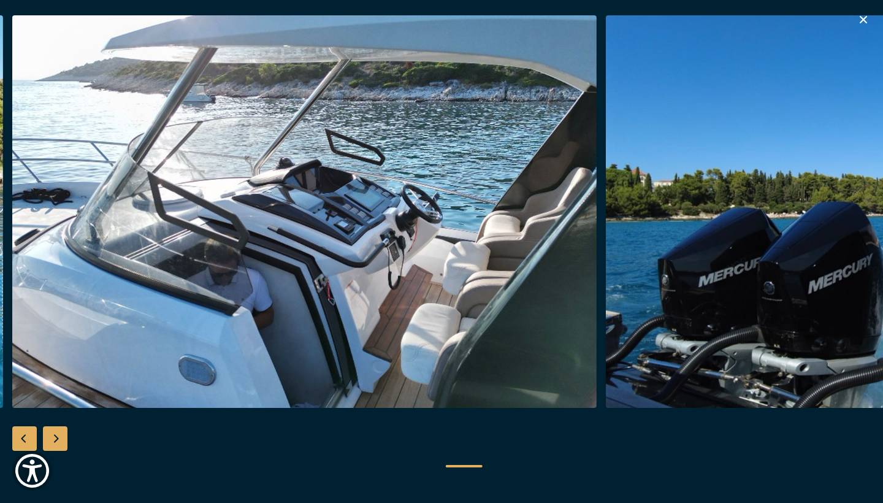
click at [58, 435] on div "Next slide" at bounding box center [55, 438] width 25 height 25
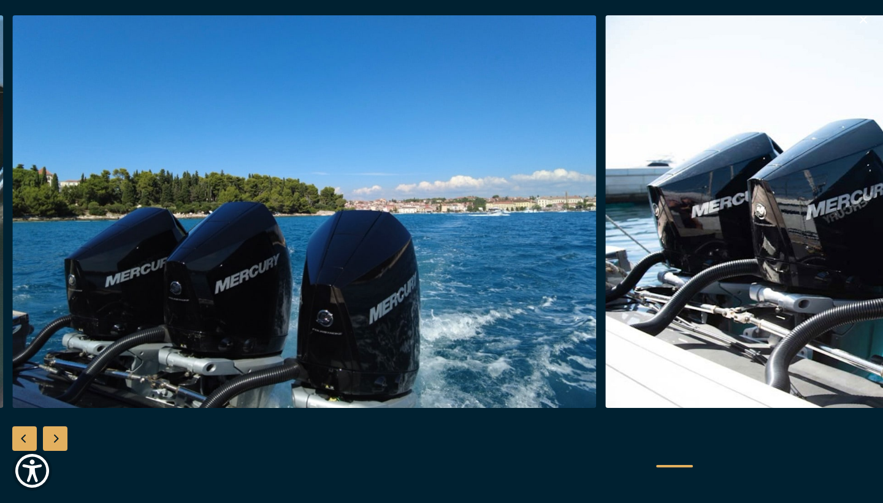
click at [58, 435] on div "Next slide" at bounding box center [55, 438] width 25 height 25
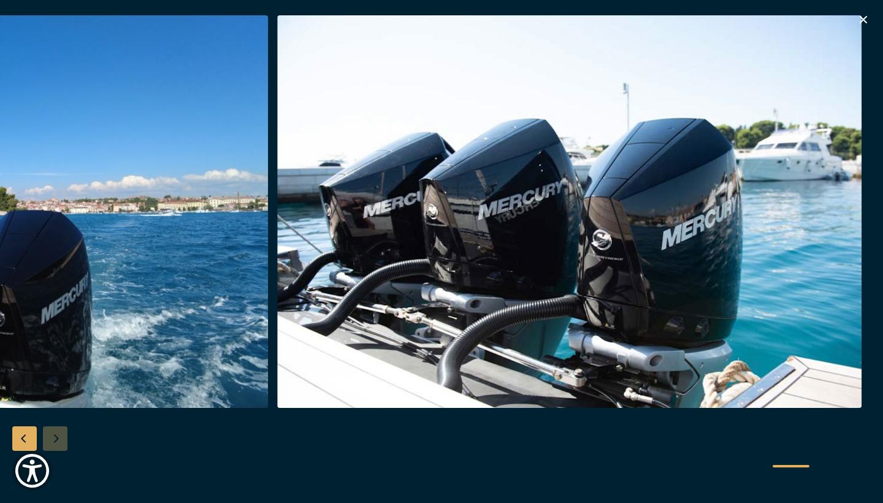
click at [58, 435] on div at bounding box center [441, 251] width 883 height 472
click at [865, 17] on icon "button" at bounding box center [863, 19] width 15 height 15
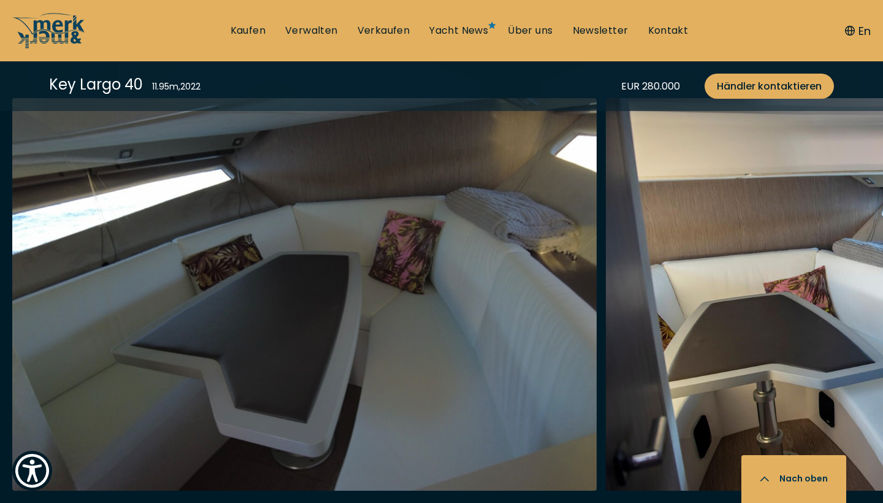
scroll to position [2270, 0]
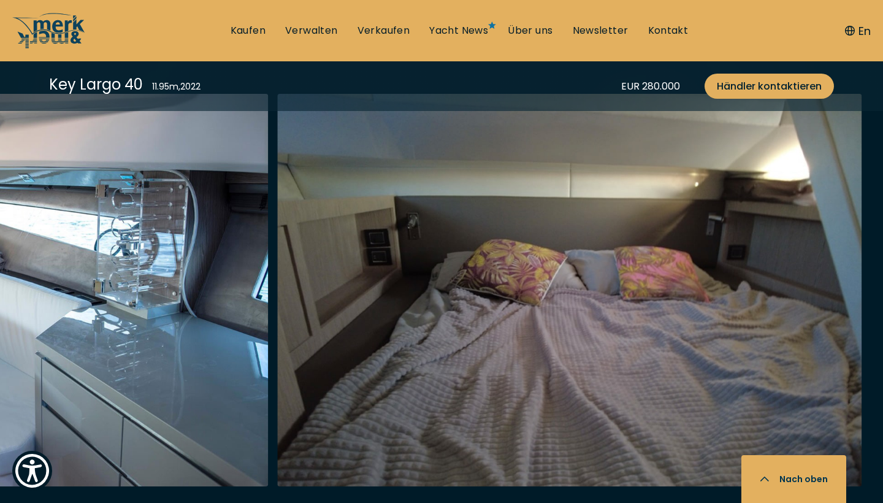
click at [61, 471] on div at bounding box center [441, 330] width 883 height 472
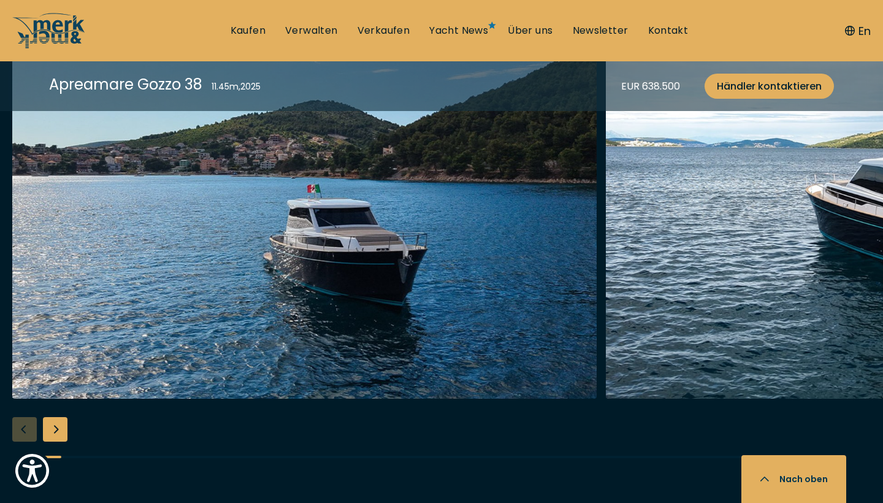
scroll to position [1621, 0]
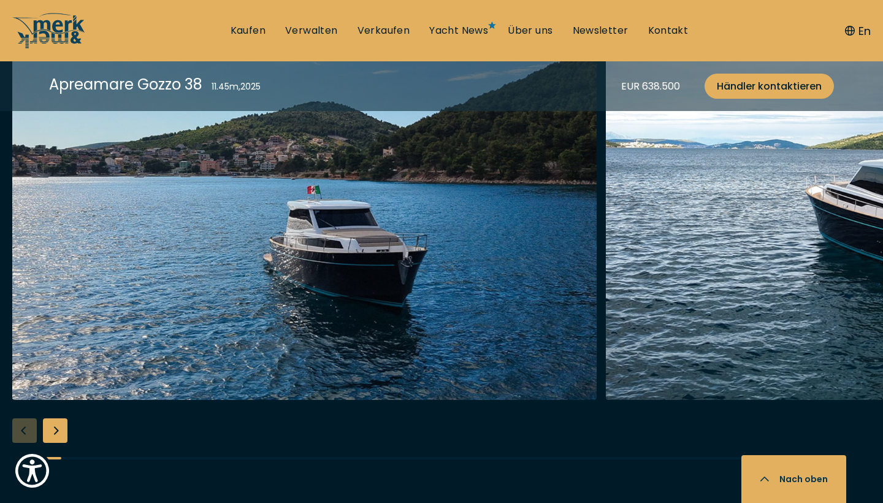
click at [60, 429] on div "Next slide" at bounding box center [55, 430] width 25 height 25
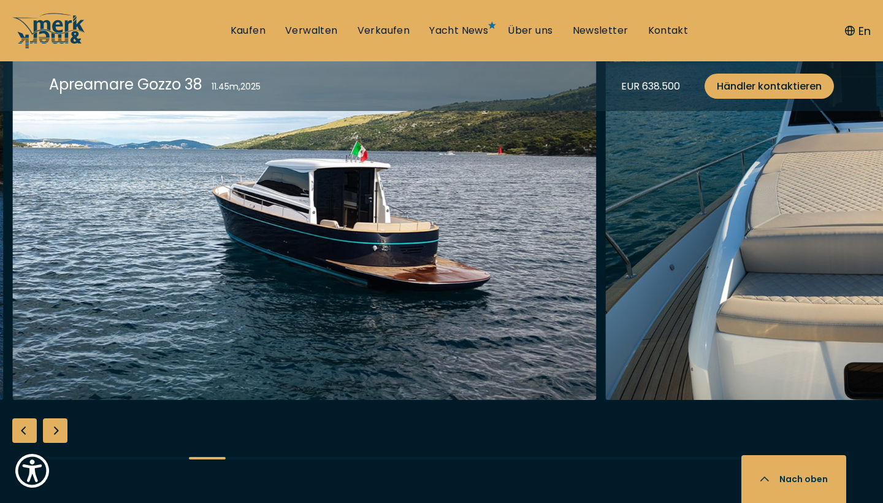
click at [60, 429] on div "Next slide" at bounding box center [55, 430] width 25 height 25
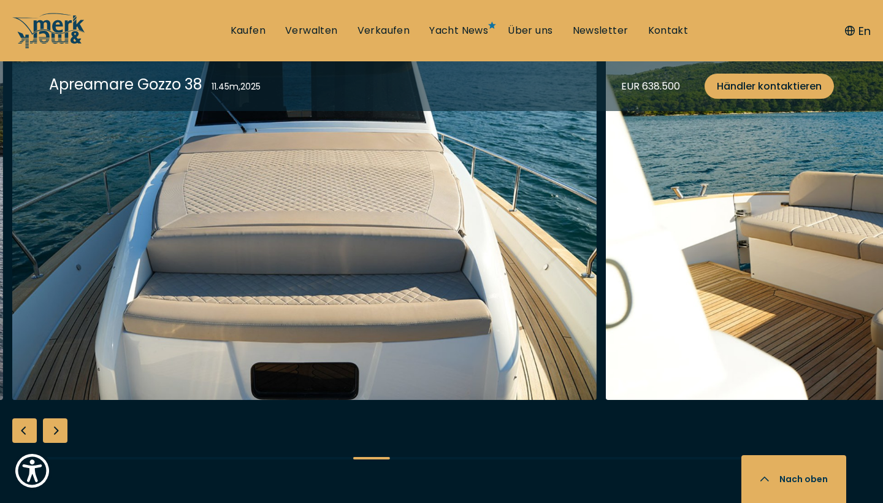
click at [60, 429] on div "Next slide" at bounding box center [55, 430] width 25 height 25
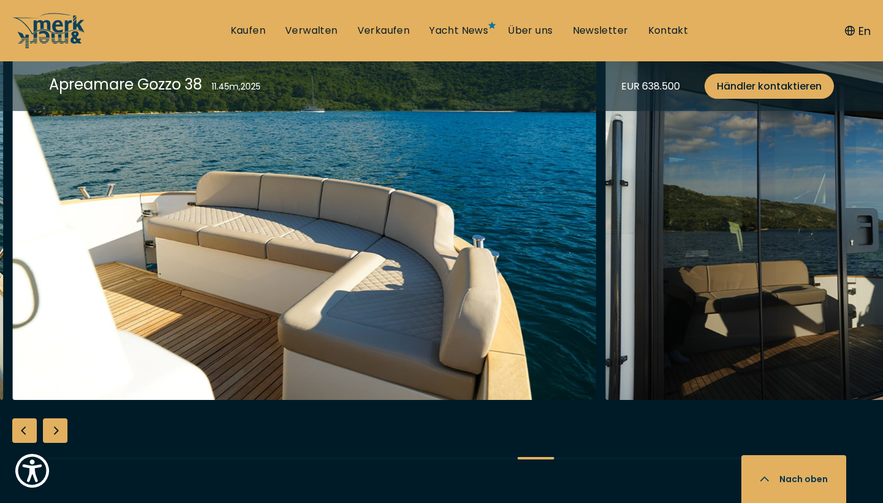
click at [60, 429] on div "Next slide" at bounding box center [55, 430] width 25 height 25
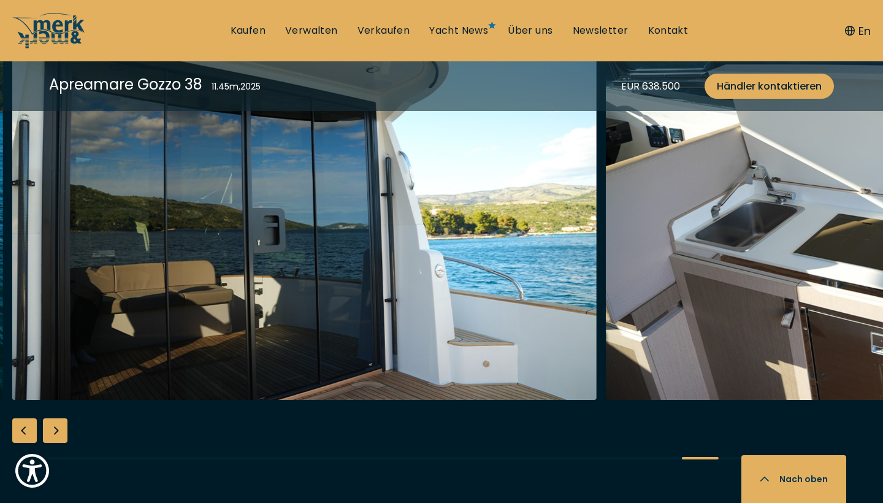
click at [60, 429] on div "Next slide" at bounding box center [55, 430] width 25 height 25
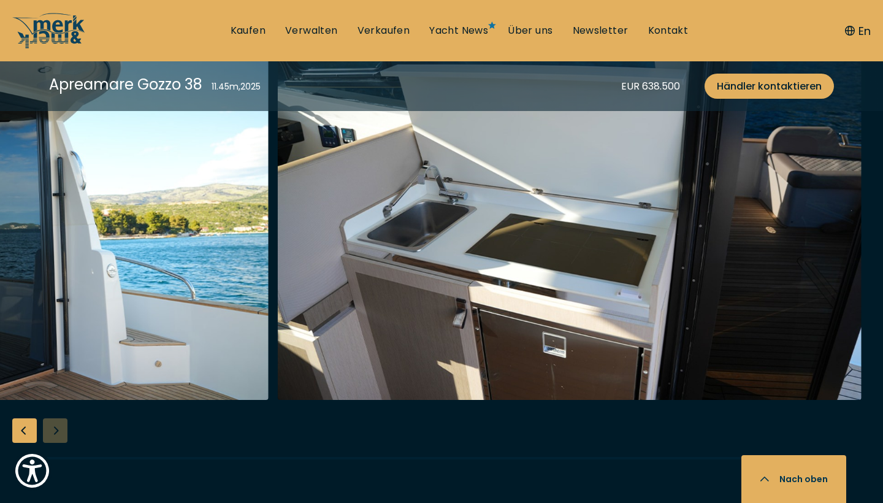
click at [60, 429] on div at bounding box center [441, 243] width 883 height 472
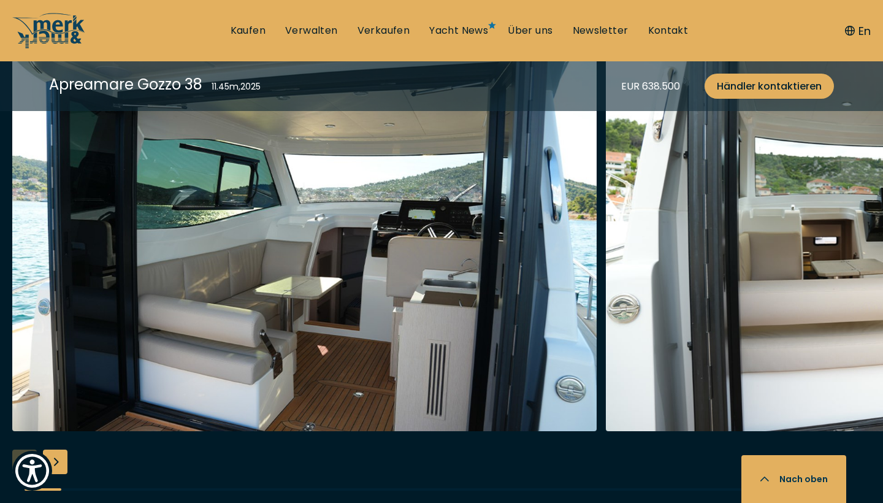
scroll to position [2291, 0]
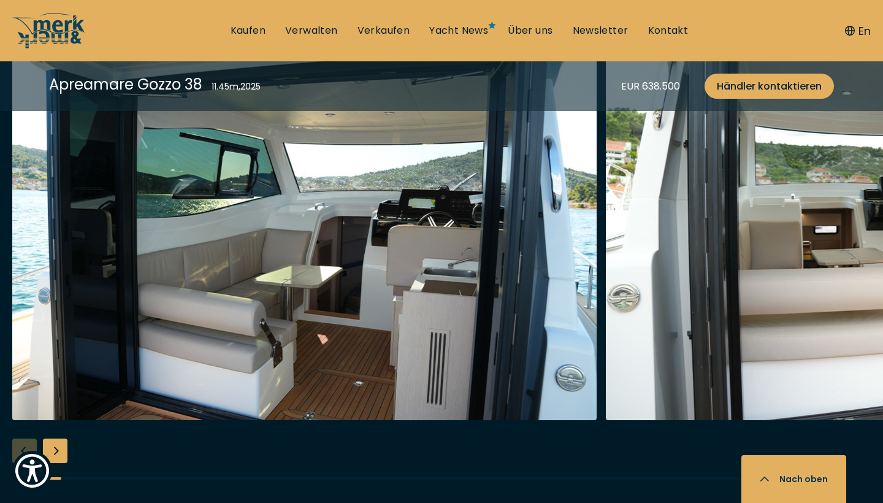
click at [58, 448] on div "Next slide" at bounding box center [55, 450] width 25 height 25
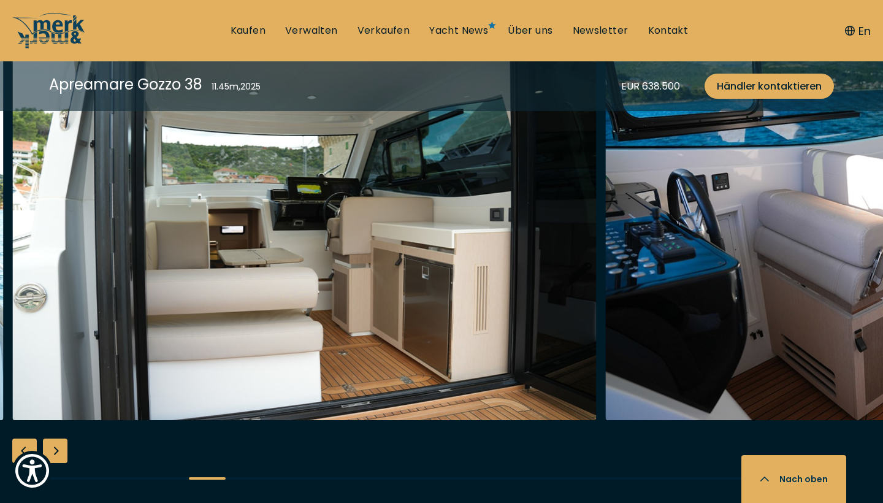
click at [58, 448] on div "Next slide" at bounding box center [55, 450] width 25 height 25
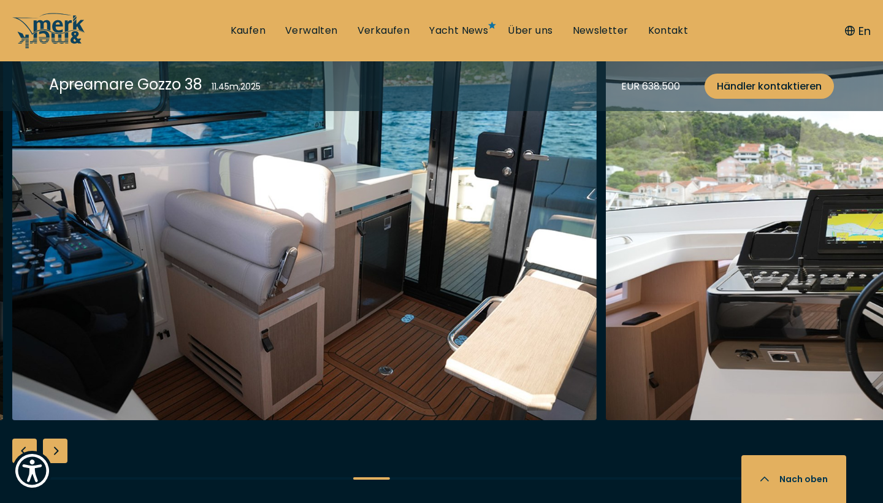
click at [58, 448] on div "Next slide" at bounding box center [55, 450] width 25 height 25
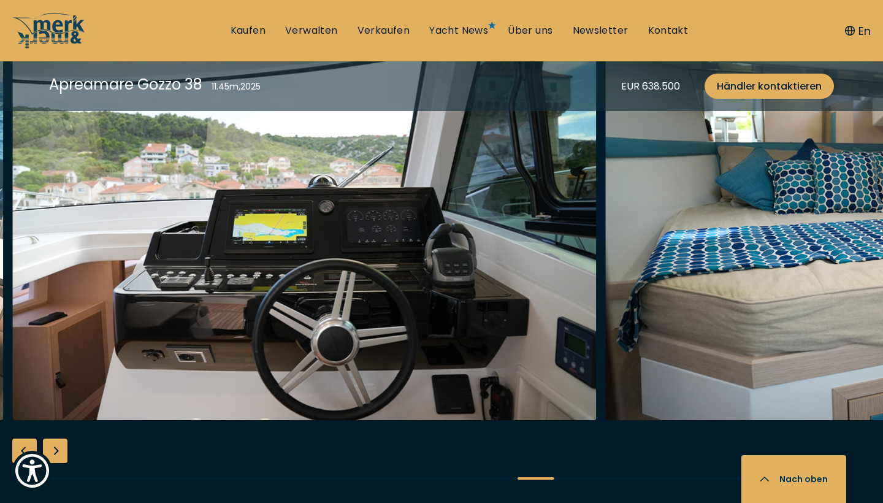
click at [58, 448] on div "Next slide" at bounding box center [55, 450] width 25 height 25
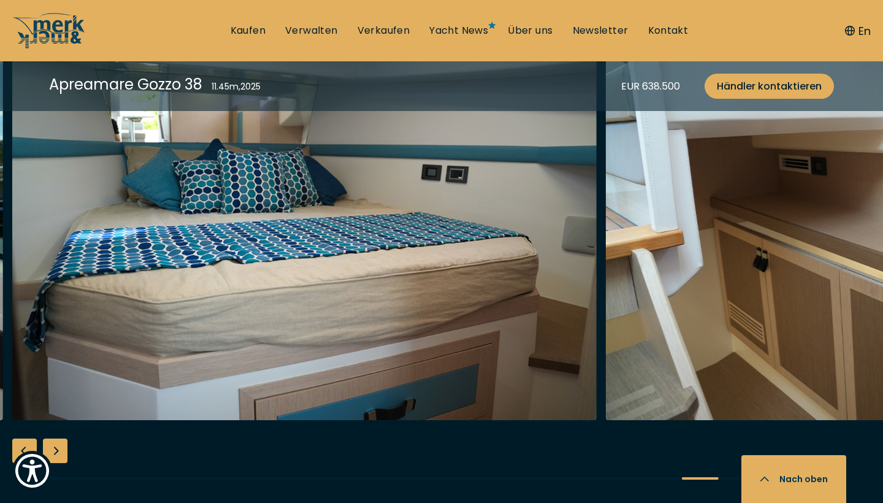
click at [58, 448] on div "Next slide" at bounding box center [55, 450] width 25 height 25
